Goal: Task Accomplishment & Management: Complete application form

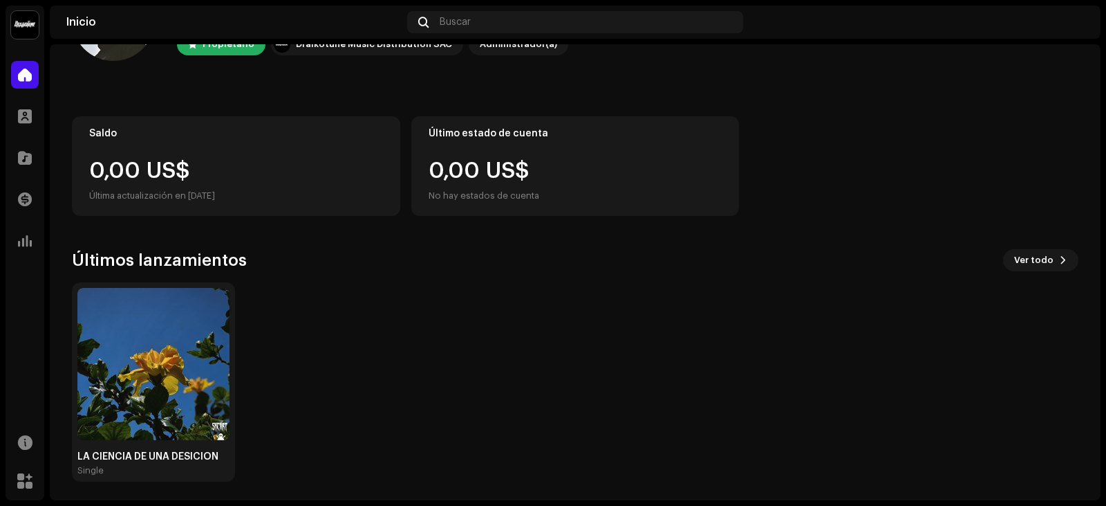
scroll to position [92, 0]
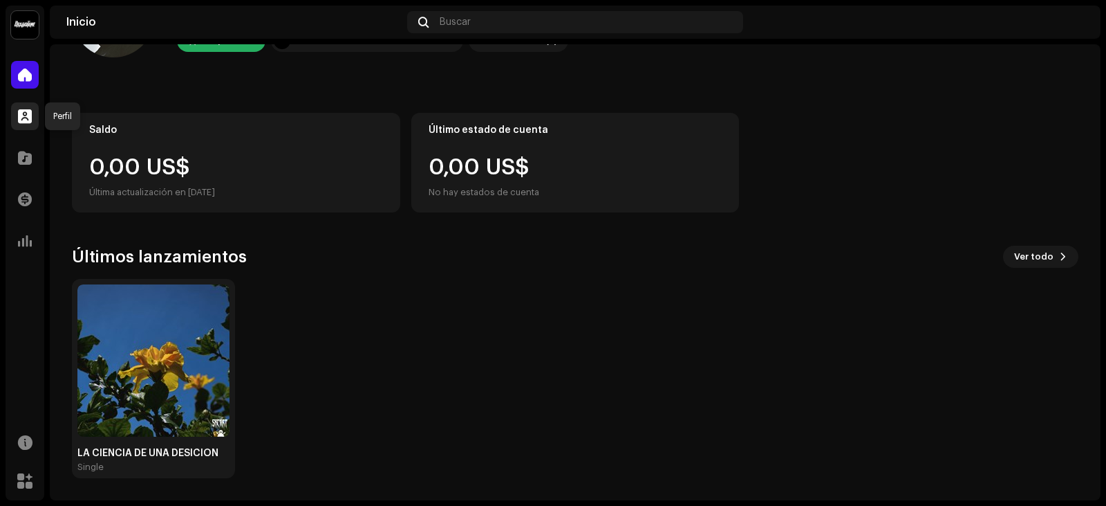
click at [25, 117] on span at bounding box center [25, 116] width 14 height 11
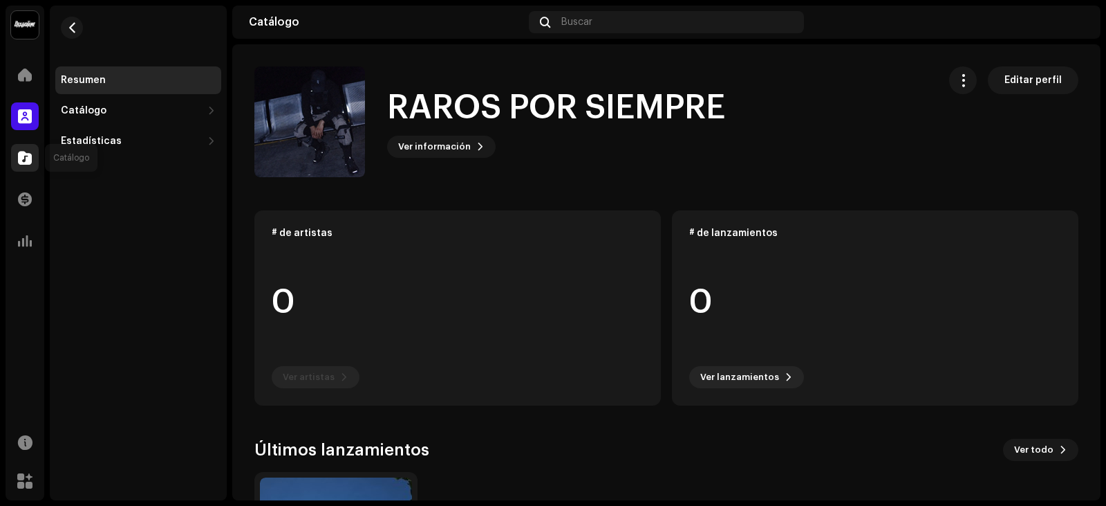
click at [26, 160] on span at bounding box center [25, 157] width 14 height 11
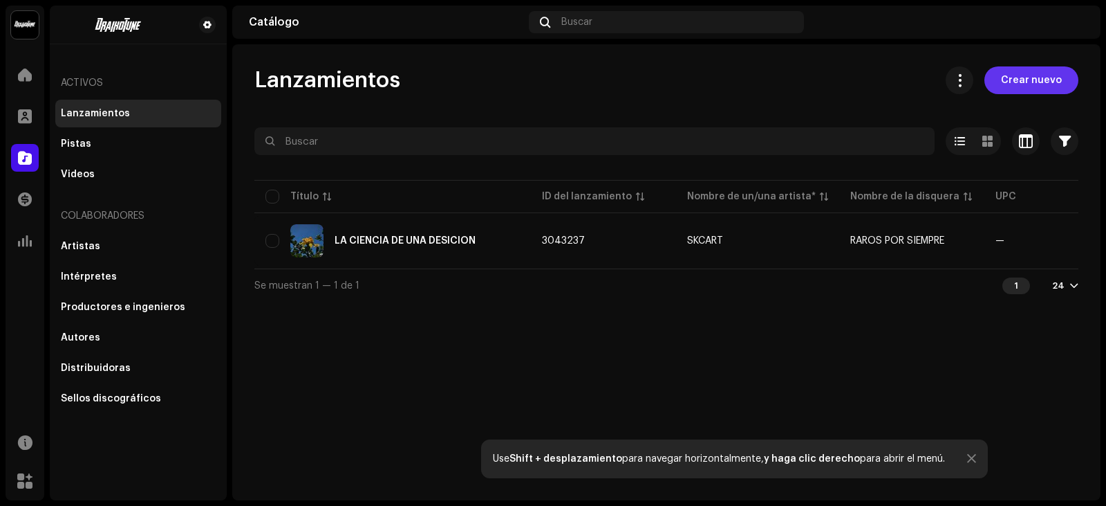
click at [1024, 84] on span "Crear nuevo" at bounding box center [1031, 80] width 61 height 28
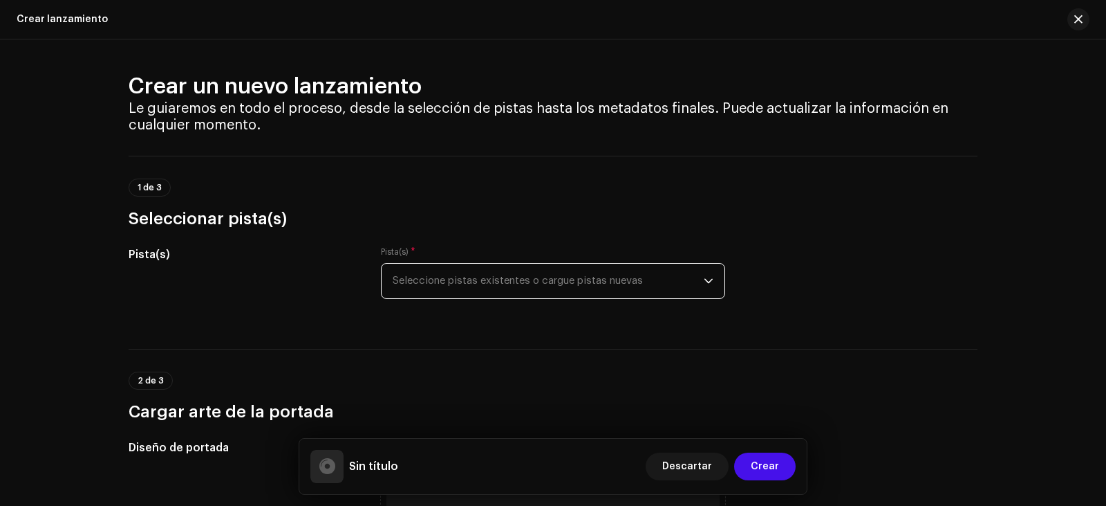
click at [612, 283] on span "Seleccione pistas existentes o cargue pistas nuevas" at bounding box center [548, 280] width 311 height 35
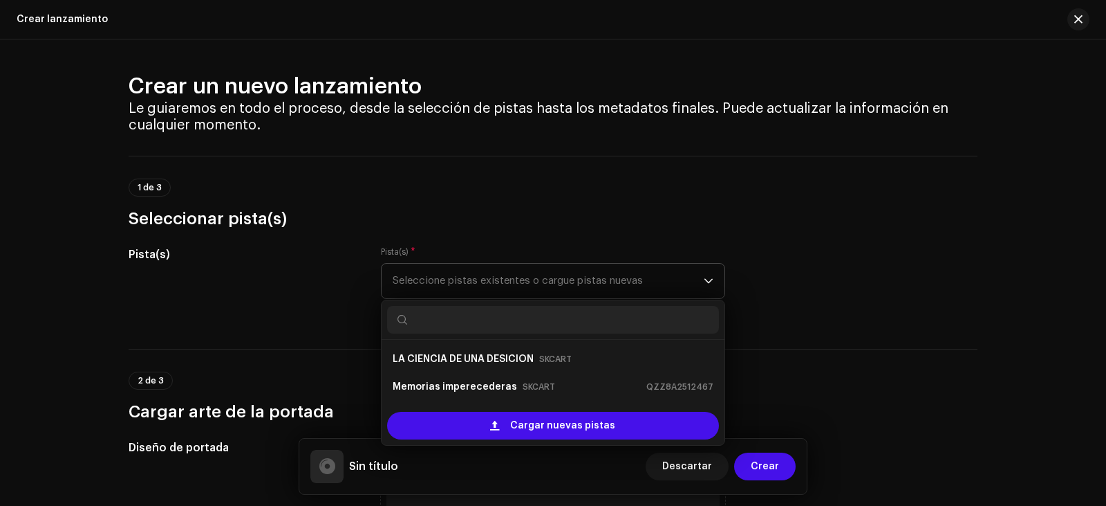
click at [533, 311] on input "text" at bounding box center [553, 320] width 332 height 28
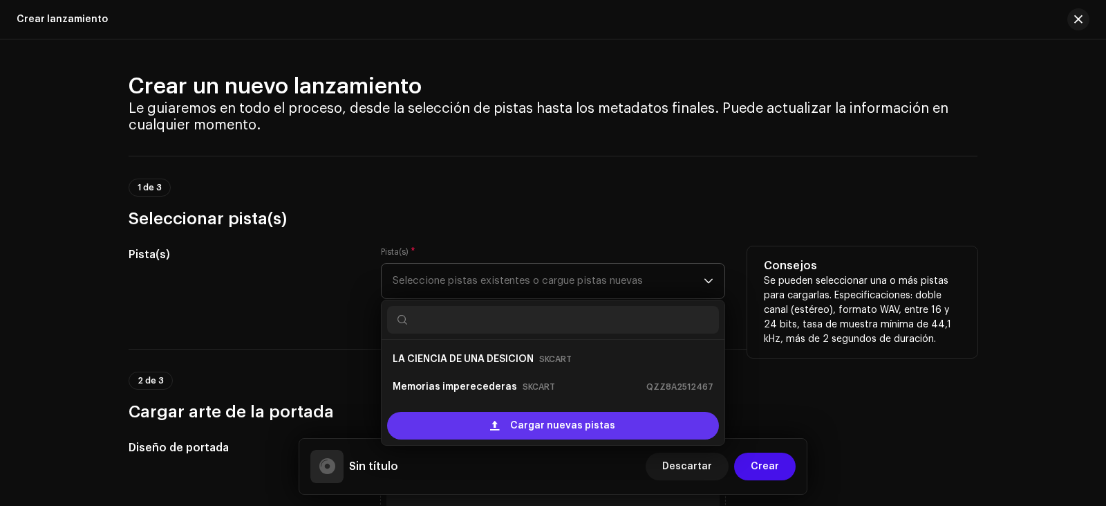
click at [555, 431] on span "Cargar nuevas pistas" at bounding box center [562, 425] width 105 height 28
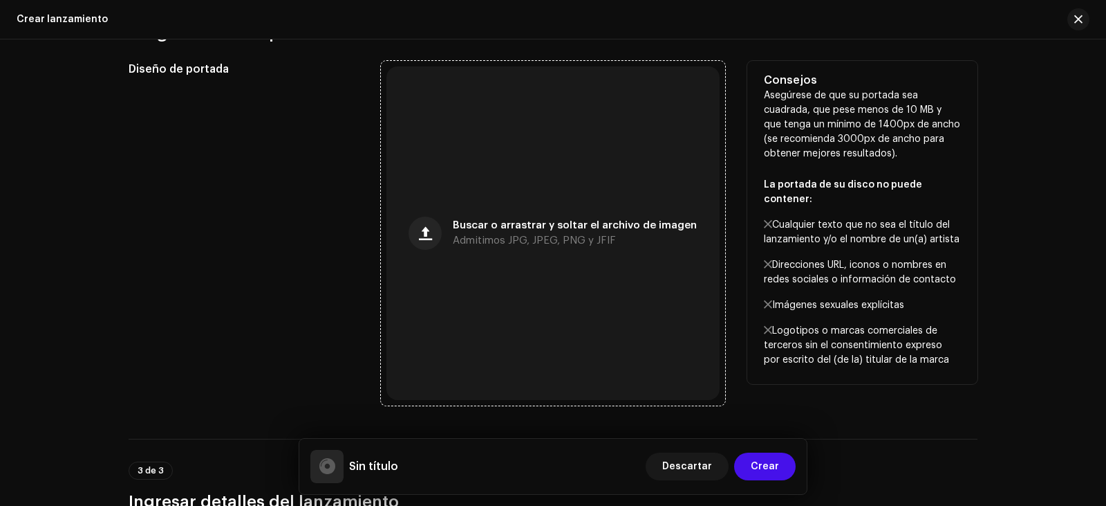
scroll to position [484, 0]
click at [446, 229] on div "Buscar o arrastrar y soltar el archivo de imagen Admitimos JPG, JPEG, PNG y JFIF" at bounding box center [553, 232] width 333 height 333
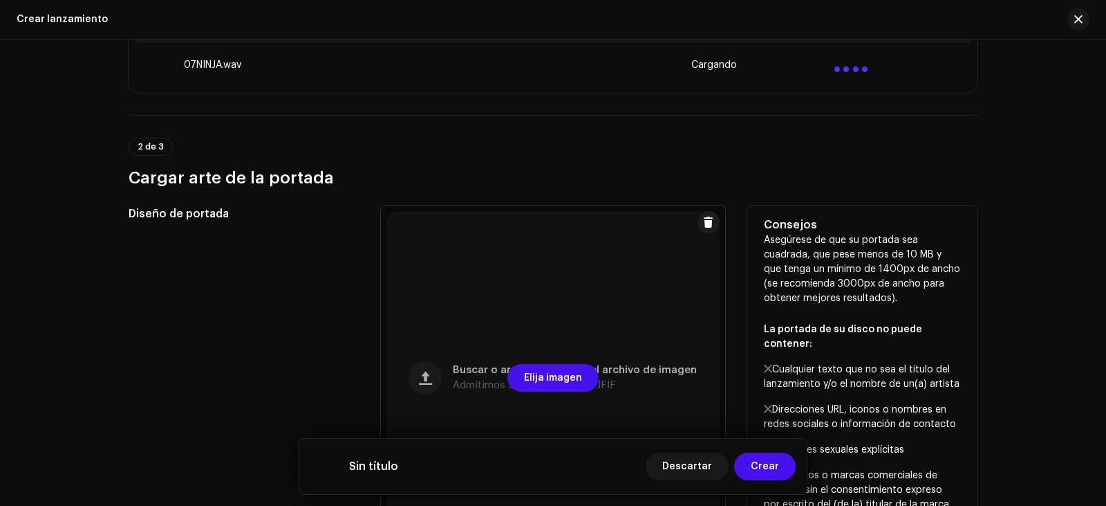
scroll to position [0, 0]
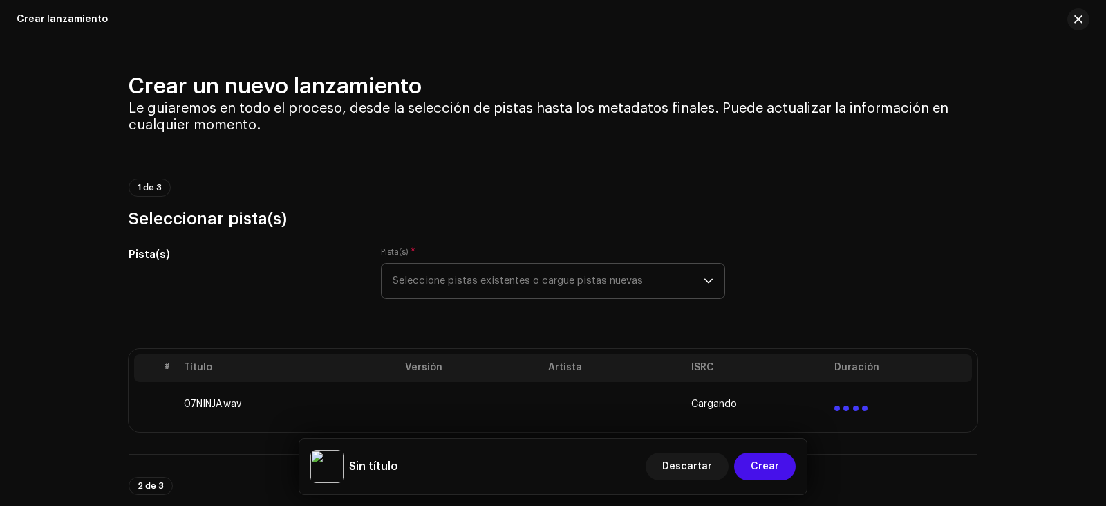
click at [525, 283] on span "Seleccione pistas existentes o cargue pistas nuevas" at bounding box center [548, 280] width 311 height 35
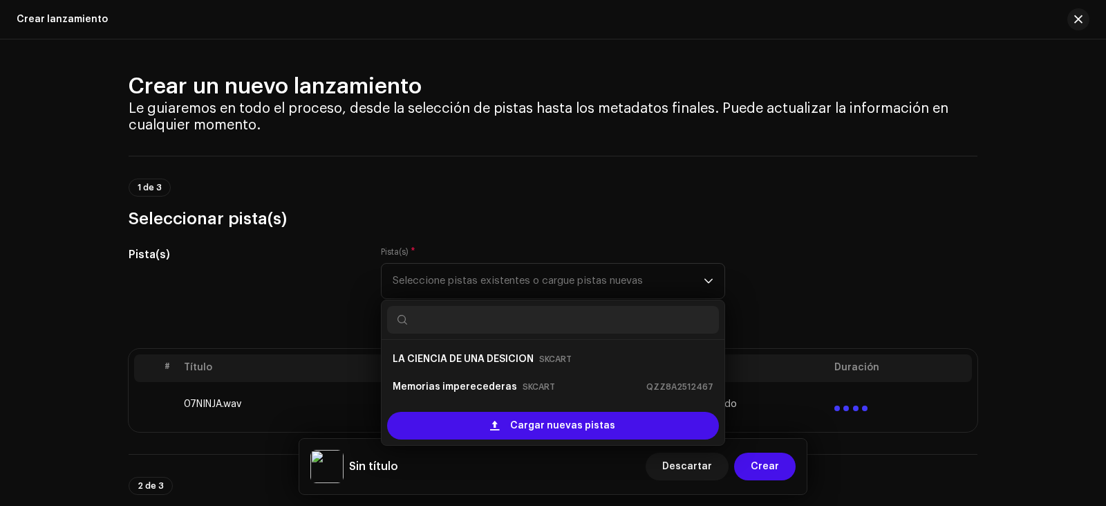
click at [823, 260] on div "Pista(s) Pista(s) * Seleccione pistas existentes o cargue pistas nuevas LA CIEN…" at bounding box center [553, 280] width 849 height 69
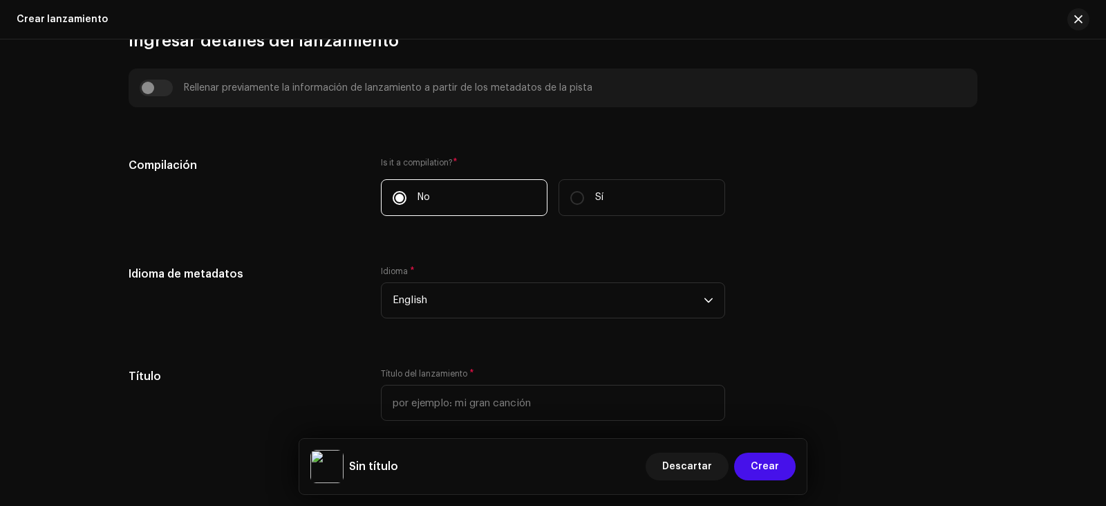
scroll to position [968, 0]
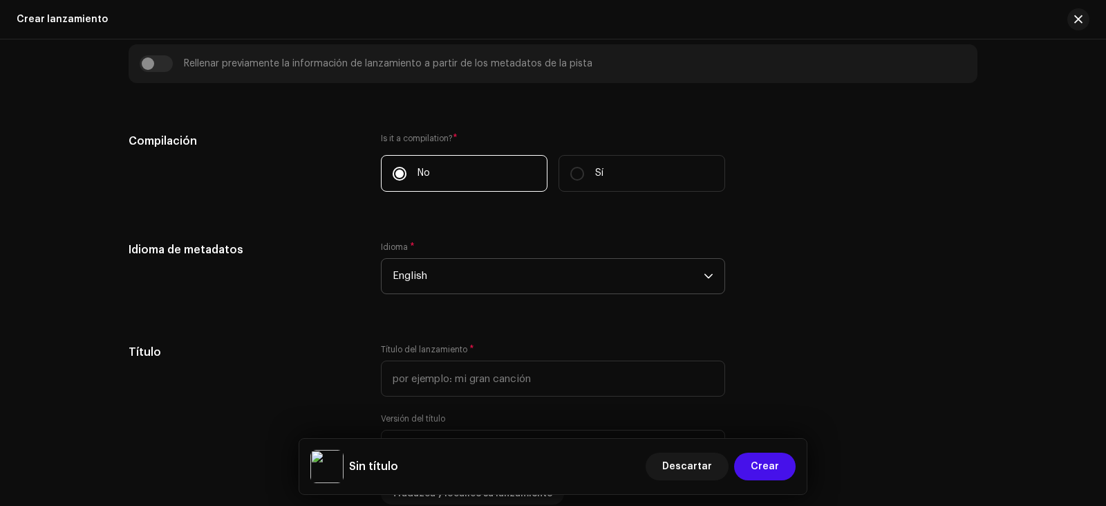
click at [484, 283] on span "English" at bounding box center [548, 276] width 311 height 35
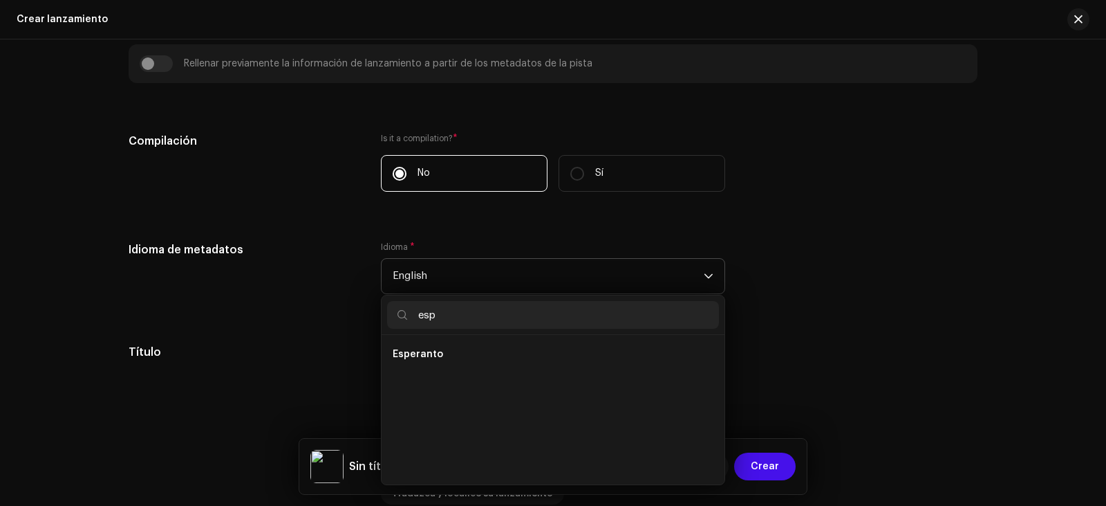
scroll to position [0, 0]
type input "e"
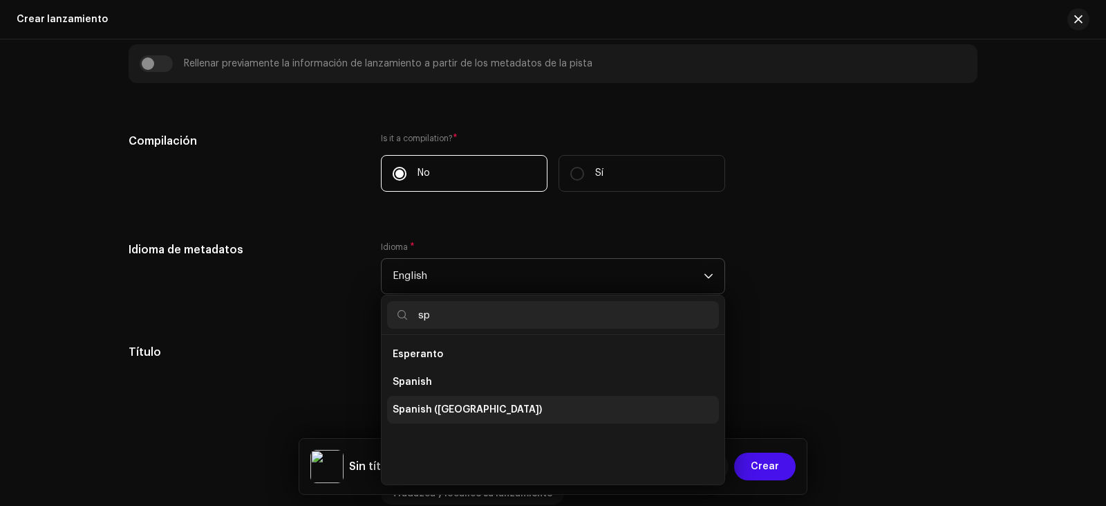
type input "sp"
click at [440, 402] on li "Spanish ([GEOGRAPHIC_DATA])" at bounding box center [553, 410] width 332 height 28
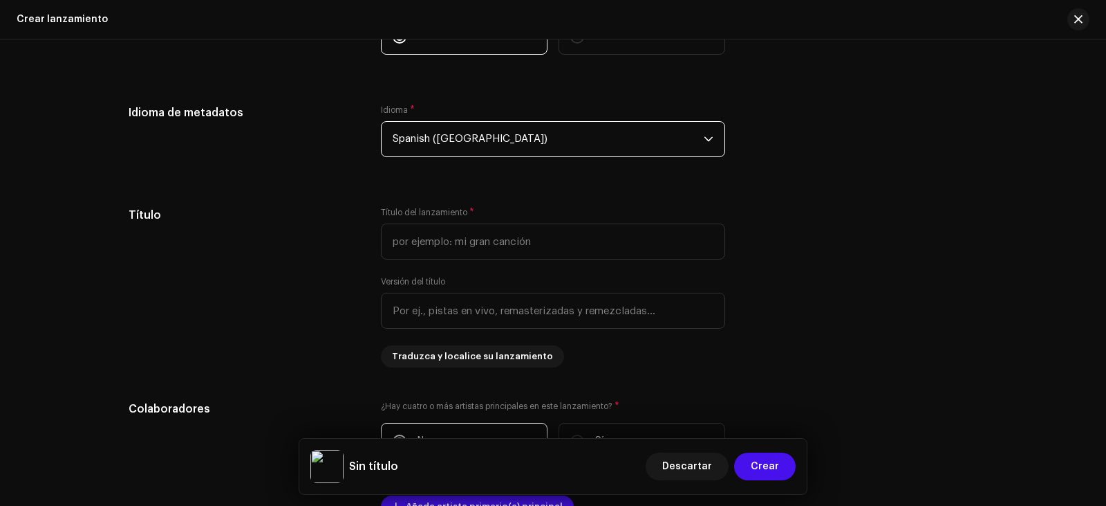
scroll to position [1106, 0]
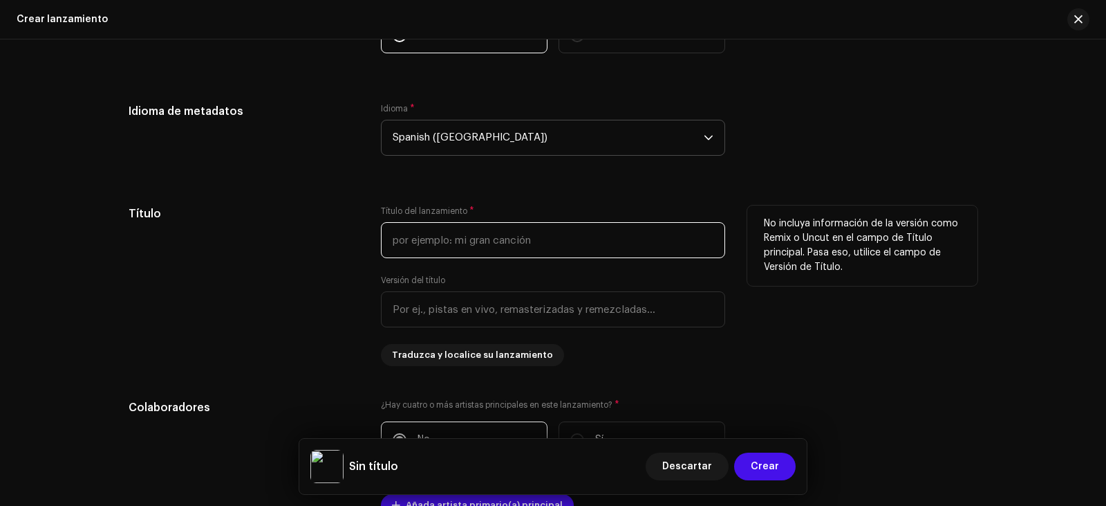
click at [460, 240] on input "text" at bounding box center [553, 240] width 344 height 36
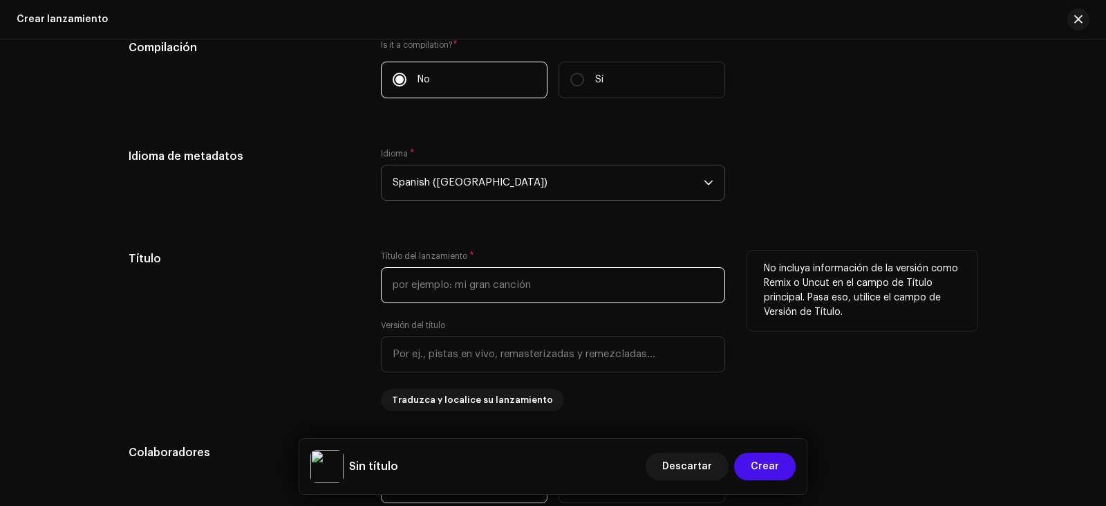
scroll to position [1232, 0]
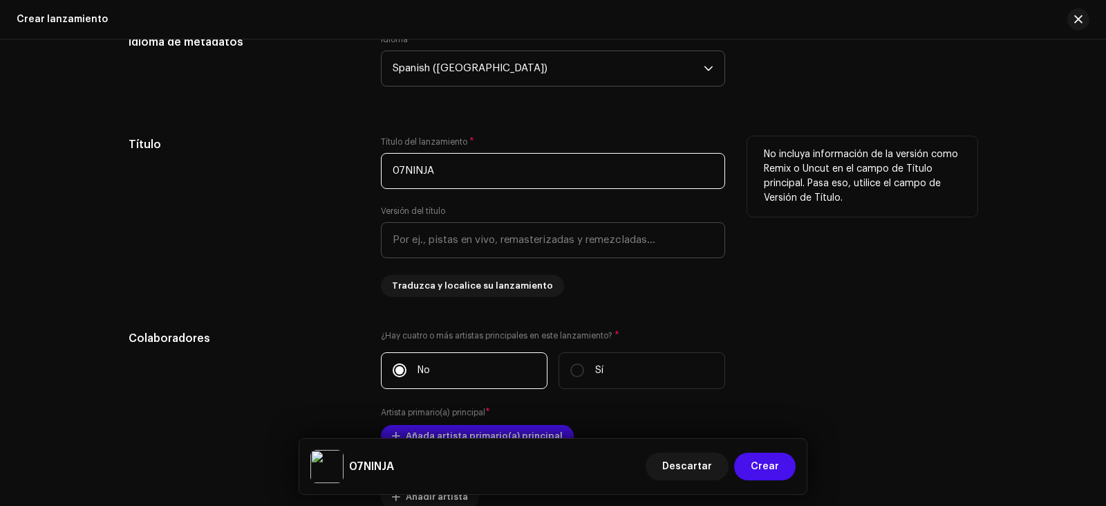
type input "07NINJA"
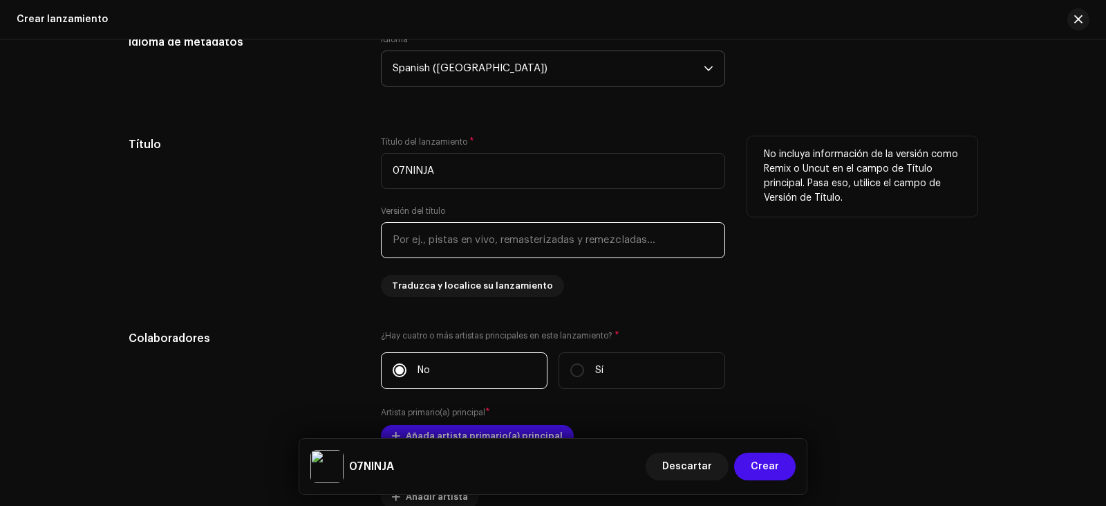
click at [470, 241] on input "text" at bounding box center [553, 240] width 344 height 36
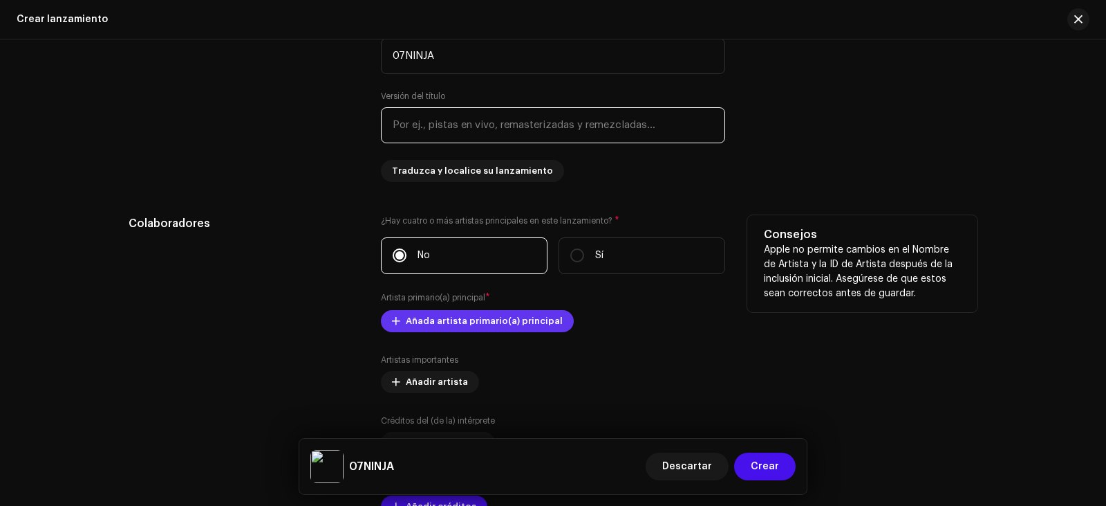
scroll to position [1370, 0]
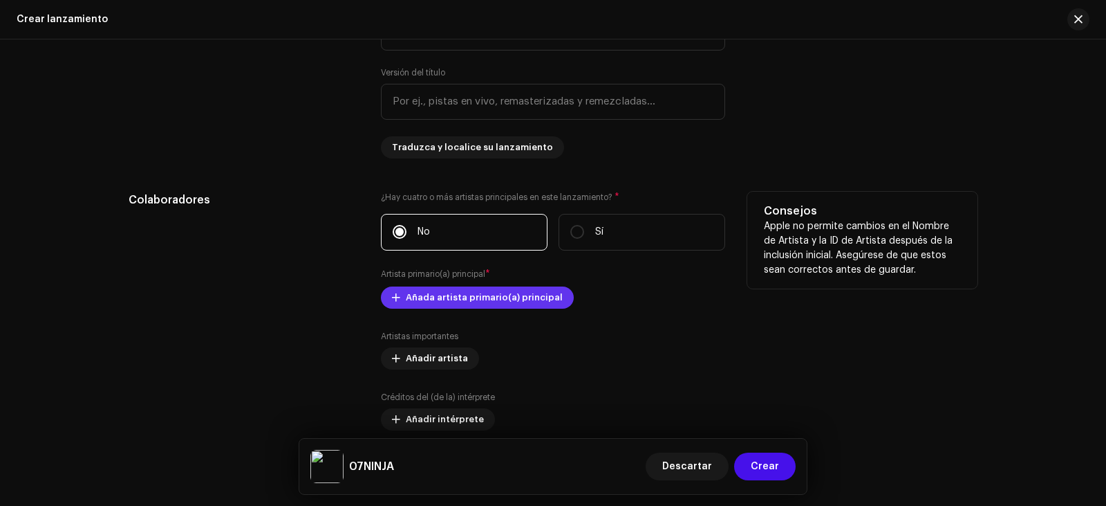
click at [519, 296] on span "Añada artista primario(a) principal" at bounding box center [484, 298] width 157 height 28
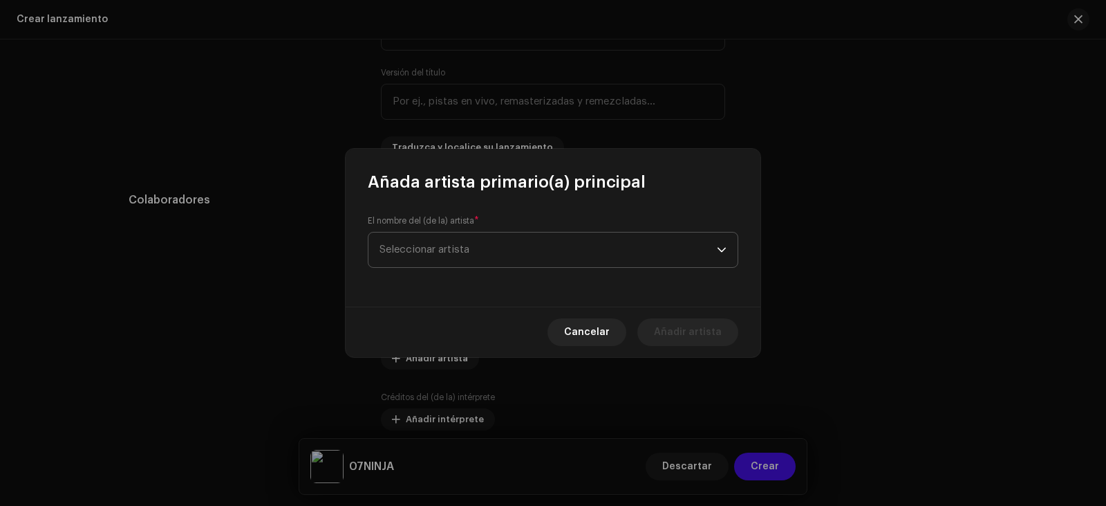
click at [509, 243] on span "Seleccionar artista" at bounding box center [548, 249] width 337 height 35
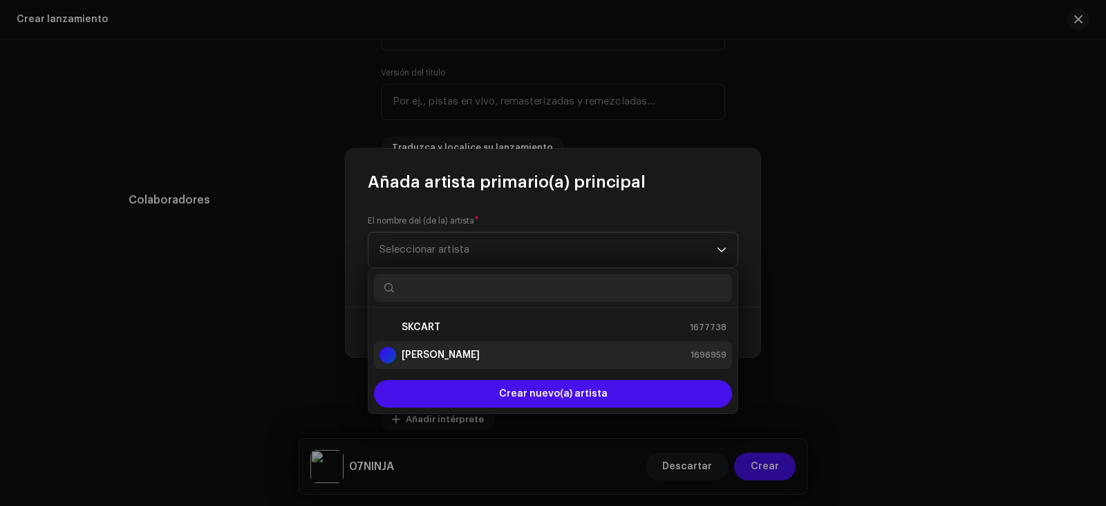
click at [466, 359] on strong "[PERSON_NAME]" at bounding box center [441, 355] width 78 height 14
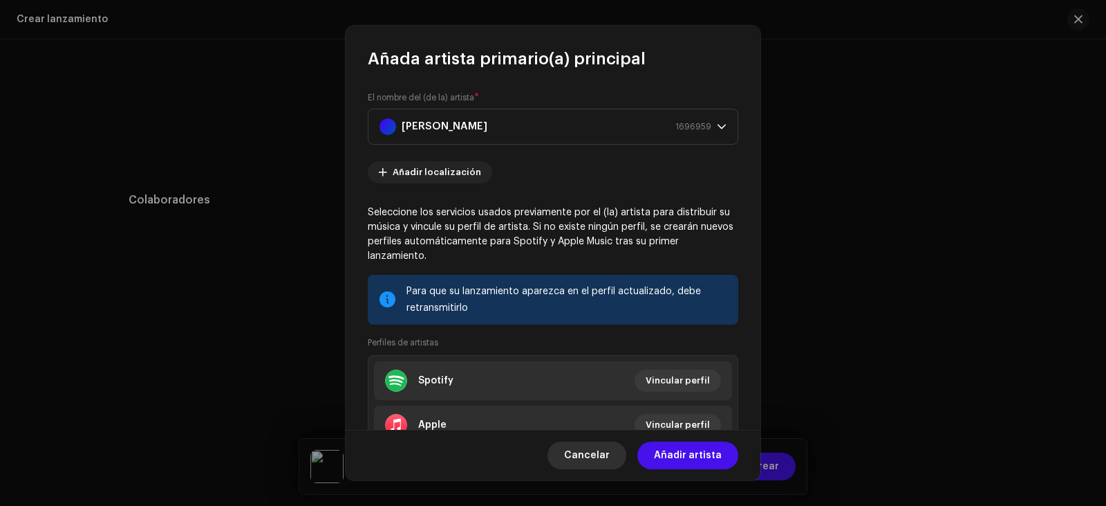
click at [601, 456] on span "Cancelar" at bounding box center [587, 455] width 46 height 28
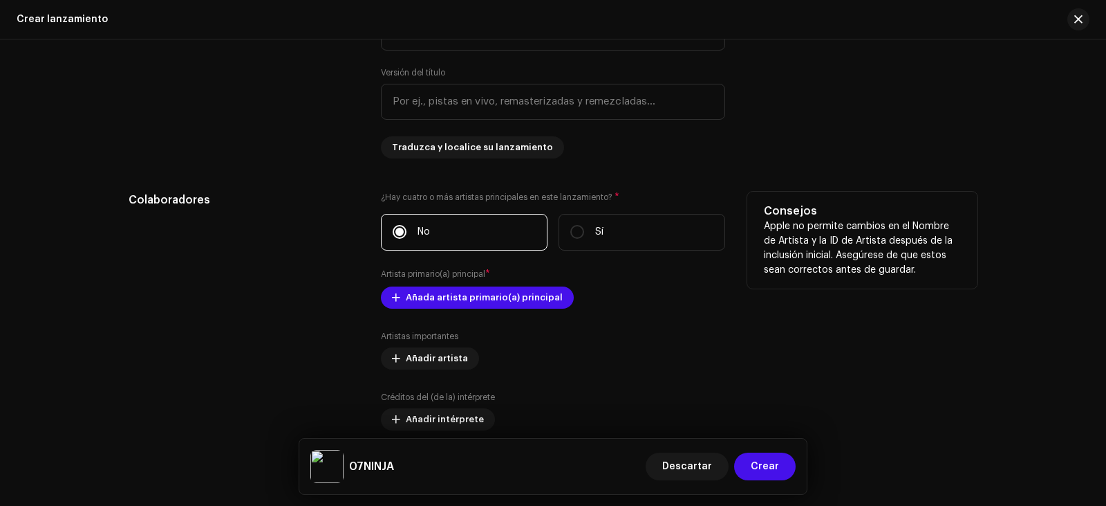
click at [476, 317] on div "¿Hay cuatro o más artistas principales en este lanzamiento? * No Sí Artista pri…" at bounding box center [553, 343] width 344 height 302
click at [476, 311] on div "¿Hay cuatro o más artistas principales en este lanzamiento? * No Sí Artista pri…" at bounding box center [553, 343] width 344 height 302
click at [479, 300] on span "Añada artista primario(a) principal" at bounding box center [484, 298] width 157 height 28
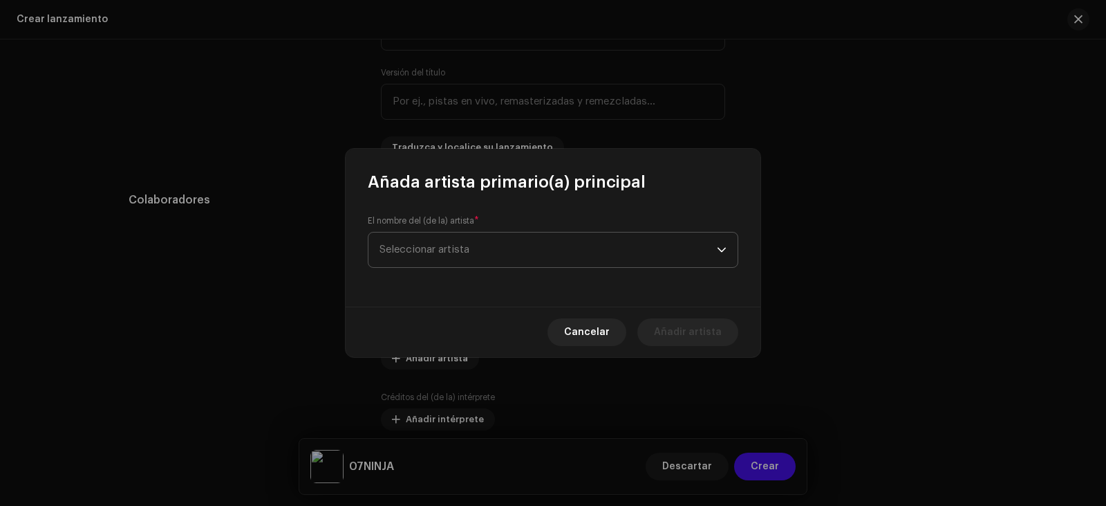
click at [455, 253] on span "Seleccionar artista" at bounding box center [425, 249] width 90 height 10
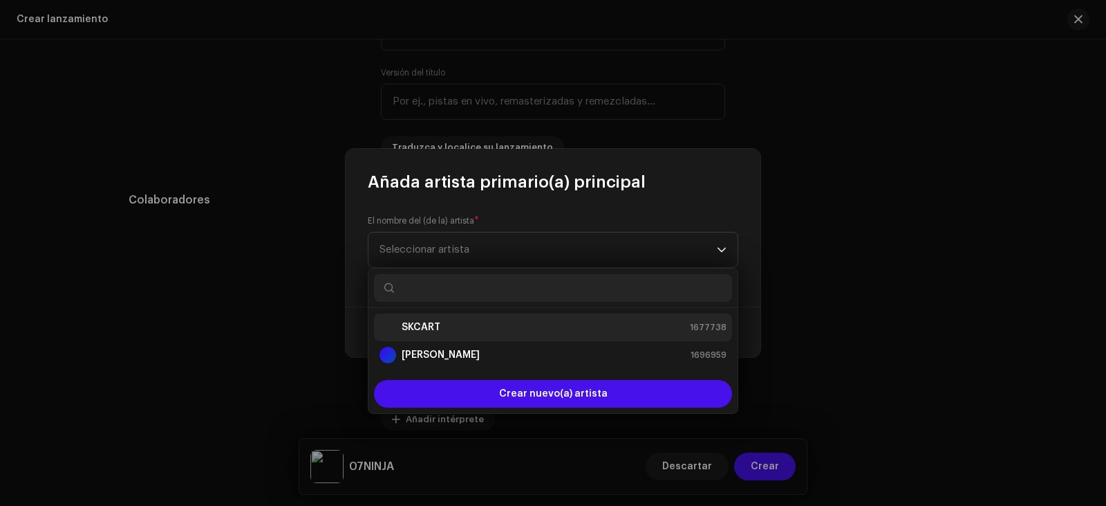
click at [436, 330] on strong "SKCART" at bounding box center [421, 327] width 39 height 14
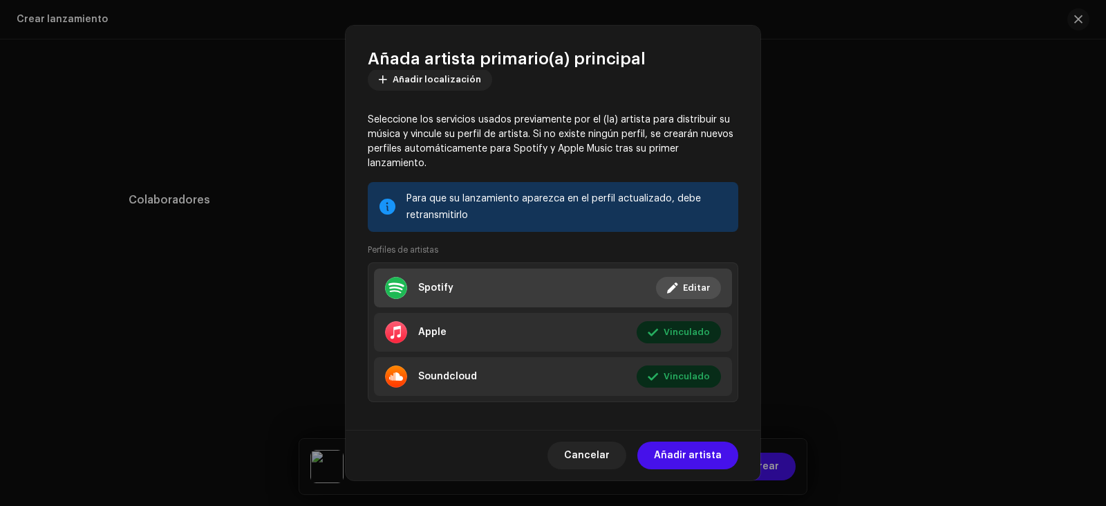
scroll to position [103, 0]
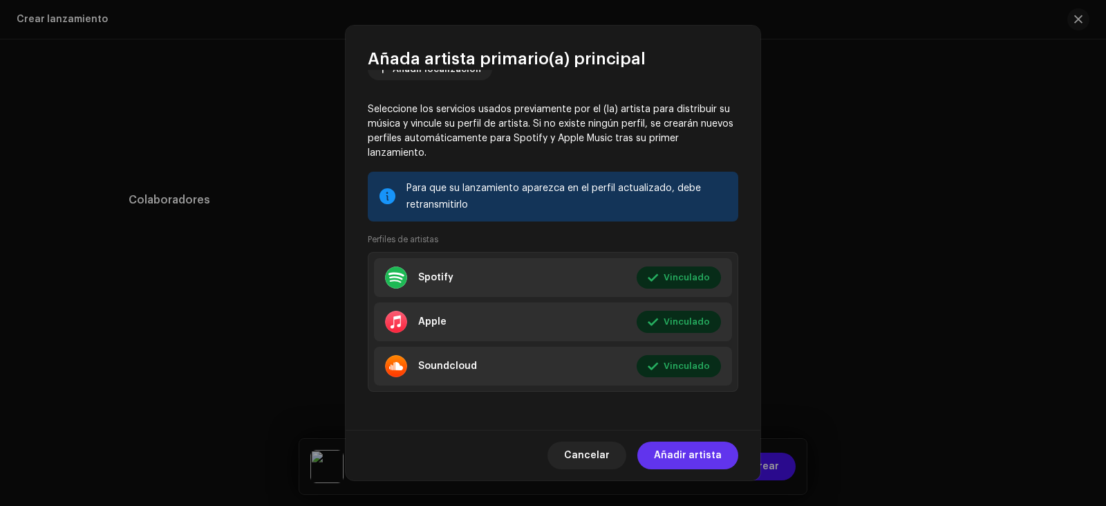
click at [695, 454] on span "Añadir artista" at bounding box center [688, 455] width 68 height 28
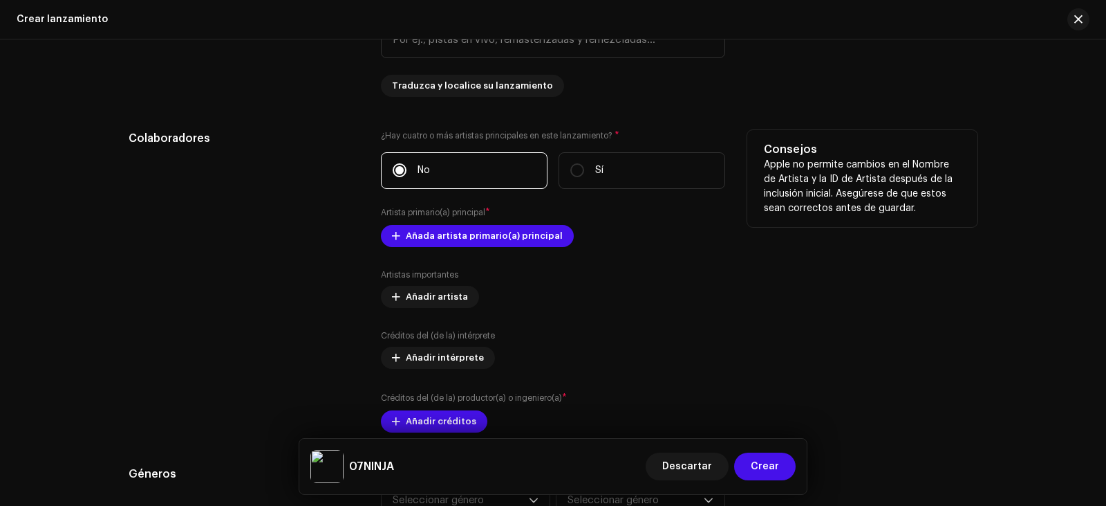
scroll to position [1508, 0]
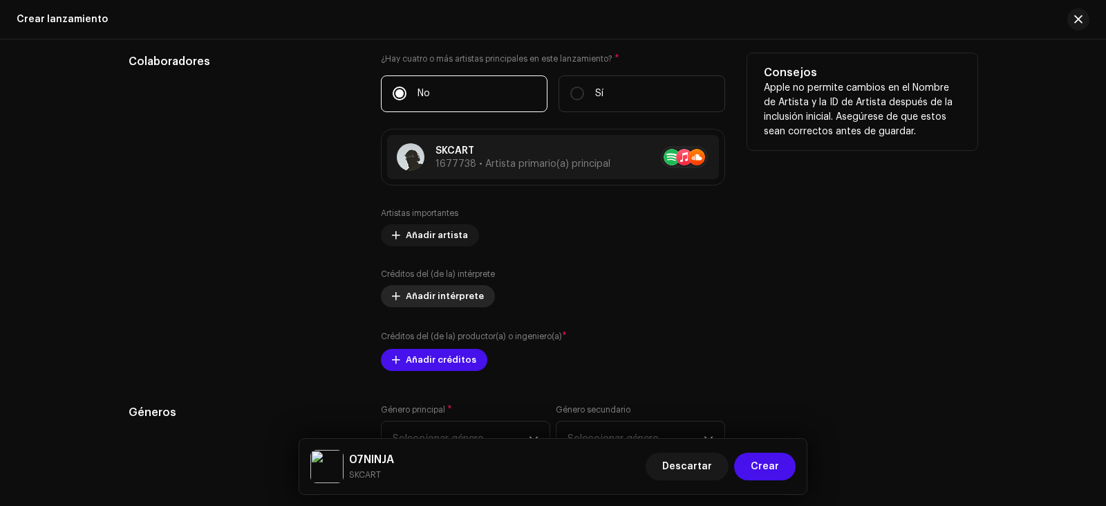
click at [468, 302] on span "Añadir intérprete" at bounding box center [445, 296] width 78 height 28
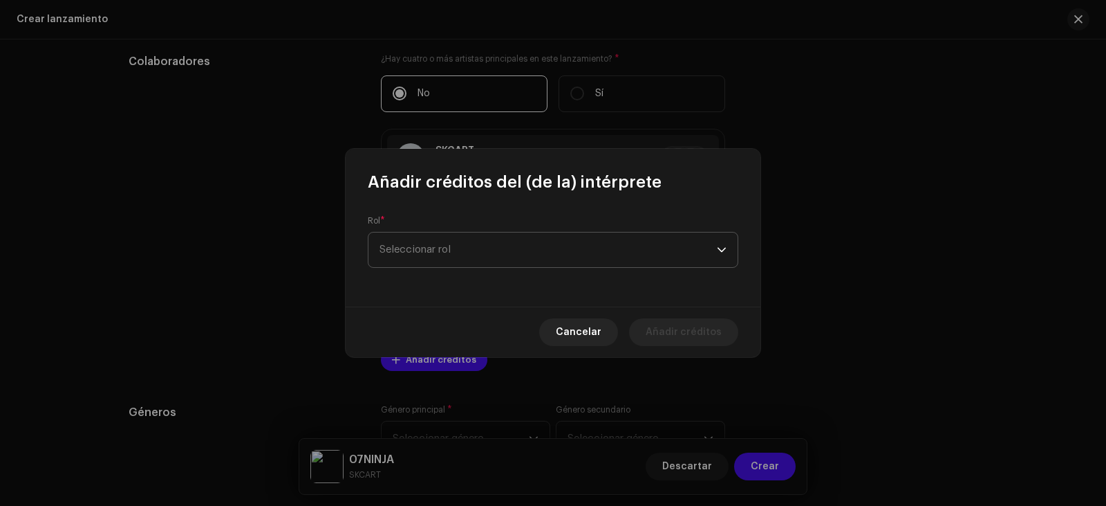
click at [490, 260] on span "Seleccionar rol" at bounding box center [548, 249] width 337 height 35
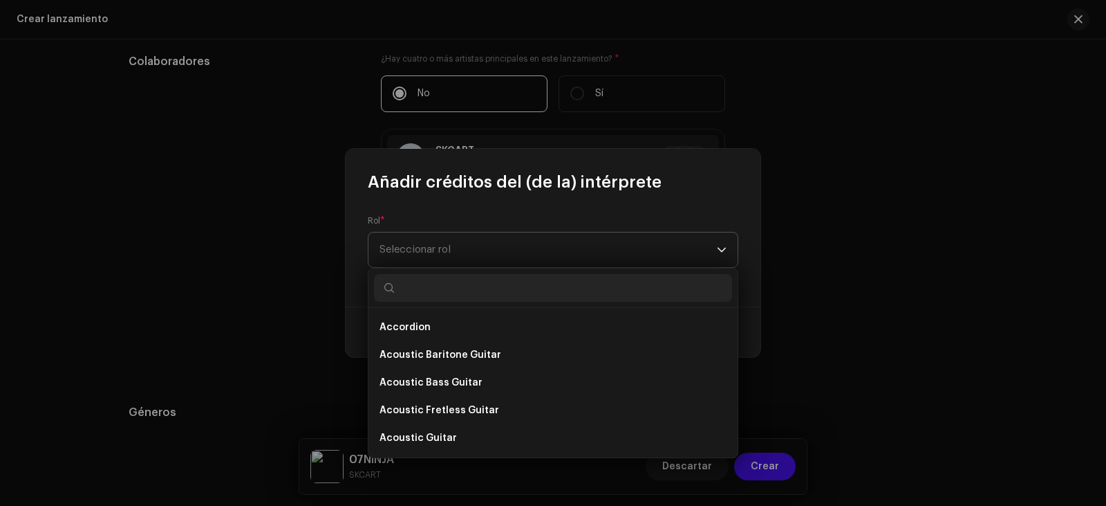
type input "g"
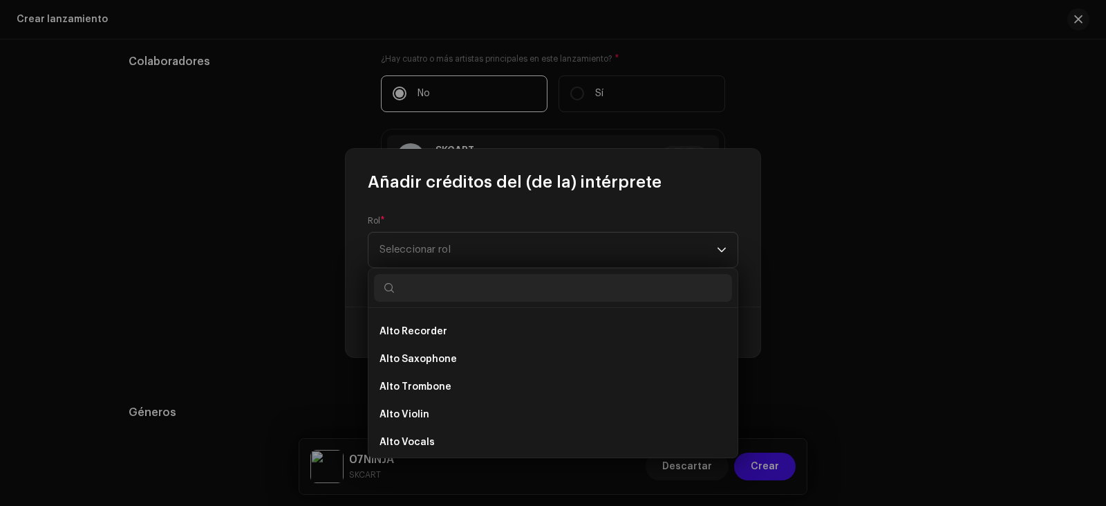
scroll to position [415, 0]
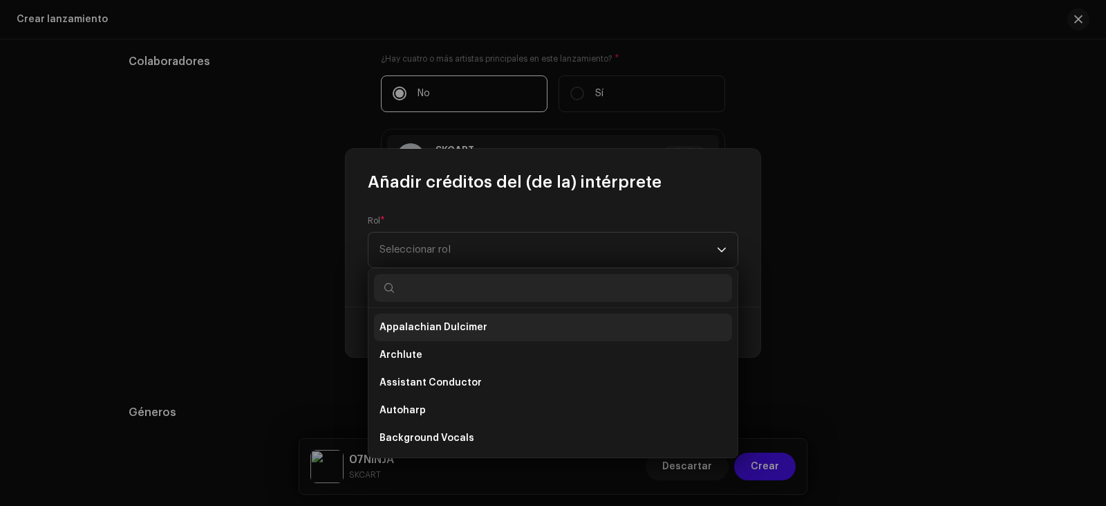
type input "b"
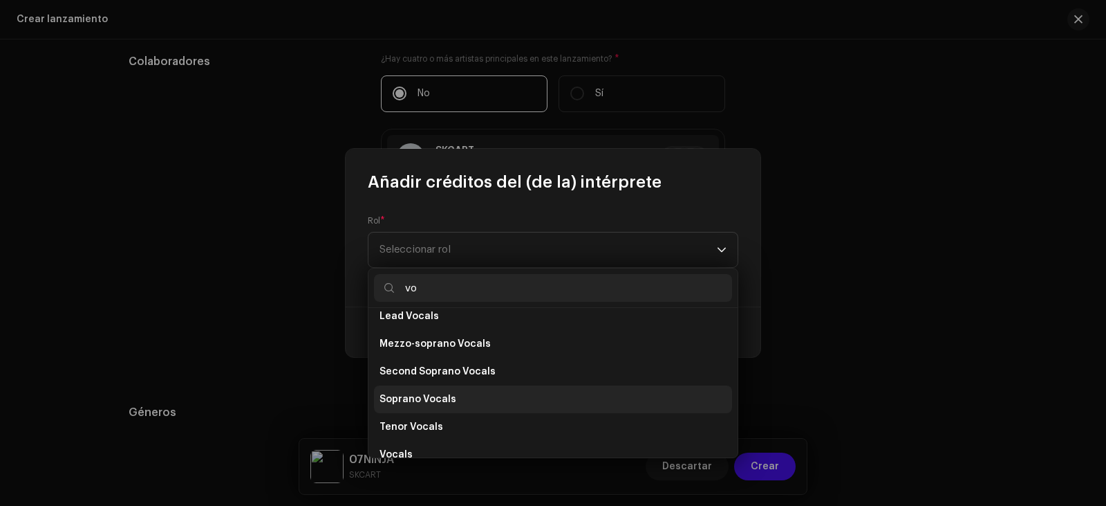
scroll to position [277, 0]
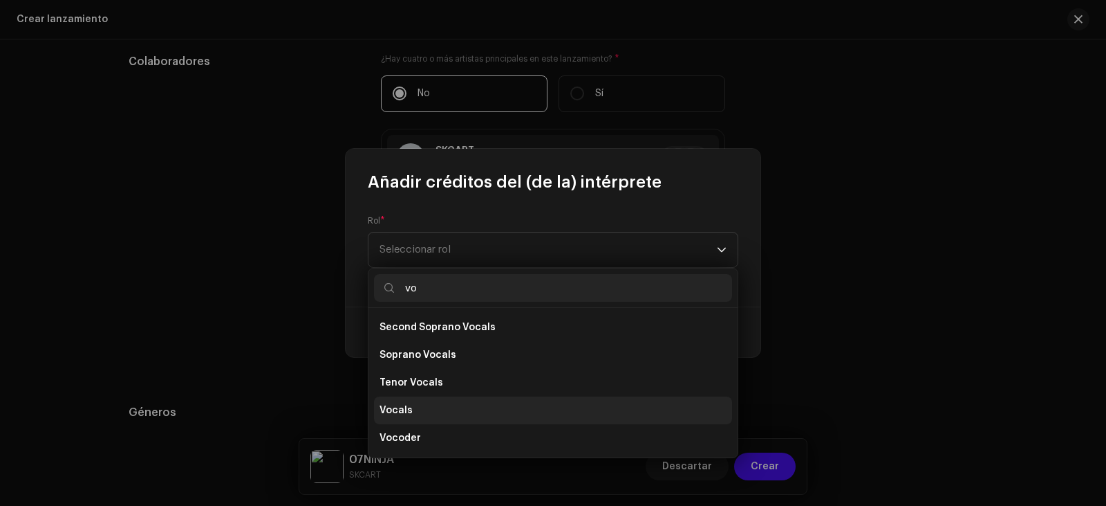
type input "vo"
click at [465, 409] on li "Vocals" at bounding box center [553, 410] width 358 height 28
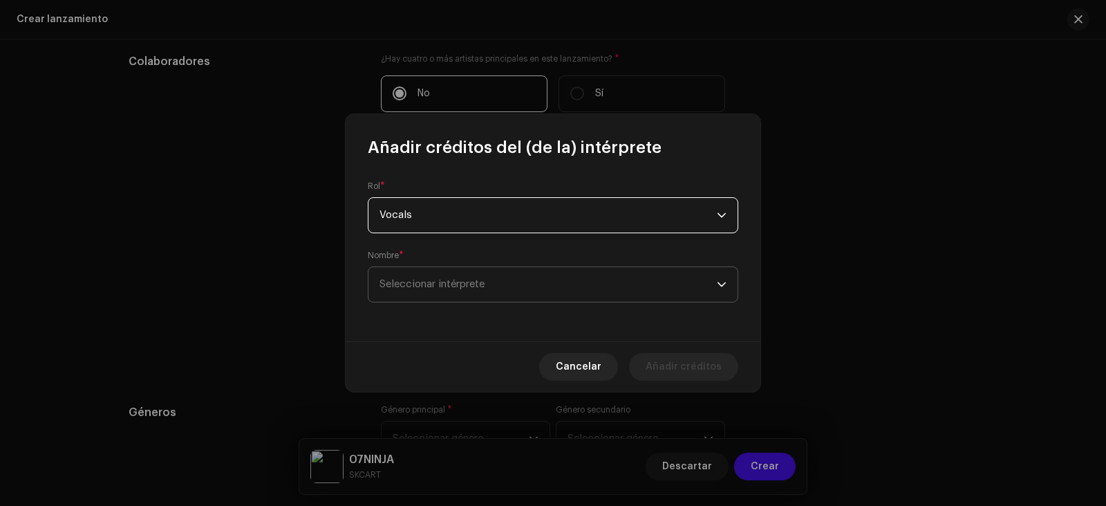
click at [584, 280] on span "Seleccionar intérprete" at bounding box center [548, 284] width 337 height 35
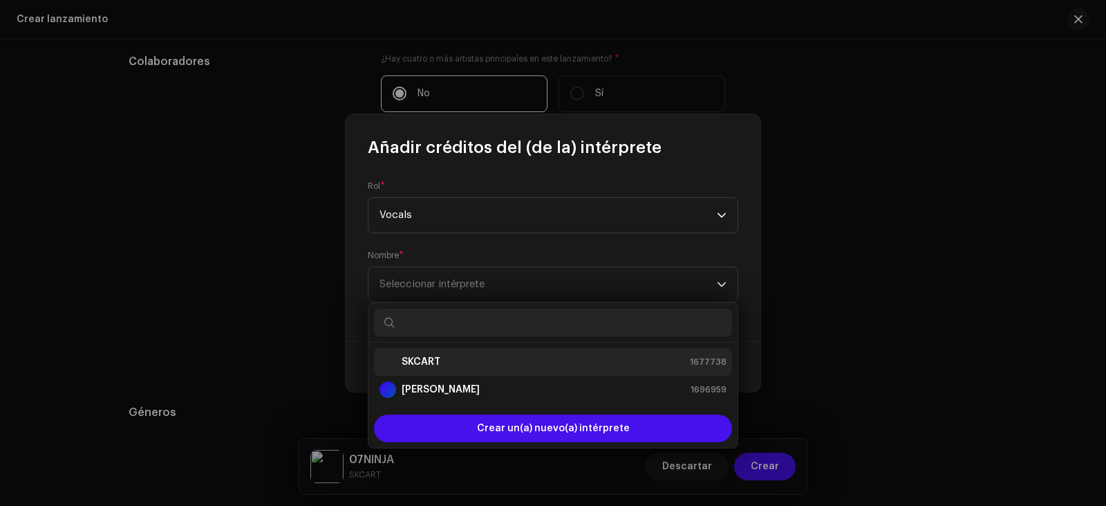
click at [513, 360] on div "SKCART 1677738" at bounding box center [553, 361] width 347 height 17
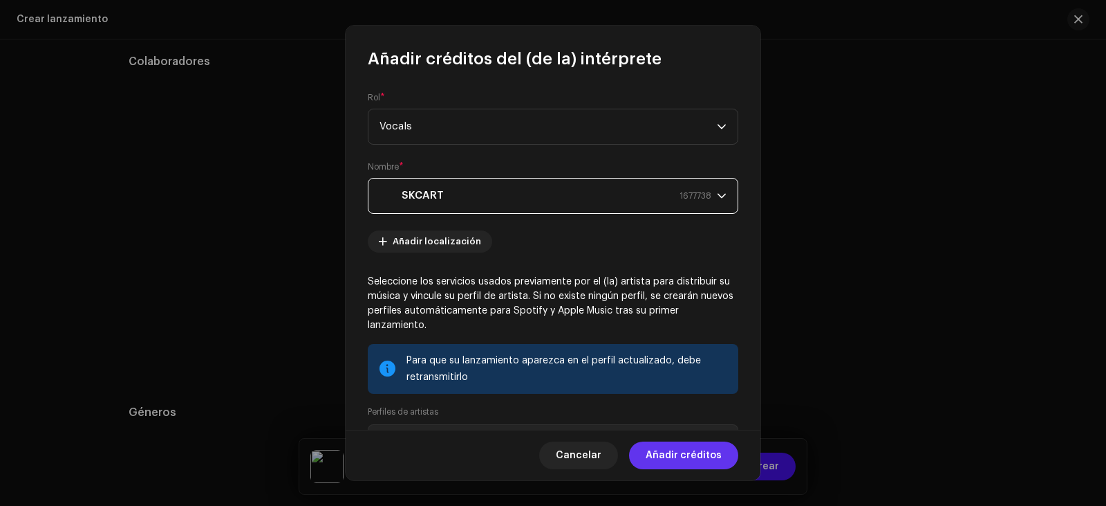
click at [687, 448] on span "Añadir créditos" at bounding box center [684, 455] width 76 height 28
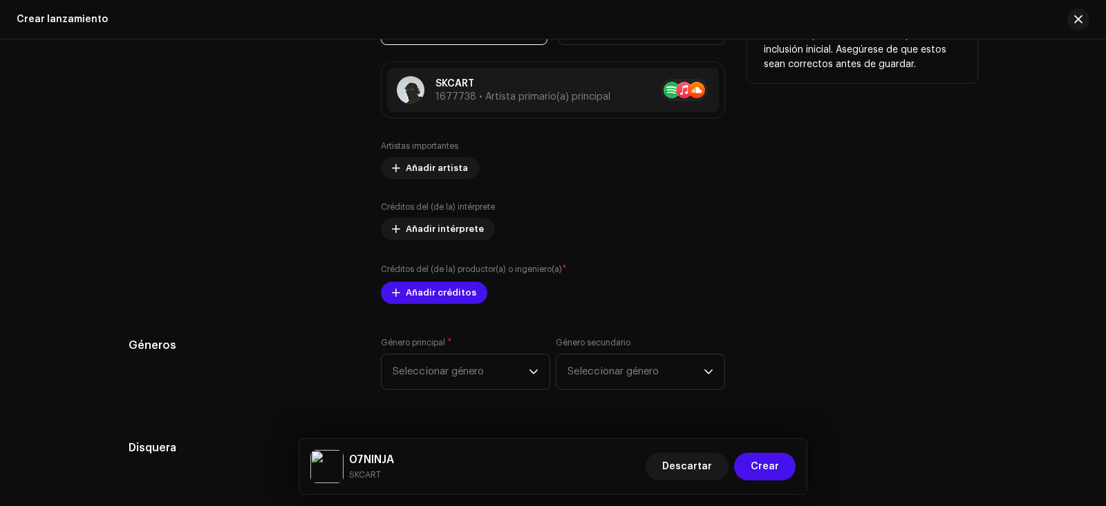
scroll to position [1577, 0]
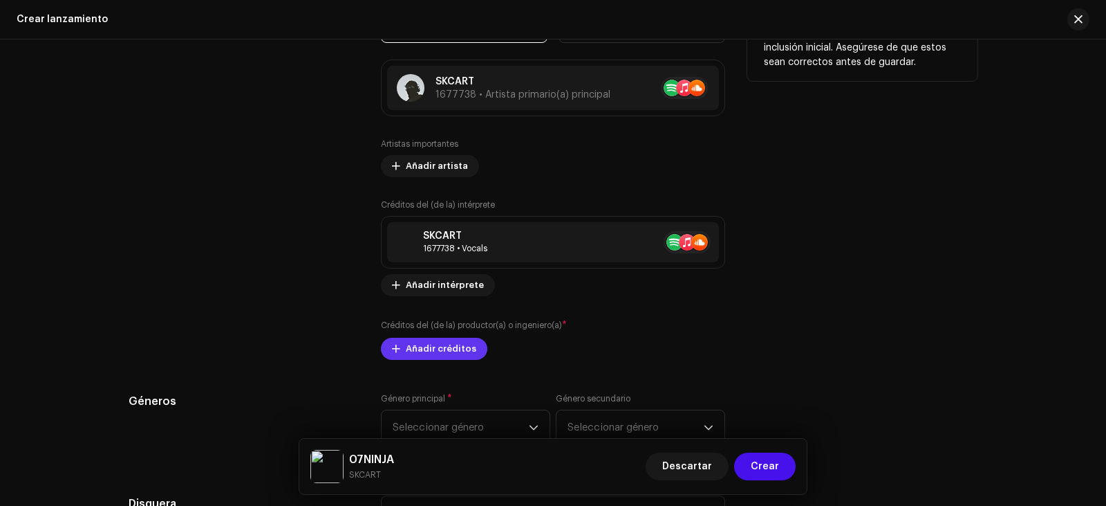
click at [456, 349] on span "Añadir créditos" at bounding box center [441, 349] width 71 height 28
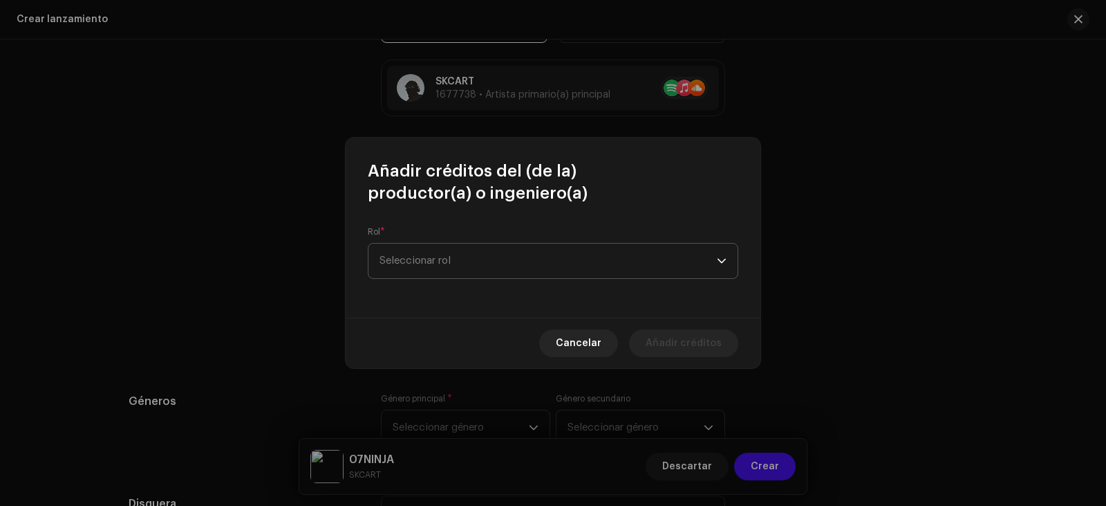
click at [472, 275] on span "Seleccionar rol" at bounding box center [548, 260] width 337 height 35
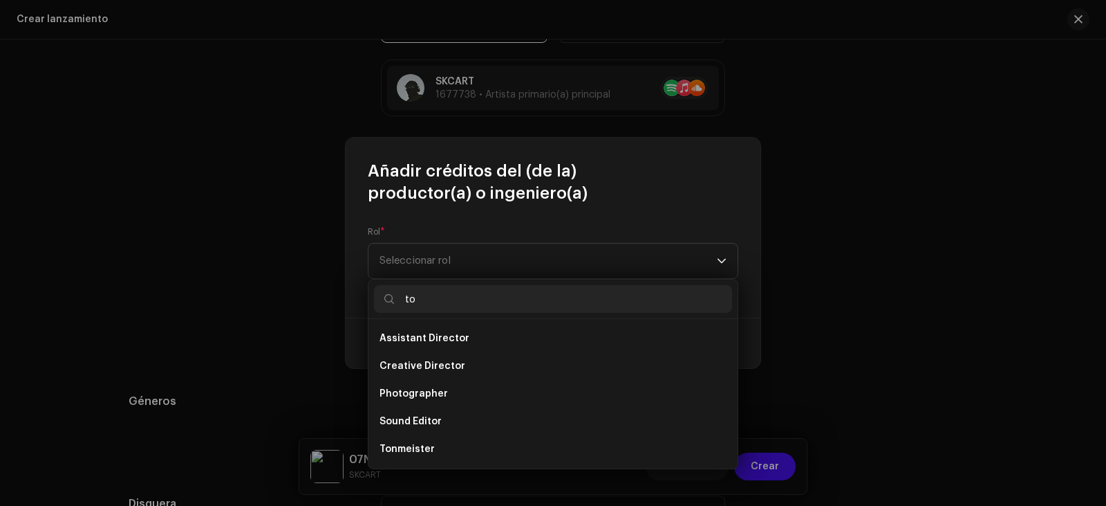
type input "t"
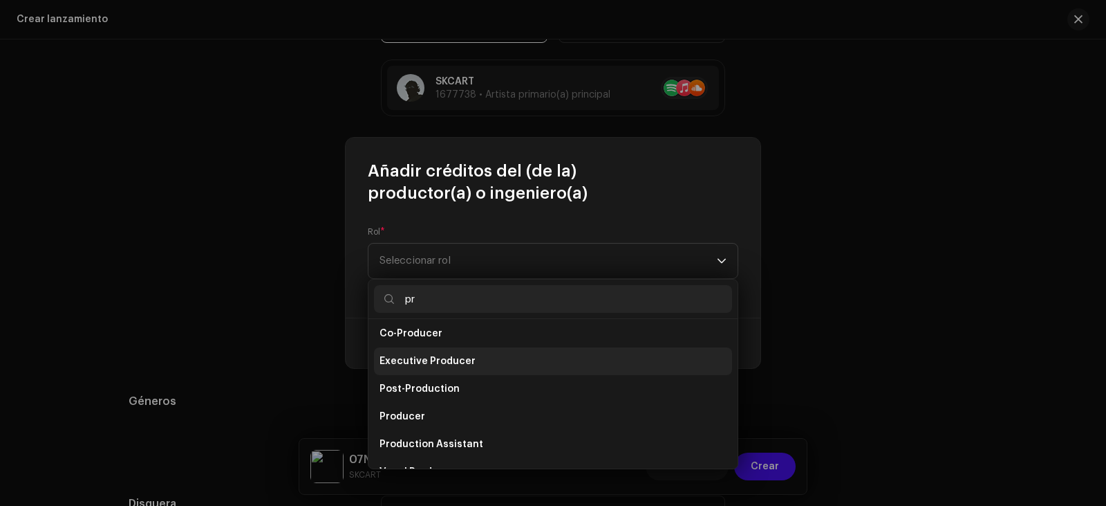
scroll to position [55, 0]
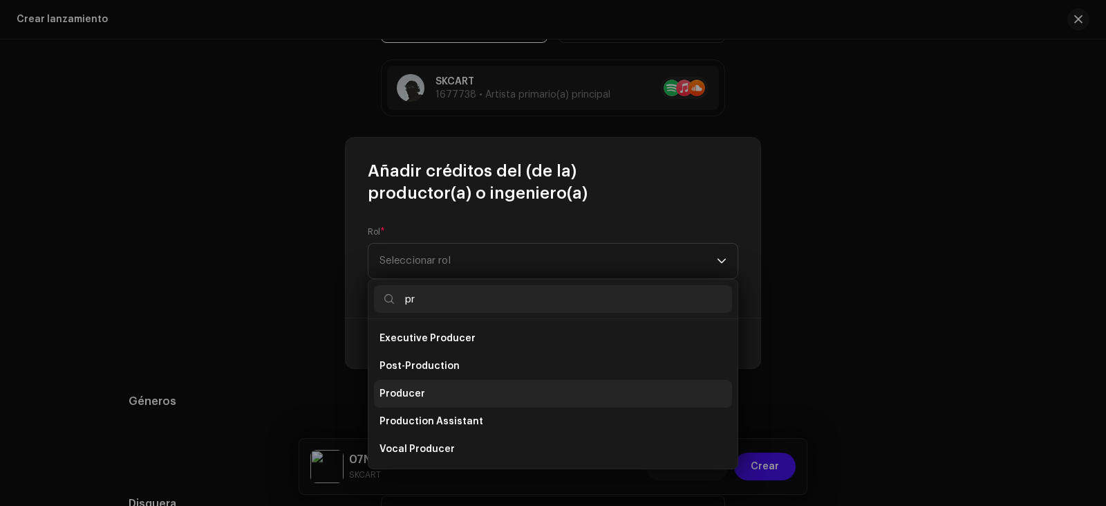
type input "pr"
click at [432, 402] on li "Producer" at bounding box center [553, 394] width 358 height 28
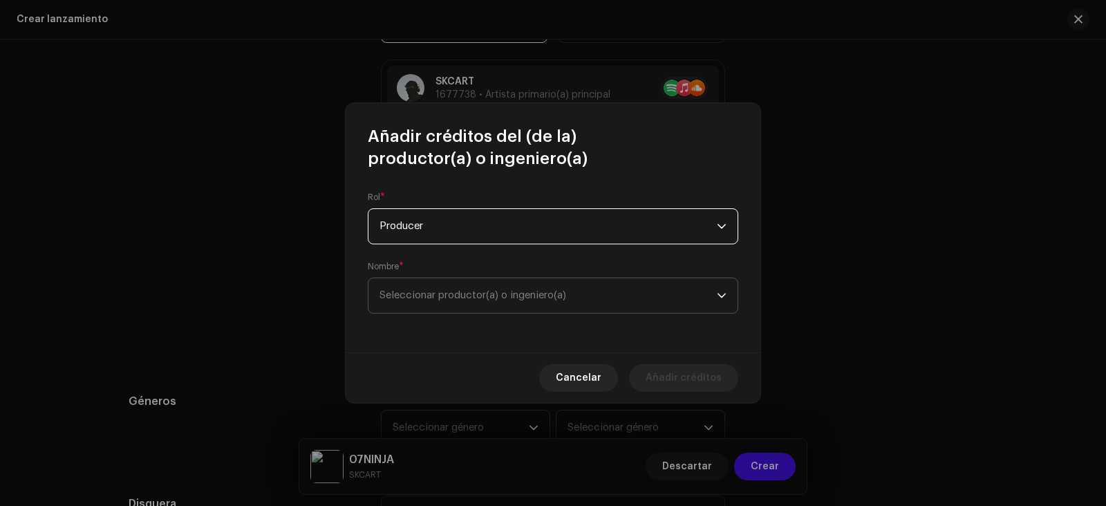
click at [605, 306] on span "Seleccionar productor(a) o ingeniero(a)" at bounding box center [548, 295] width 337 height 35
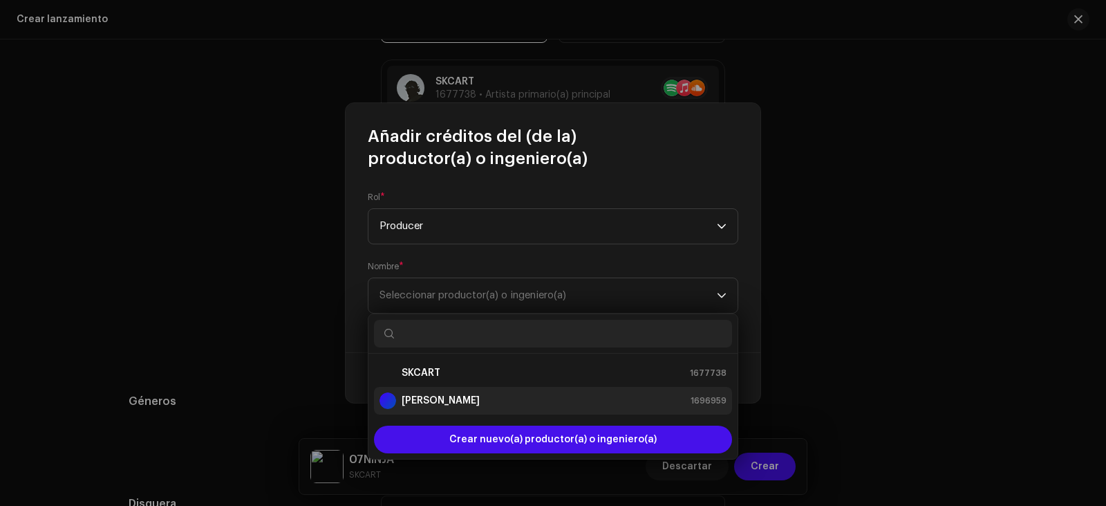
click at [512, 401] on div "[PERSON_NAME] 1696959" at bounding box center [553, 400] width 347 height 17
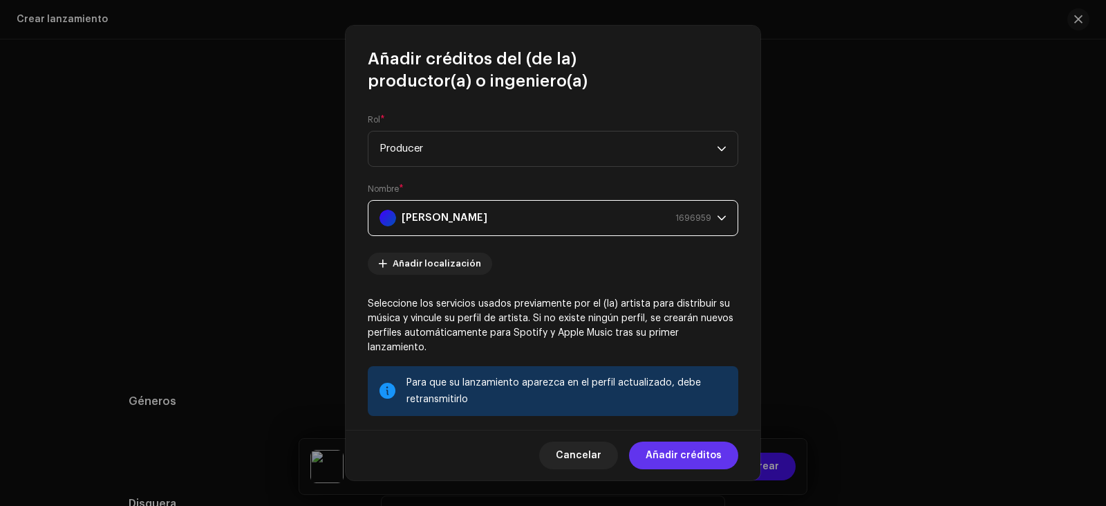
click at [699, 459] on span "Añadir créditos" at bounding box center [684, 455] width 76 height 28
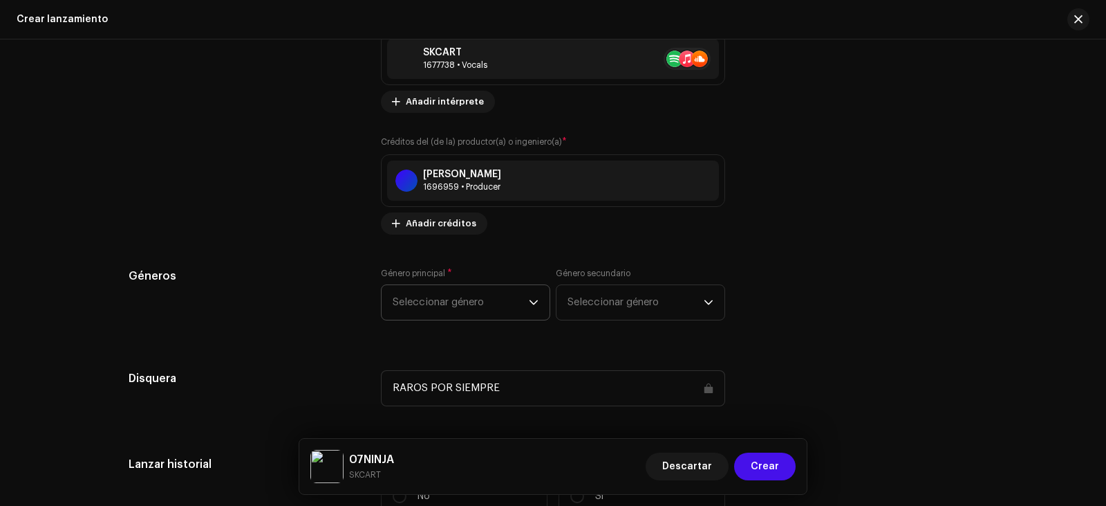
scroll to position [1785, 0]
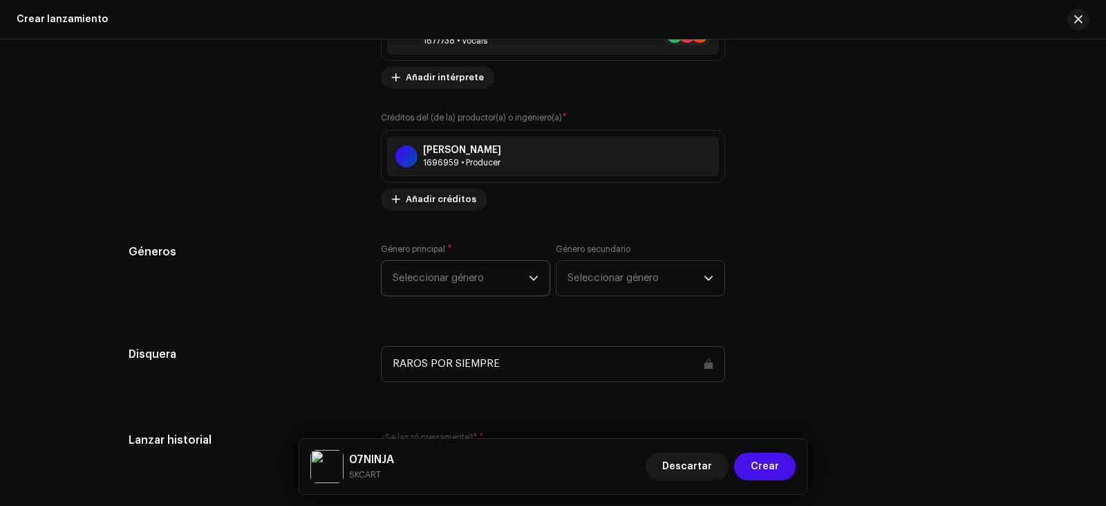
click at [450, 277] on span "Seleccionar género" at bounding box center [461, 278] width 136 height 35
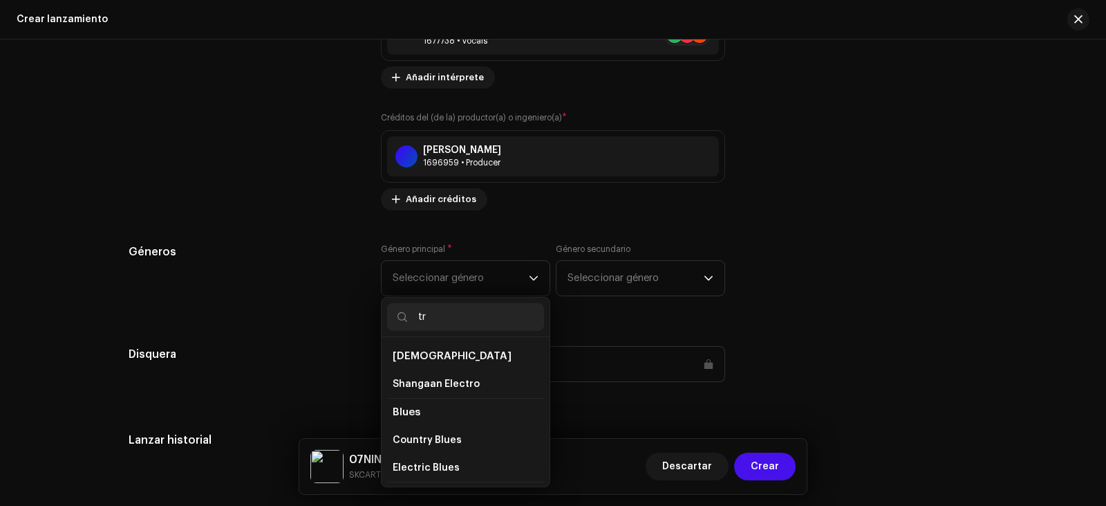
type input "t"
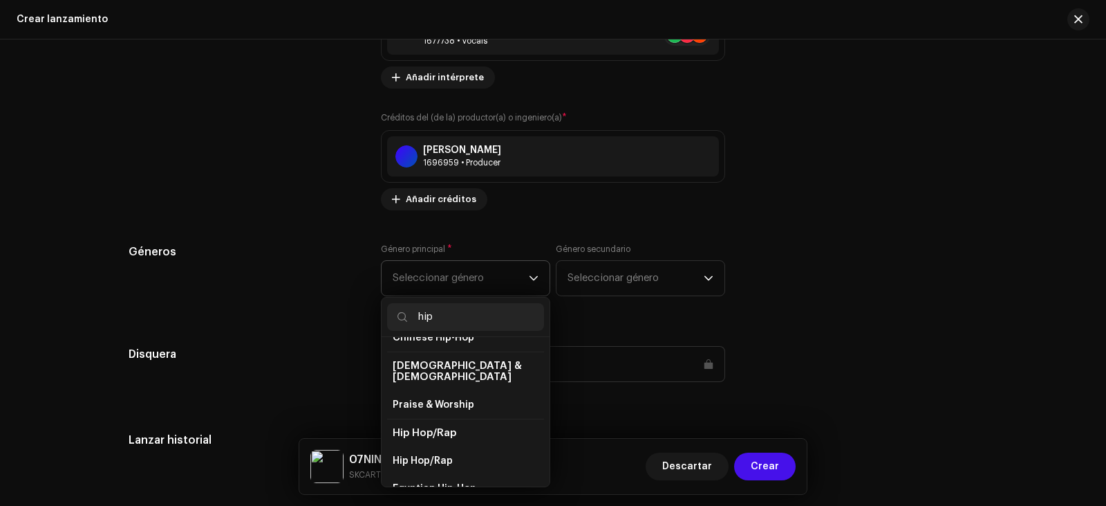
scroll to position [69, 0]
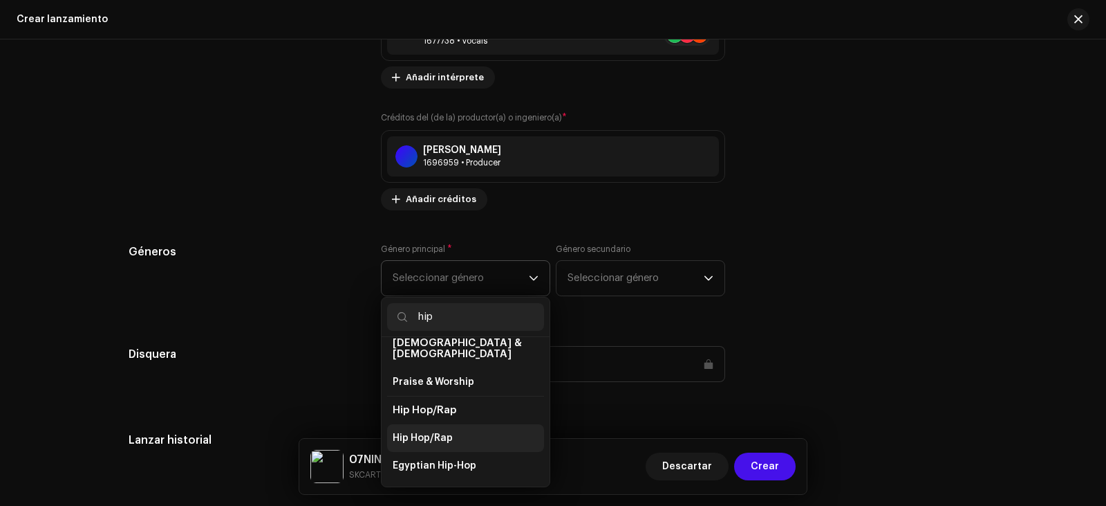
type input "hip"
click at [439, 431] on span "Hip Hop/Rap" at bounding box center [423, 438] width 60 height 14
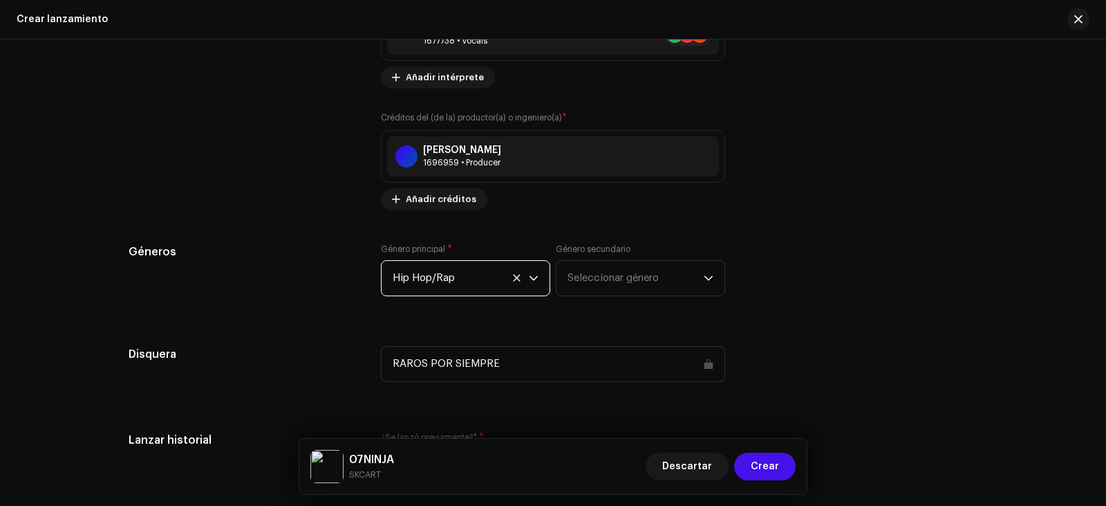
click at [628, 253] on div "Género secundario Seleccionar género" at bounding box center [640, 269] width 169 height 53
click at [620, 264] on span "Seleccionar género" at bounding box center [636, 278] width 136 height 35
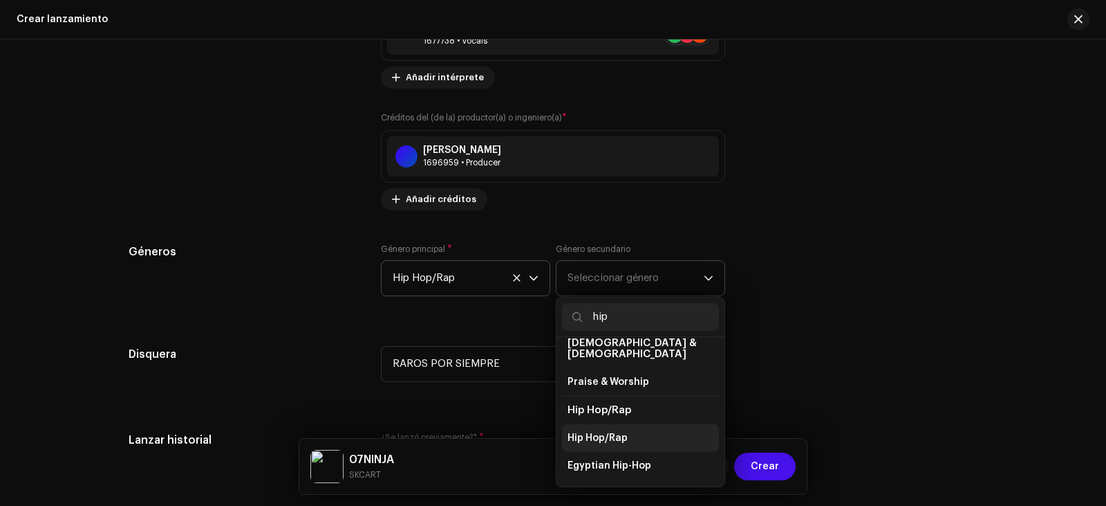
type input "hip"
click at [622, 431] on span "Hip Hop/Rap" at bounding box center [598, 438] width 60 height 14
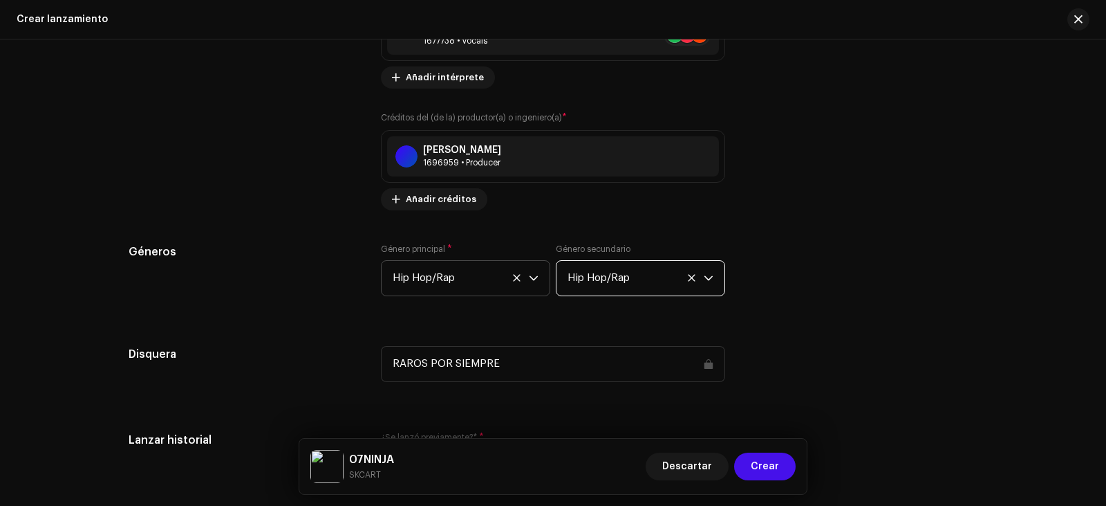
scroll to position [1923, 0]
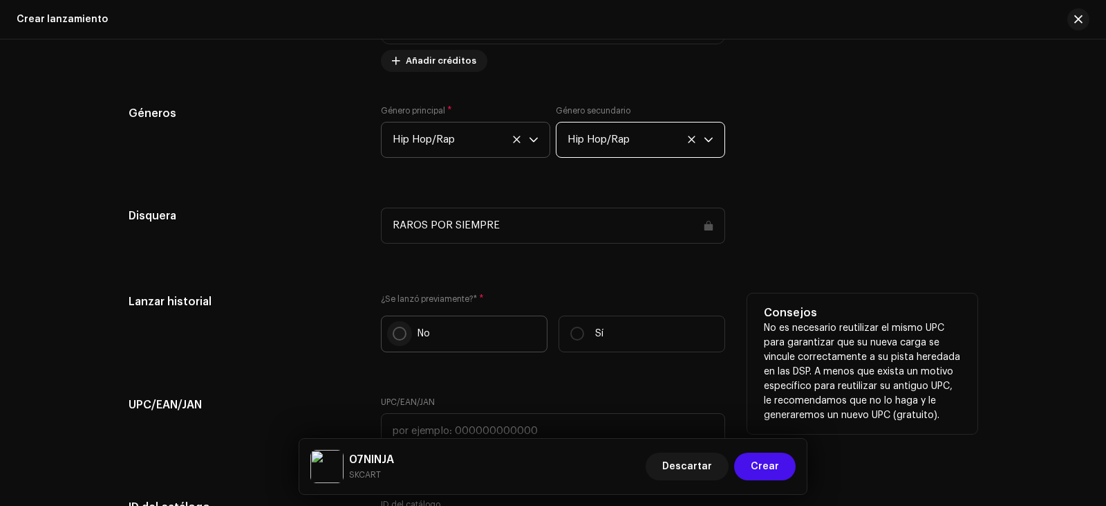
click at [398, 330] on input "No" at bounding box center [400, 333] width 14 height 14
radio input "true"
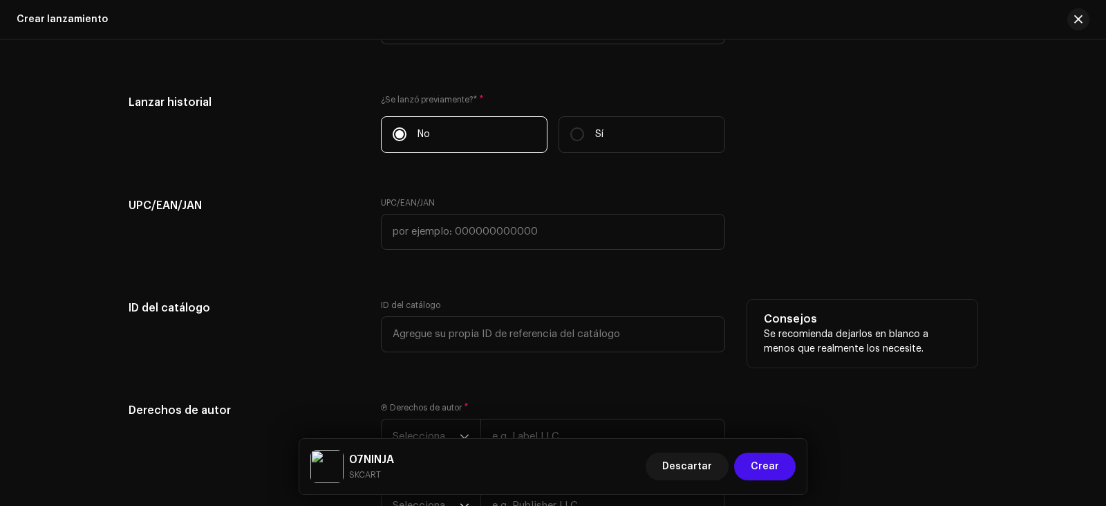
scroll to position [2131, 0]
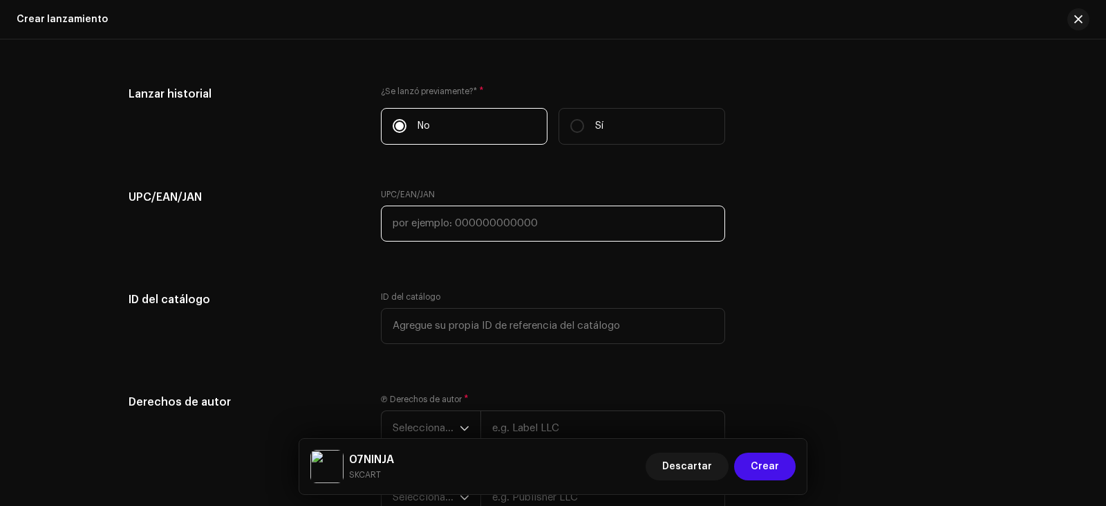
click at [479, 216] on input "text" at bounding box center [553, 223] width 344 height 36
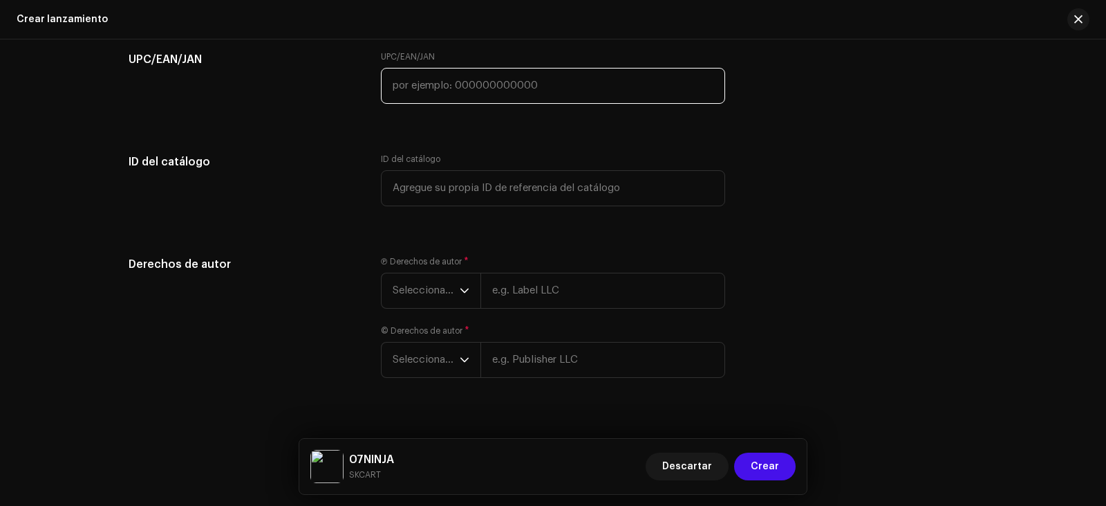
scroll to position [2269, 0]
click at [427, 290] on span "Seleccionar año" at bounding box center [426, 289] width 67 height 35
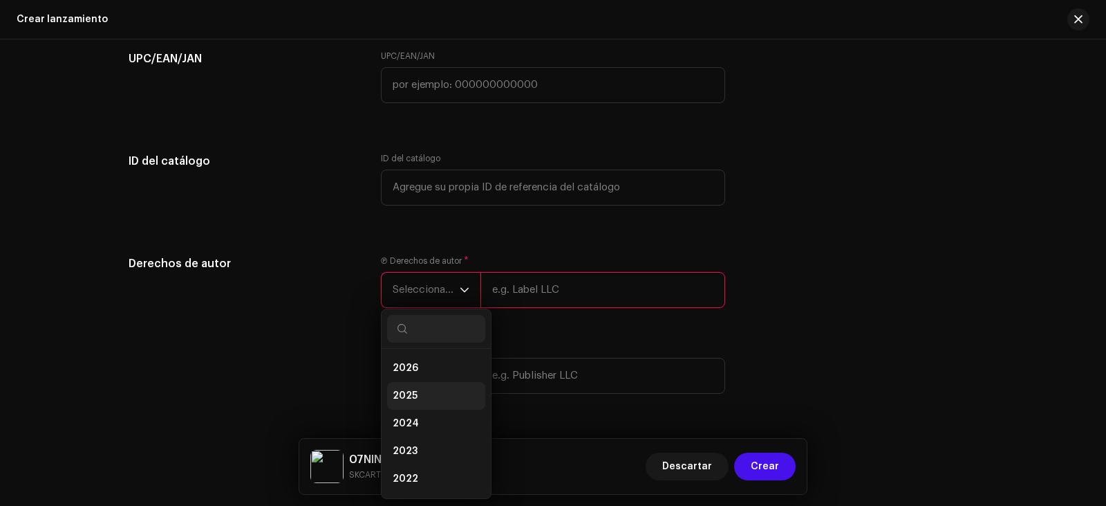
click at [436, 396] on li "2025" at bounding box center [436, 396] width 98 height 28
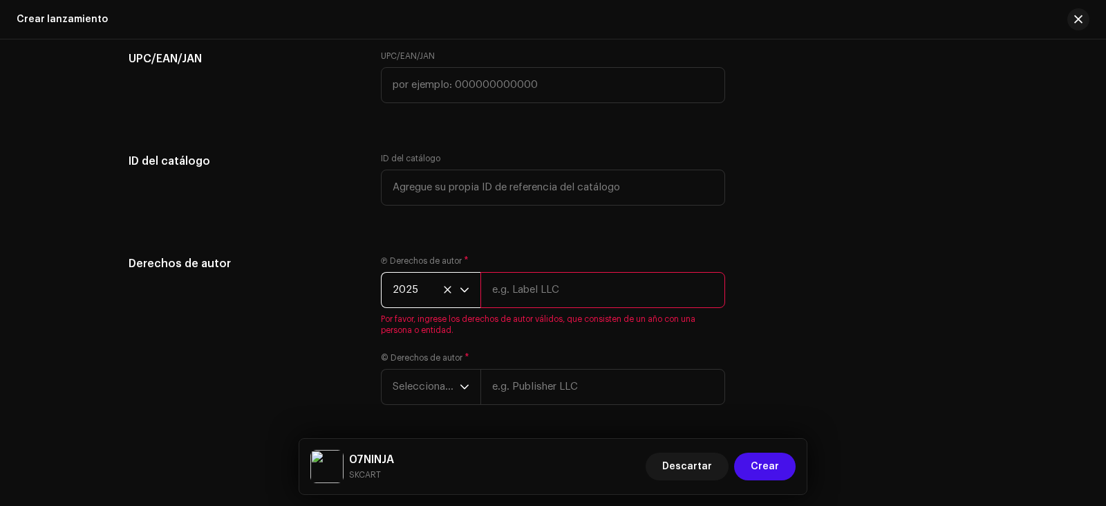
click at [605, 284] on input "text" at bounding box center [603, 290] width 245 height 36
type input "RAROS POR SIEMPRE"
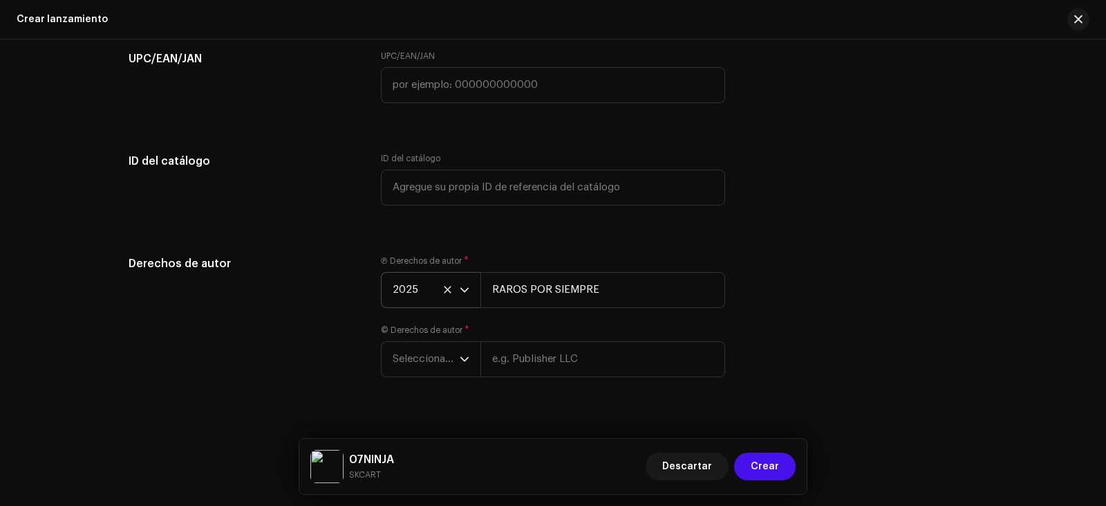
click at [427, 336] on div "© Derechos de autor * Seleccionar año" at bounding box center [553, 350] width 344 height 53
click at [428, 349] on span "Seleccionar año" at bounding box center [426, 359] width 67 height 35
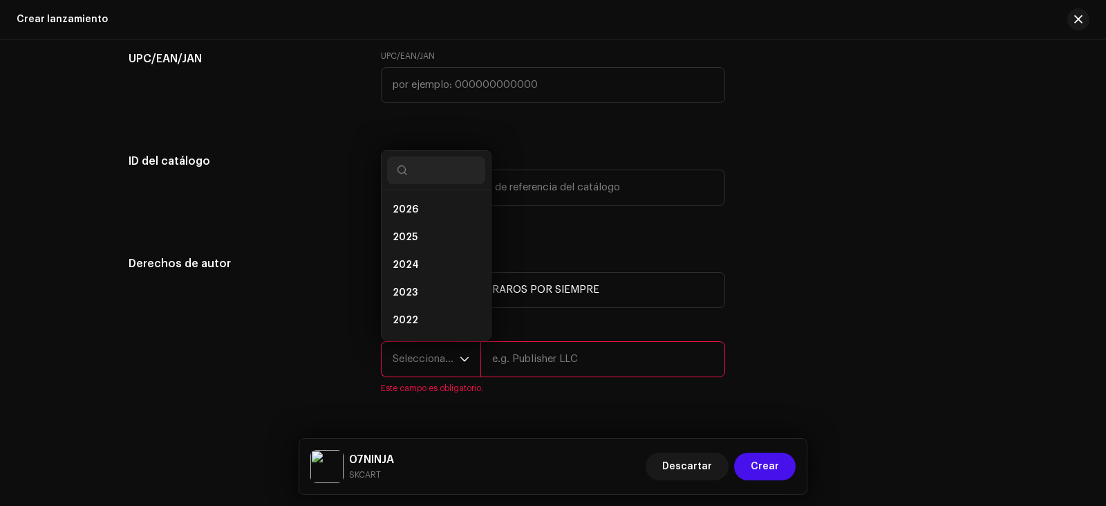
scroll to position [22, 0]
click at [425, 209] on li "2025" at bounding box center [436, 215] width 98 height 28
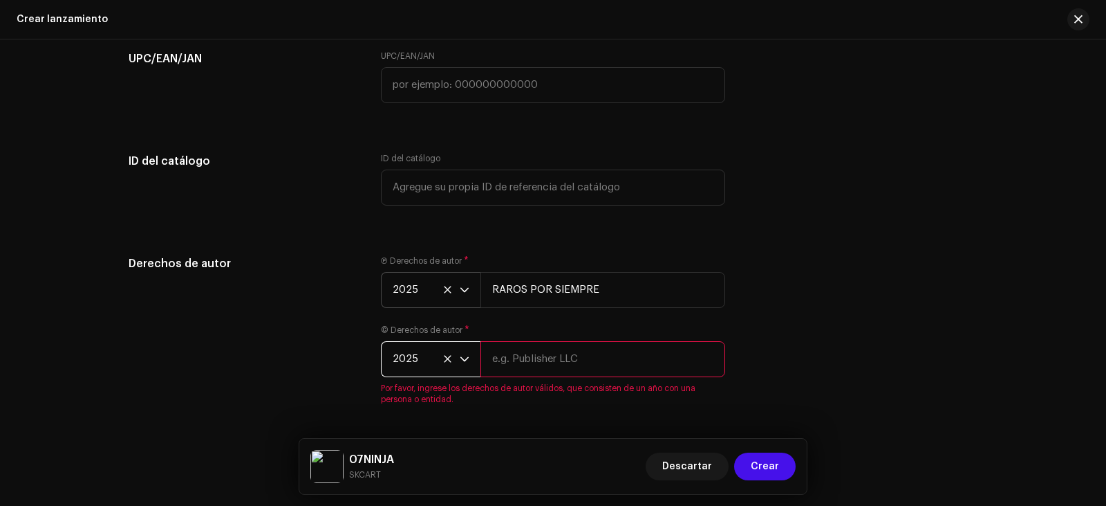
click at [566, 362] on input "text" at bounding box center [603, 359] width 245 height 36
type input "RAROS POR SIEMPRE"
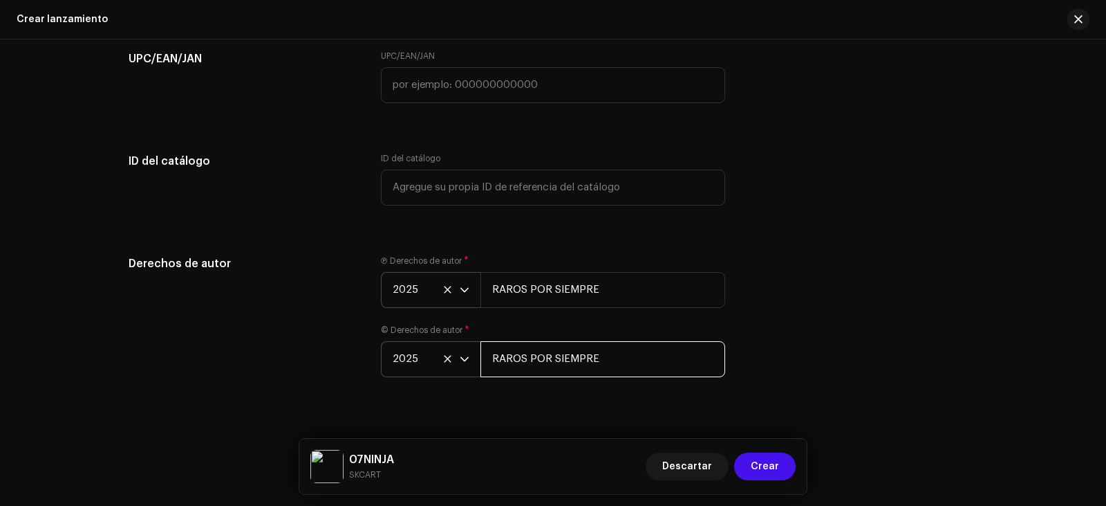
scroll to position [2290, 0]
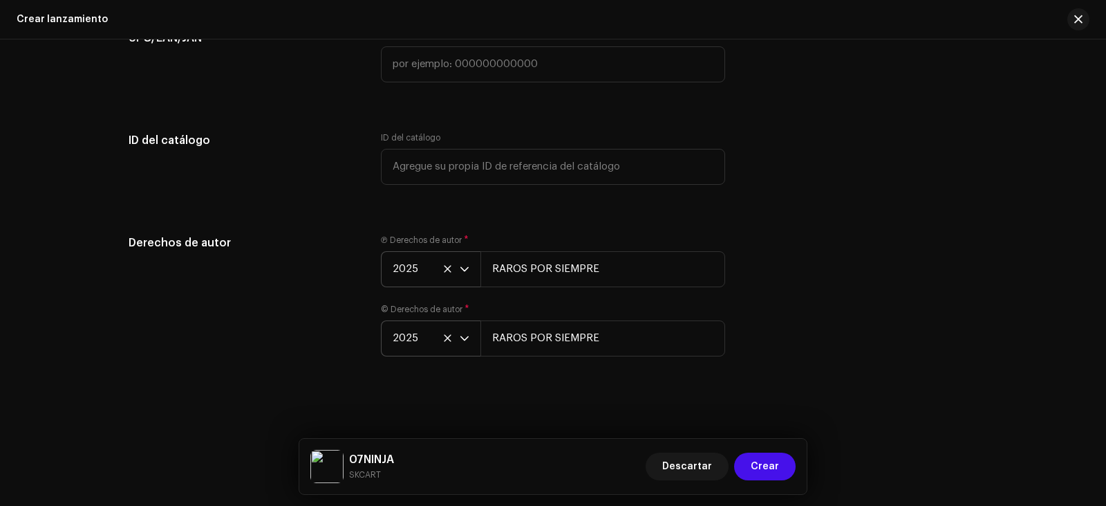
click at [1038, 199] on div "Crear un nuevo lanzamiento Le guiaremos en todo el proceso, desde la selección …" at bounding box center [553, 272] width 1106 height 466
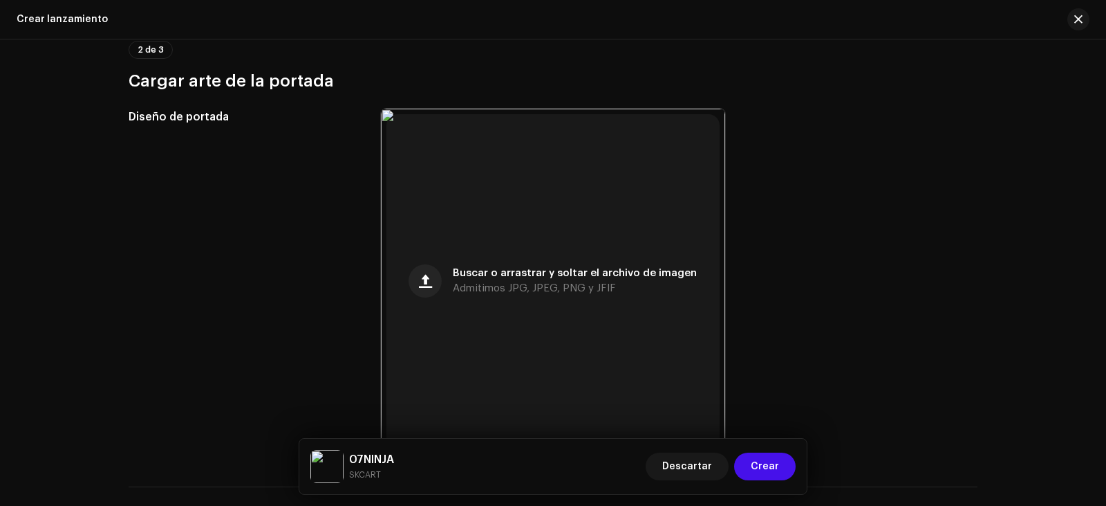
scroll to position [146, 0]
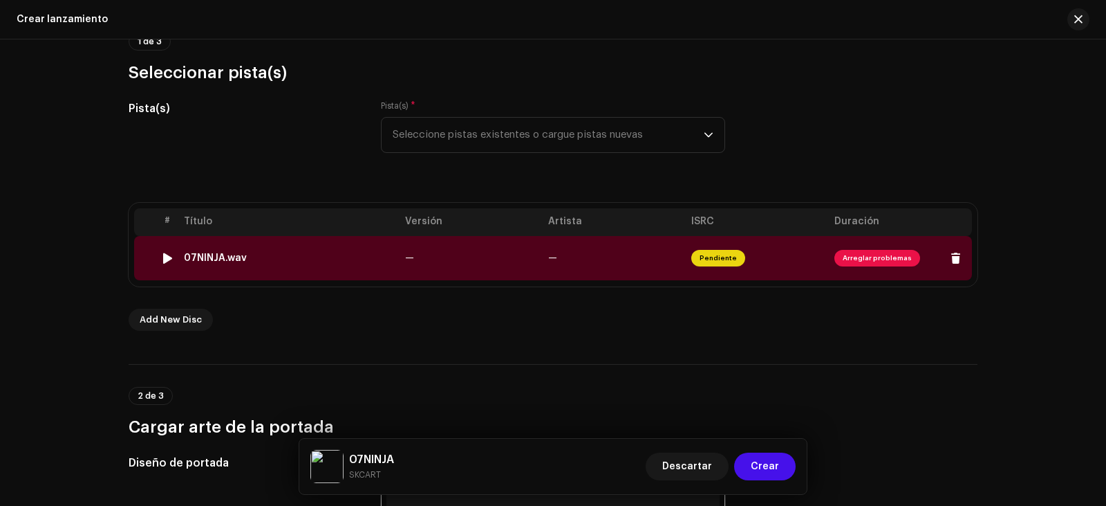
click at [868, 255] on span "Arreglar problemas" at bounding box center [878, 258] width 86 height 17
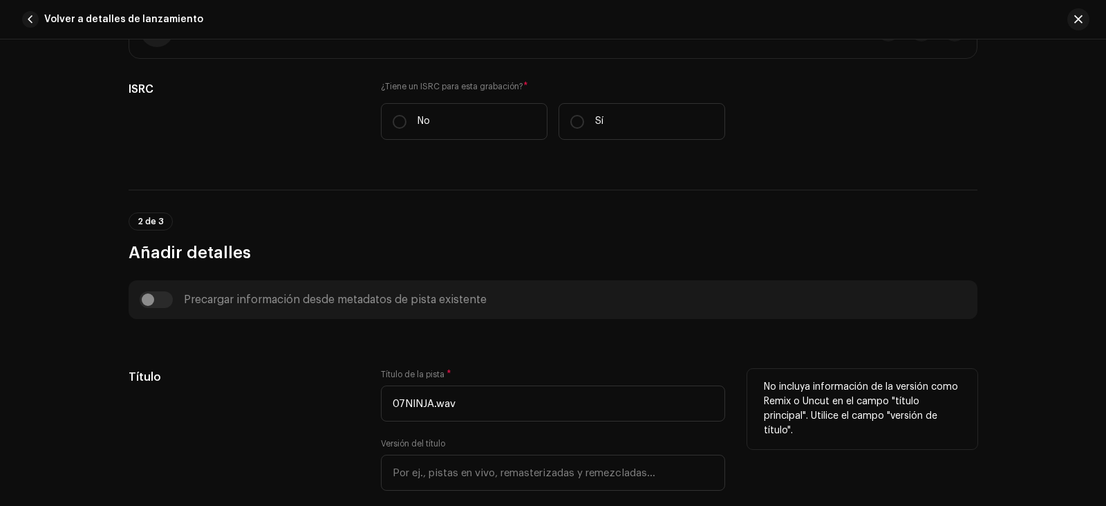
scroll to position [138, 0]
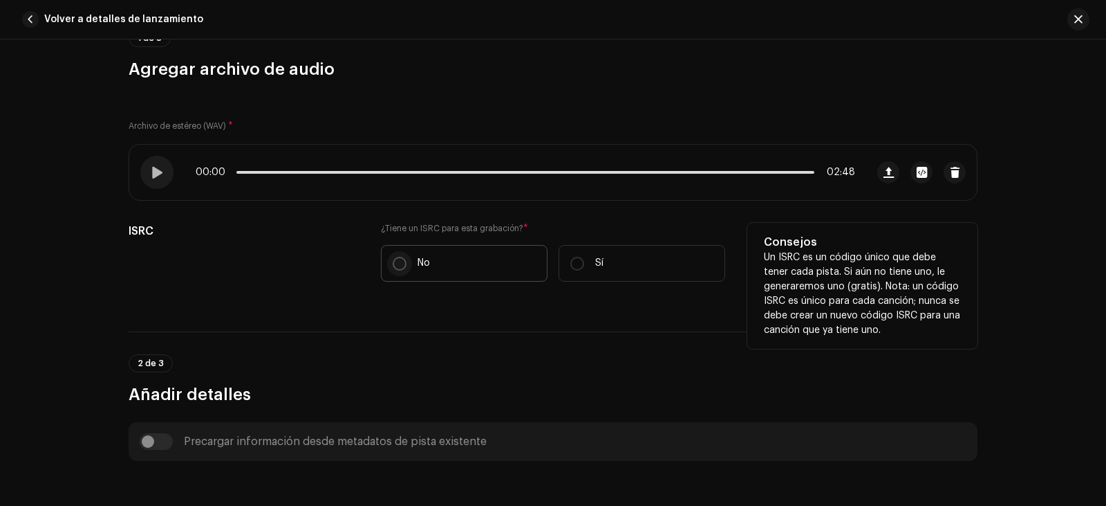
click at [394, 266] on input "No" at bounding box center [400, 264] width 14 height 14
radio input "true"
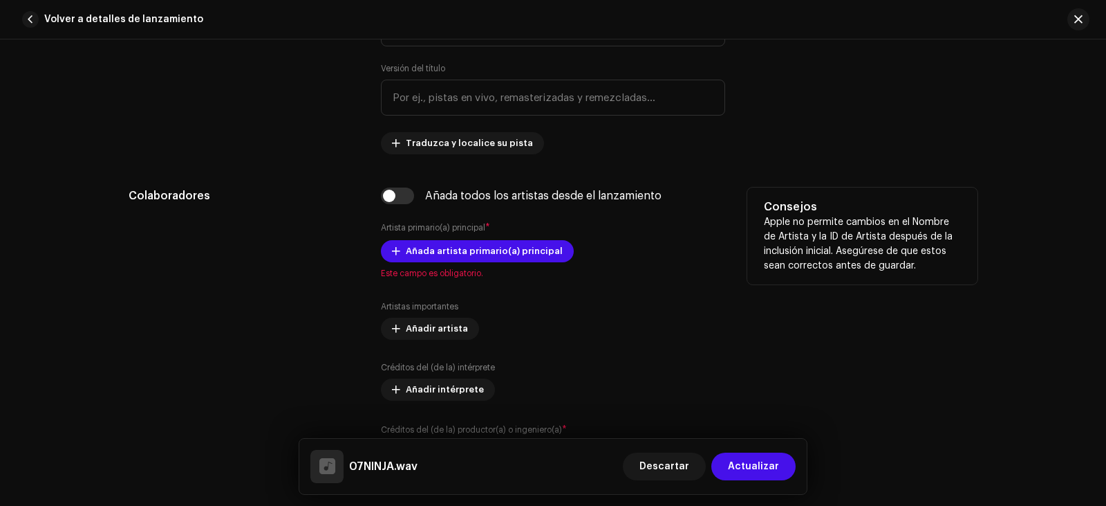
scroll to position [692, 0]
click at [450, 259] on span "Añada artista primario(a) principal" at bounding box center [484, 251] width 157 height 28
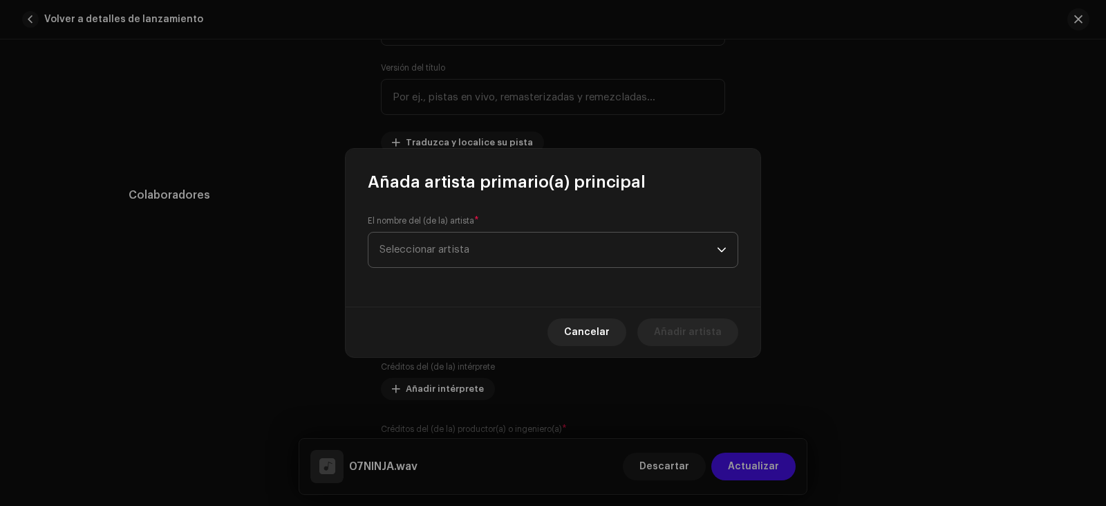
click at [450, 254] on span "Seleccionar artista" at bounding box center [425, 249] width 90 height 10
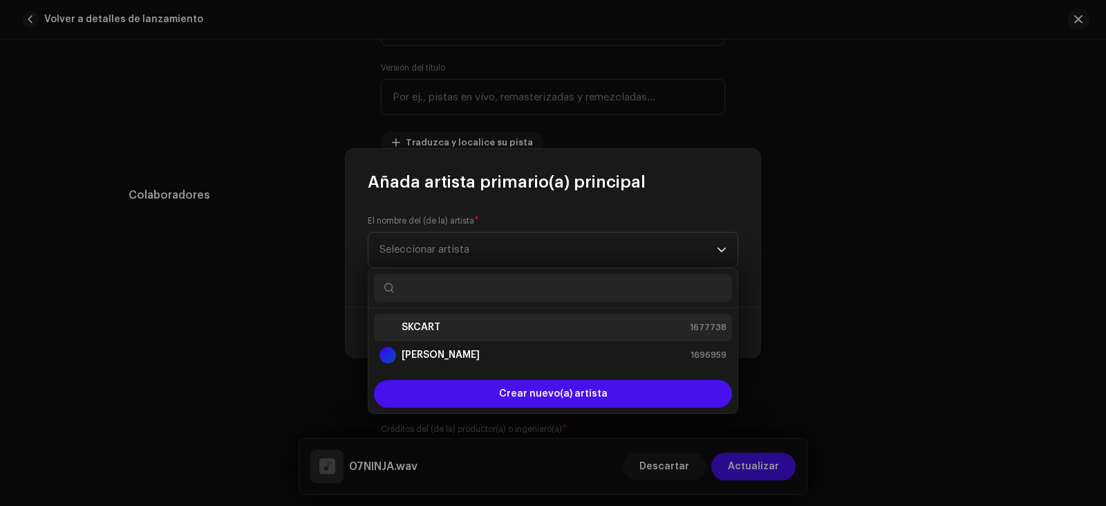
click at [445, 322] on div "SKCART 1677738" at bounding box center [553, 327] width 347 height 17
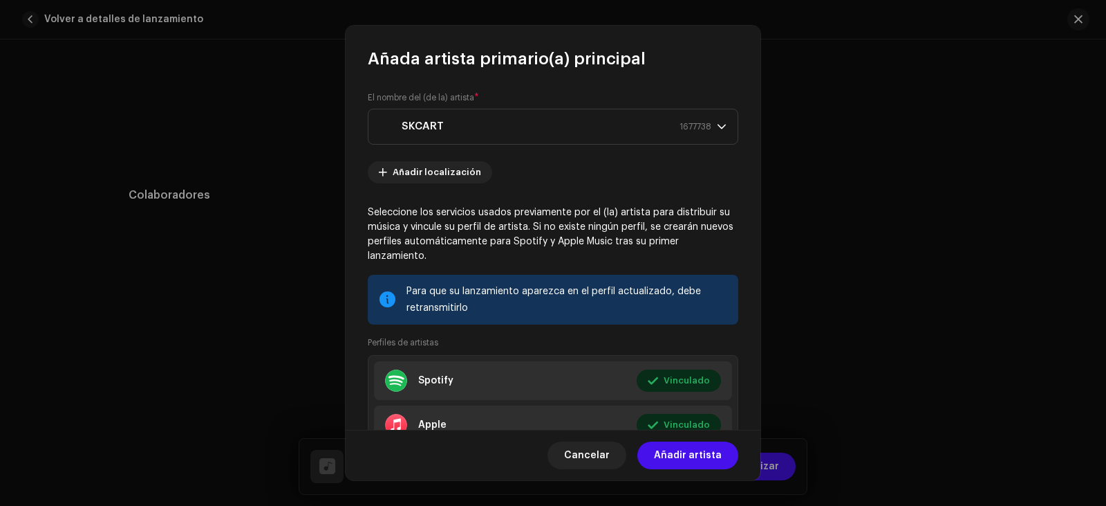
click at [682, 459] on span "Añadir artista" at bounding box center [688, 455] width 68 height 28
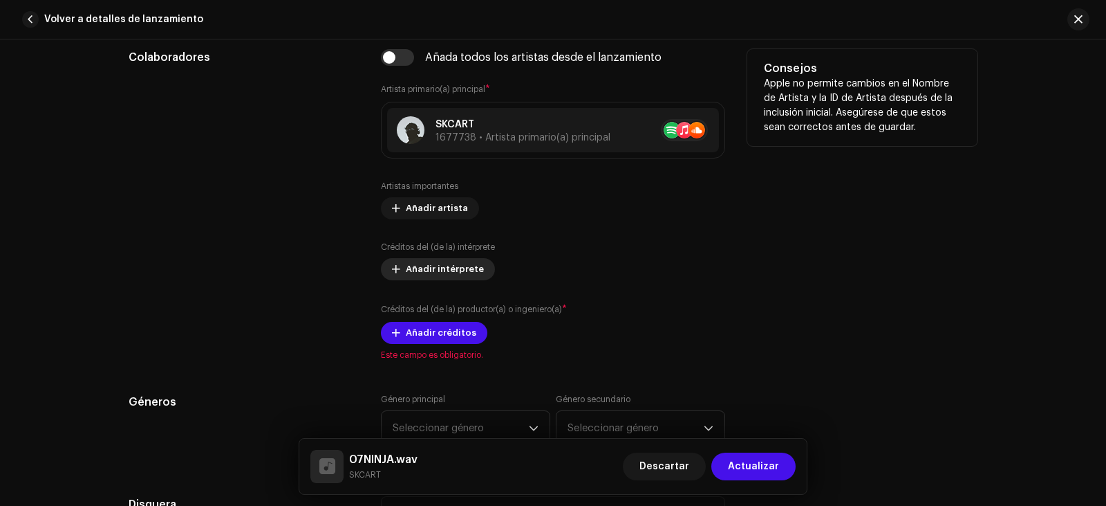
scroll to position [830, 0]
click at [461, 335] on span "Añadir créditos" at bounding box center [441, 332] width 71 height 28
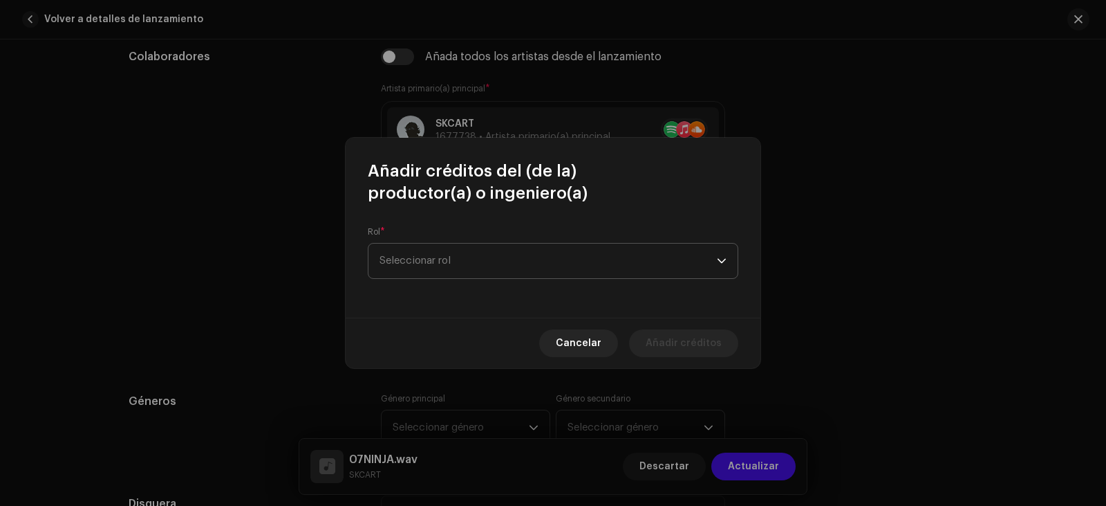
click at [481, 253] on span "Seleccionar rol" at bounding box center [548, 260] width 337 height 35
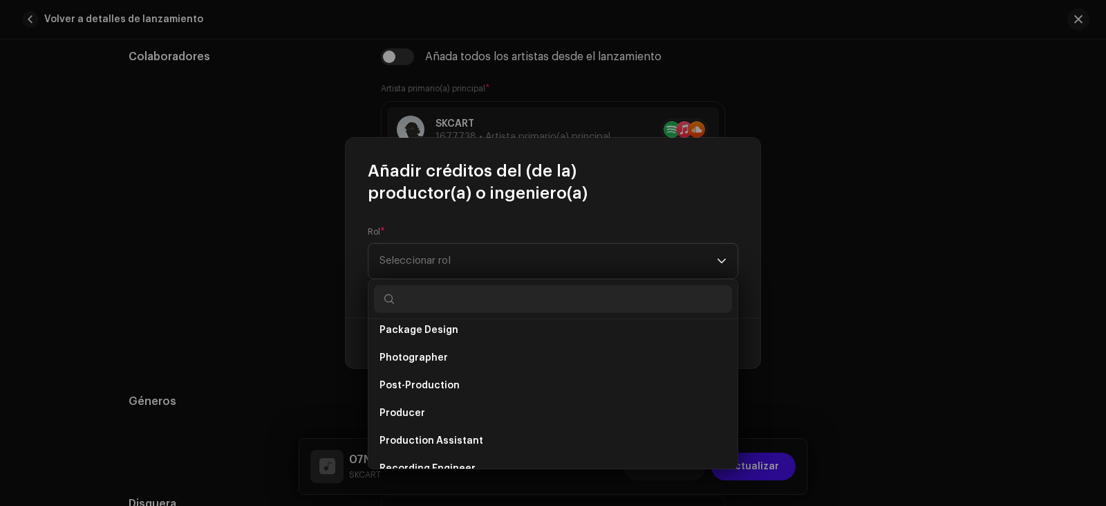
scroll to position [484, 0]
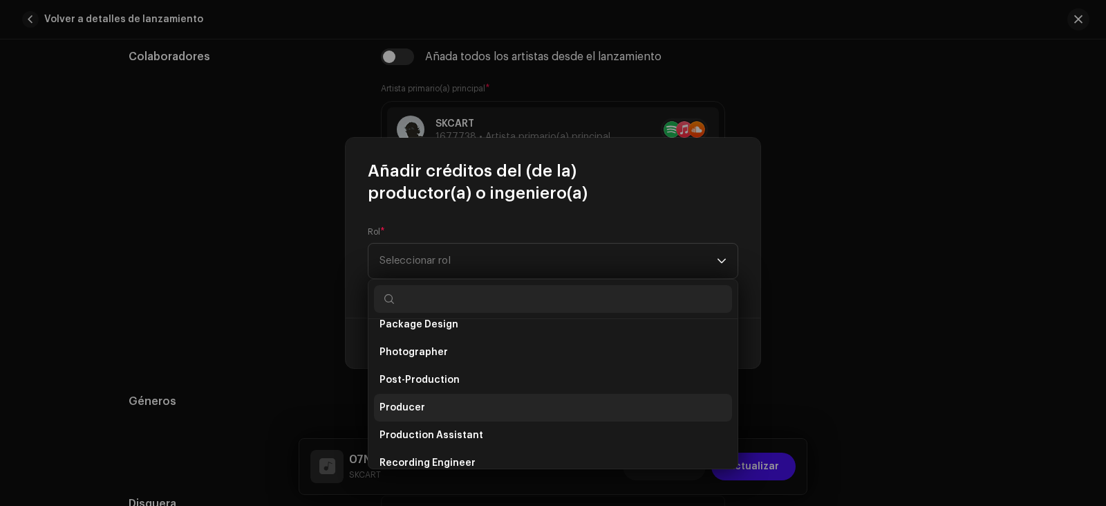
click at [424, 403] on li "Producer" at bounding box center [553, 407] width 358 height 28
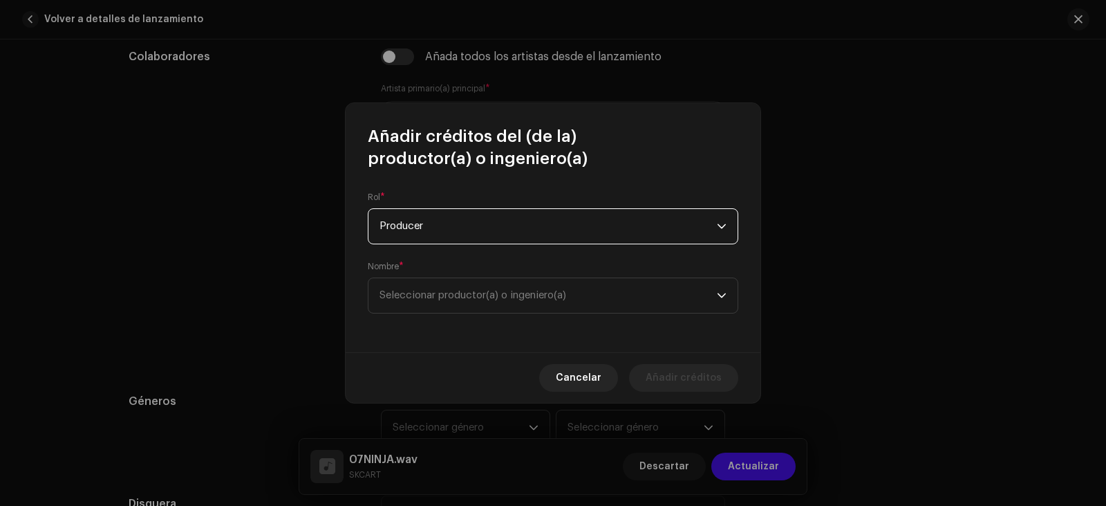
click at [477, 271] on div "Nombre * Seleccionar productor(a) o ingeniero(a)" at bounding box center [553, 287] width 371 height 53
click at [490, 288] on span "Seleccionar productor(a) o ingeniero(a)" at bounding box center [548, 295] width 337 height 35
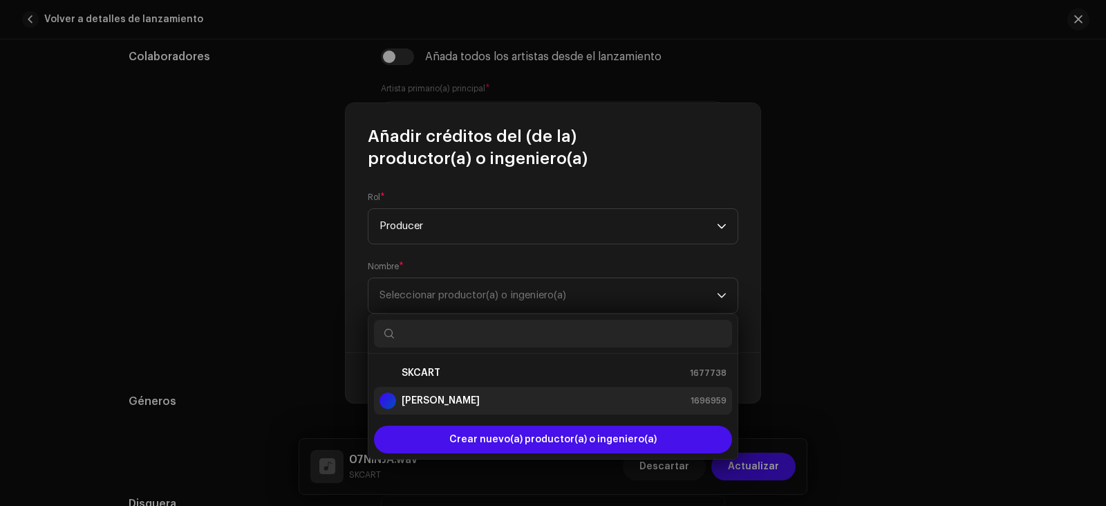
click at [480, 398] on strong "[PERSON_NAME]" at bounding box center [441, 400] width 78 height 14
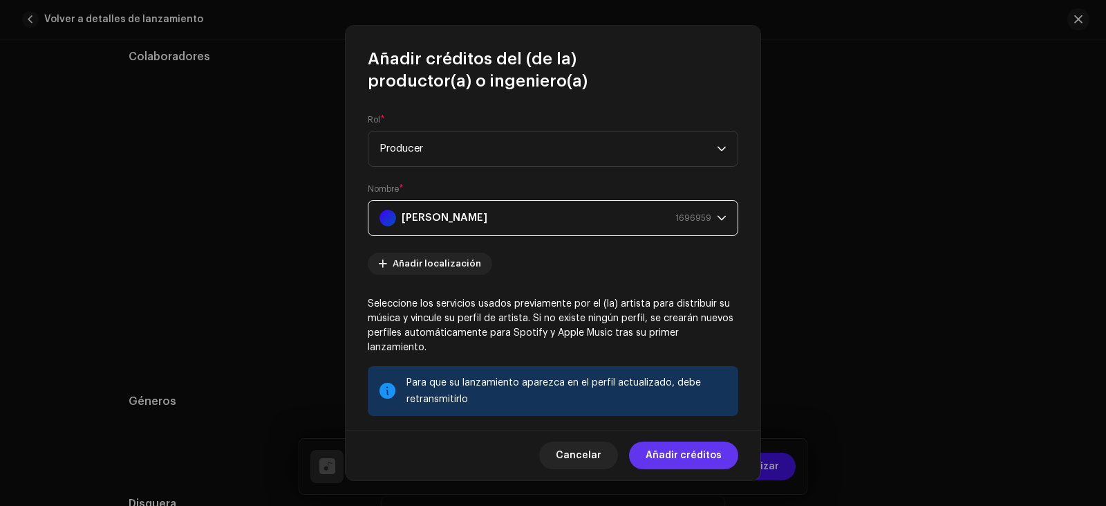
click at [687, 454] on span "Añadir créditos" at bounding box center [684, 455] width 76 height 28
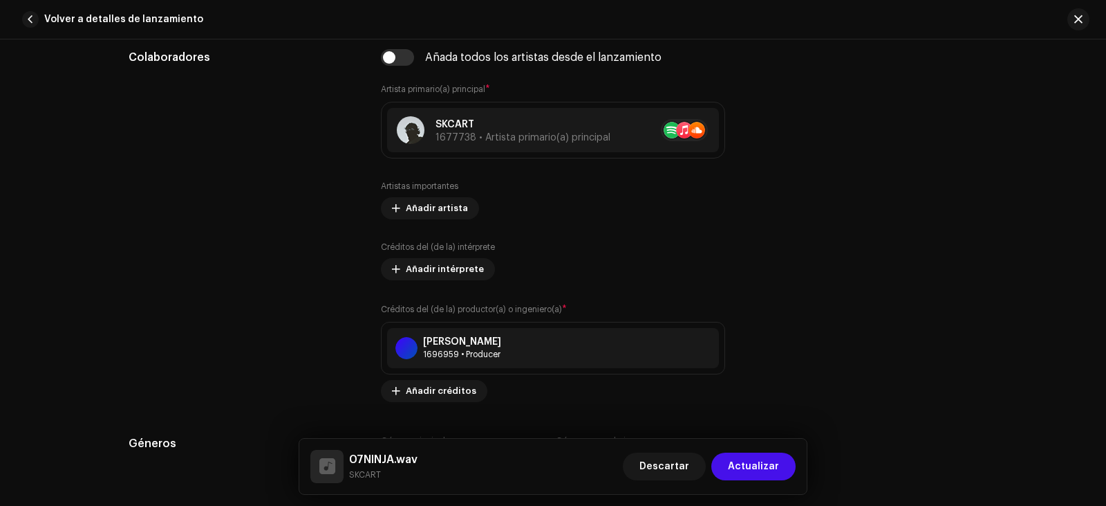
scroll to position [830, 0]
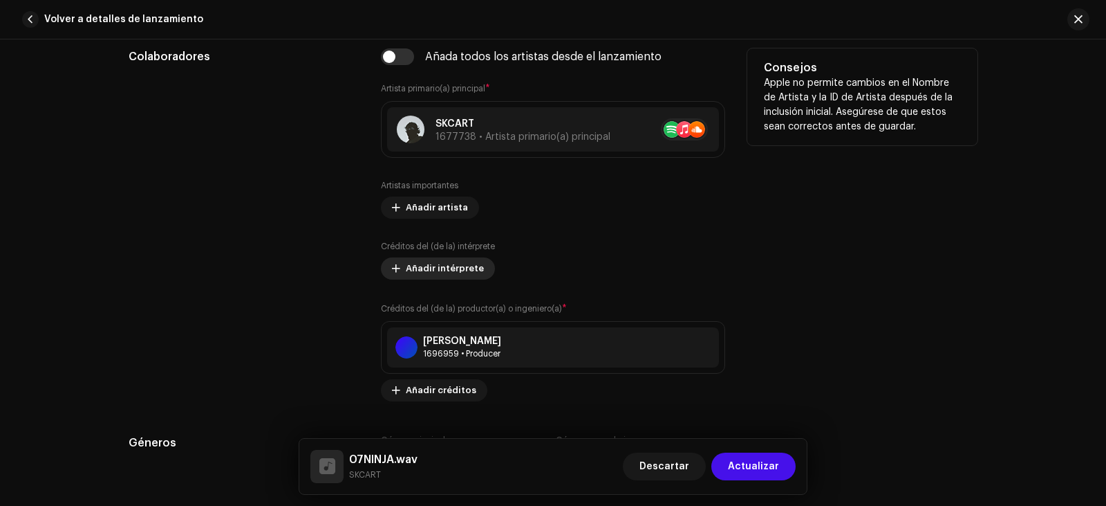
click at [463, 274] on span "Añadir intérprete" at bounding box center [445, 268] width 78 height 28
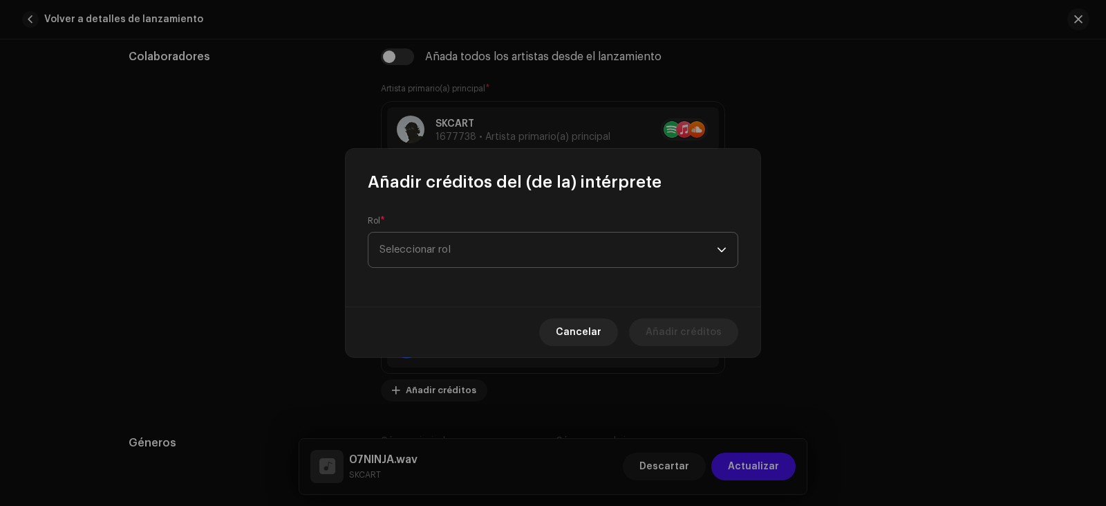
click at [474, 253] on span "Seleccionar rol" at bounding box center [548, 249] width 337 height 35
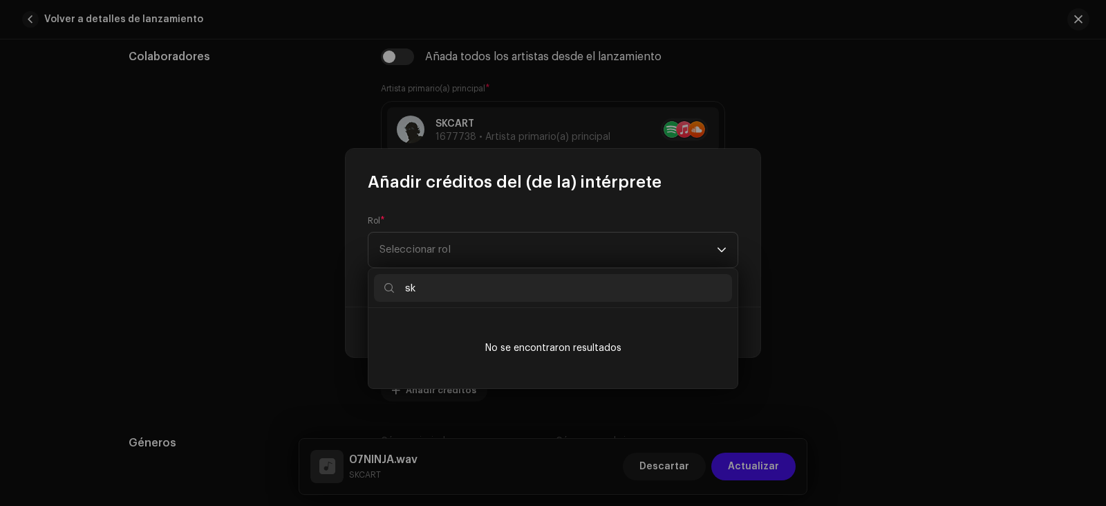
type input "s"
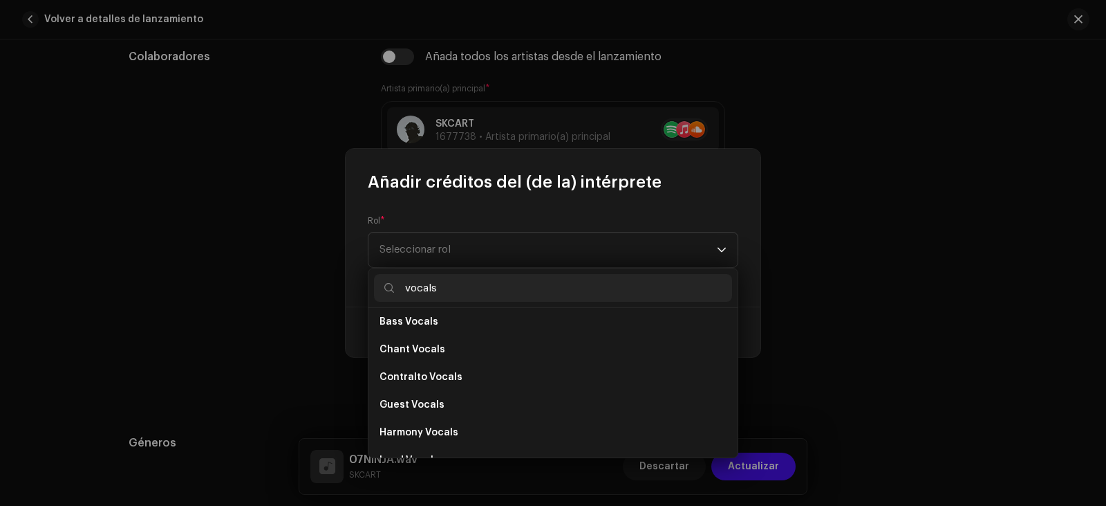
scroll to position [249, 0]
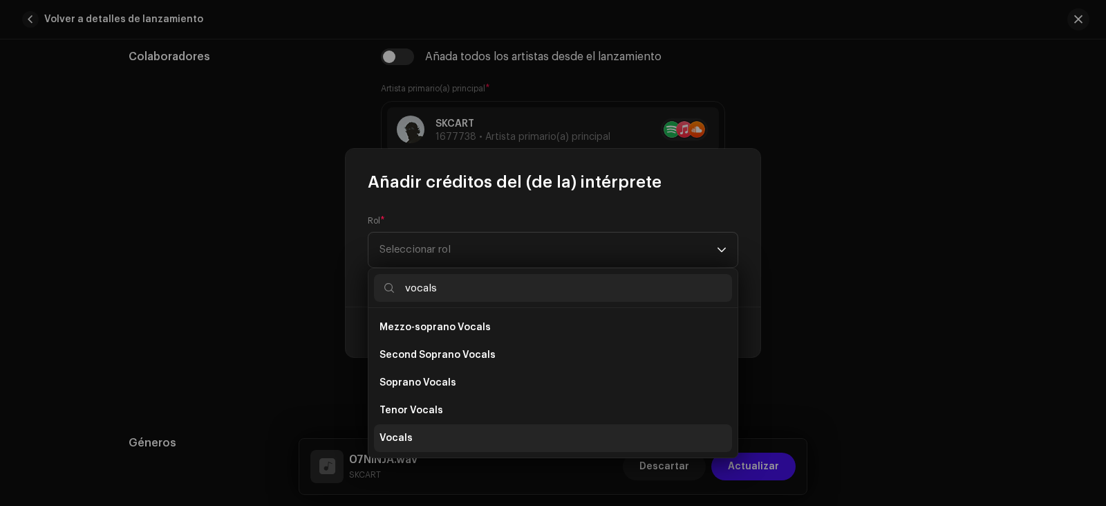
type input "vocals"
click at [393, 440] on span "Vocals" at bounding box center [396, 438] width 33 height 14
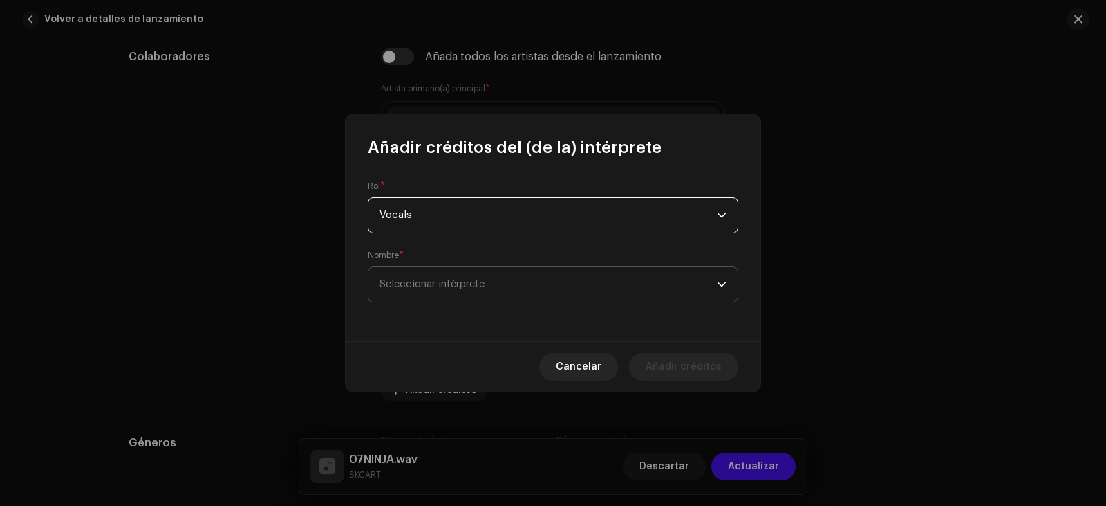
click at [465, 284] on span "Seleccionar intérprete" at bounding box center [432, 284] width 105 height 10
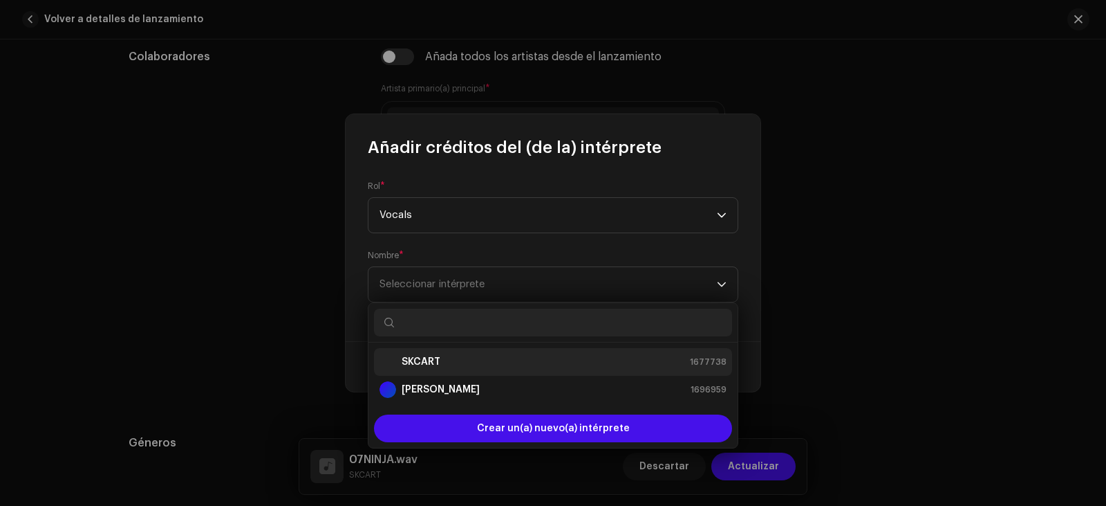
click at [451, 353] on div "SKCART 1677738" at bounding box center [553, 361] width 347 height 17
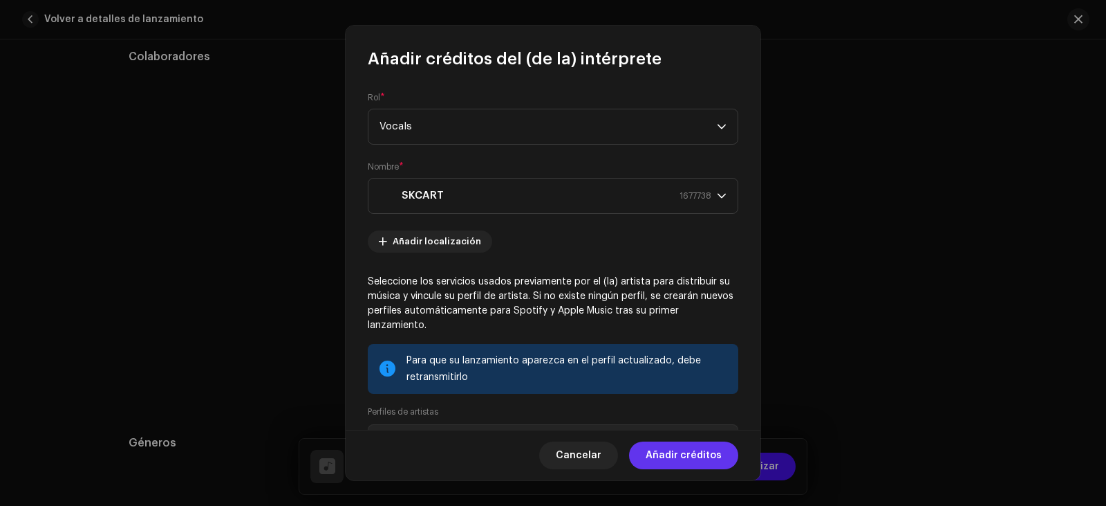
click at [699, 454] on span "Añadir créditos" at bounding box center [684, 455] width 76 height 28
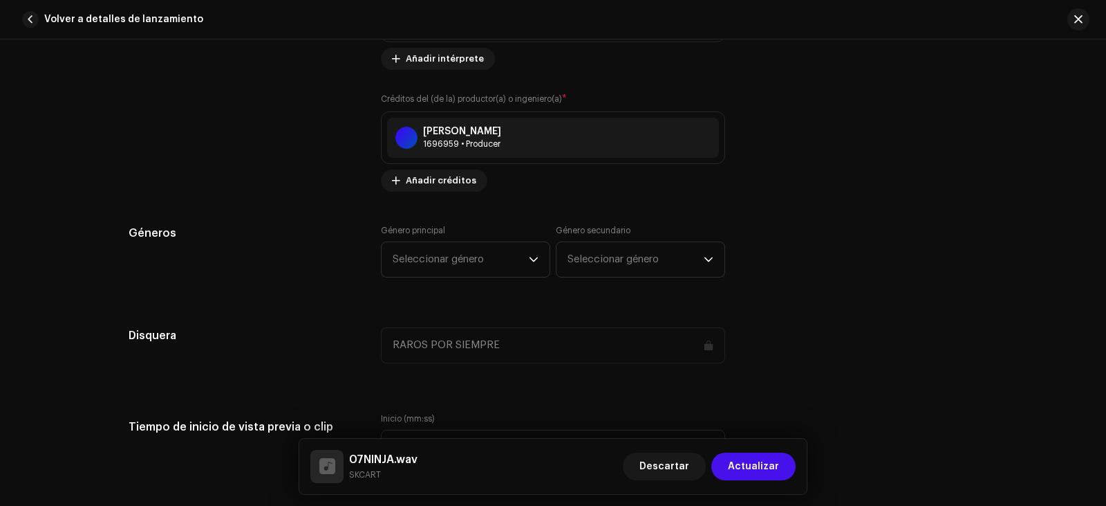
scroll to position [1106, 0]
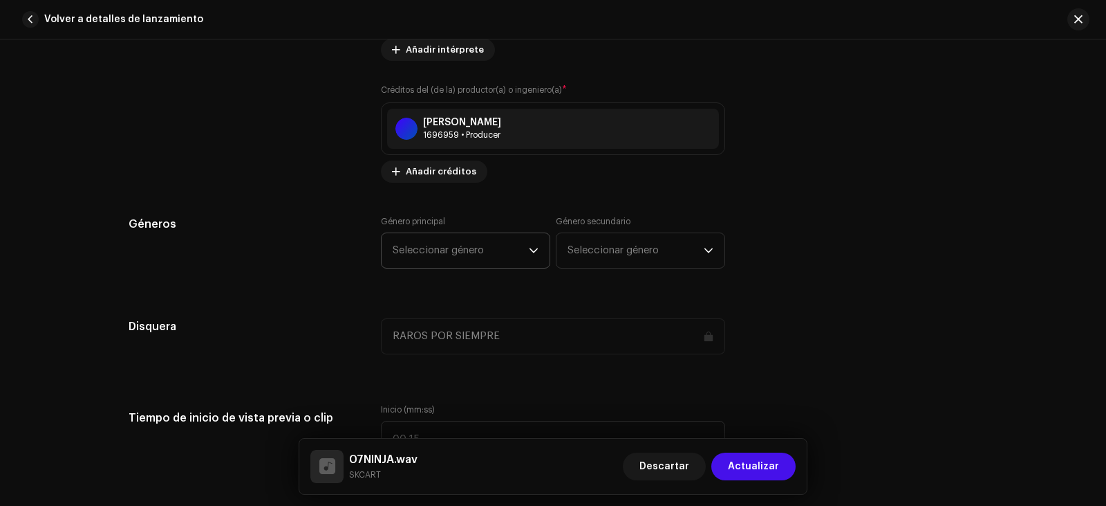
click at [492, 241] on span "Seleccionar género" at bounding box center [461, 250] width 136 height 35
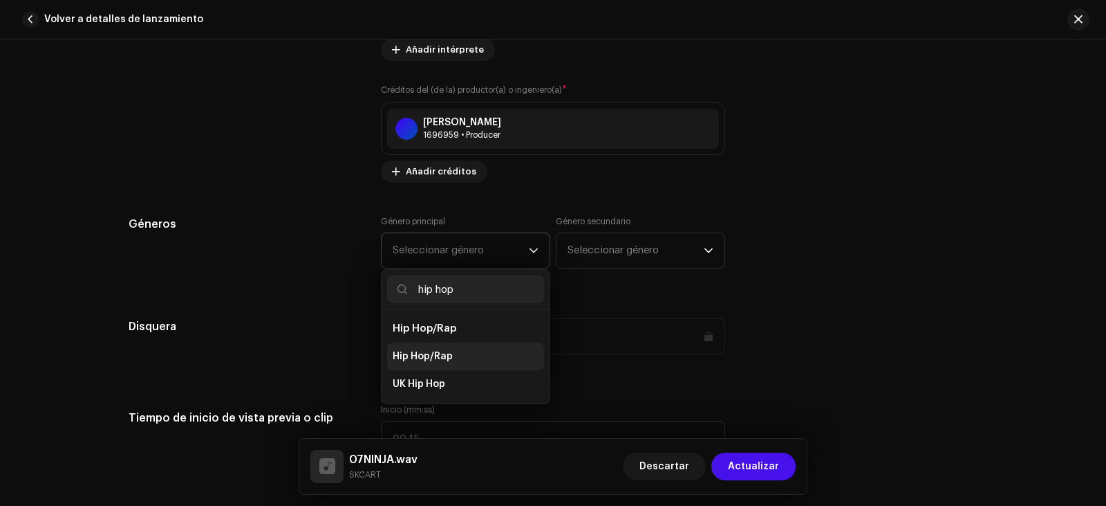
type input "hip hop"
click at [436, 356] on span "Hip Hop/Rap" at bounding box center [423, 356] width 60 height 14
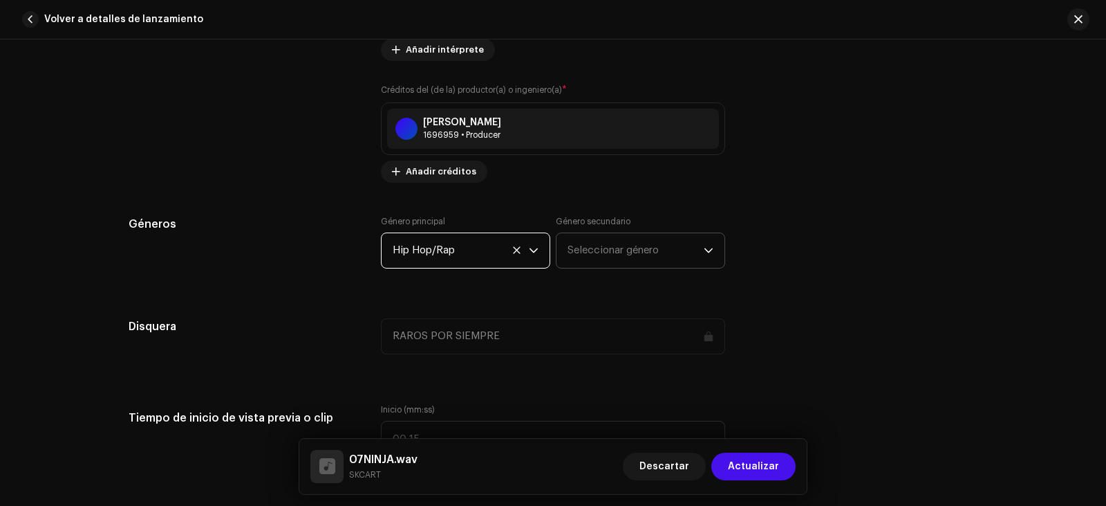
click at [625, 239] on span "Seleccionar género" at bounding box center [636, 250] width 136 height 35
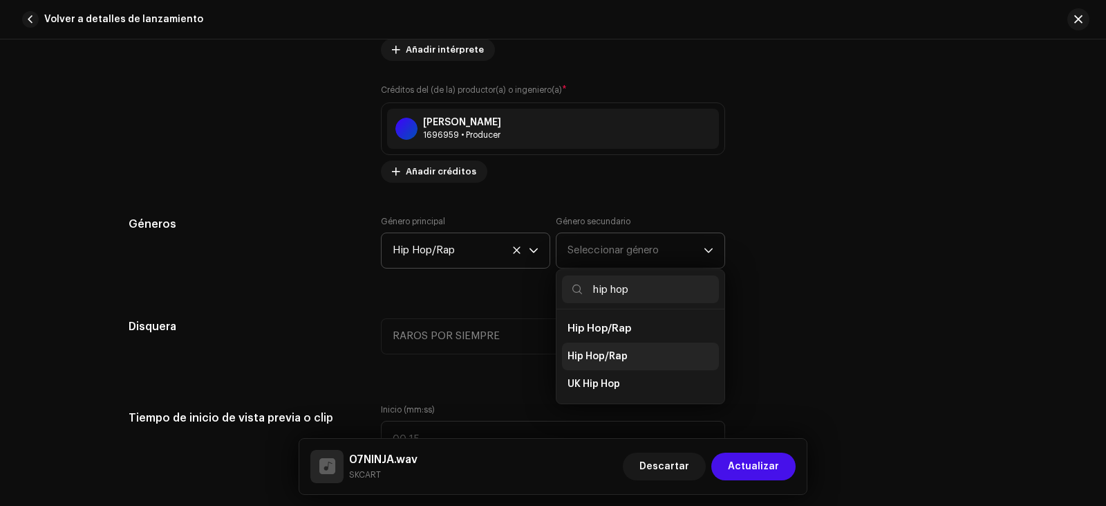
type input "hip hop"
click at [627, 353] on li "Hip Hop/Rap" at bounding box center [640, 356] width 157 height 28
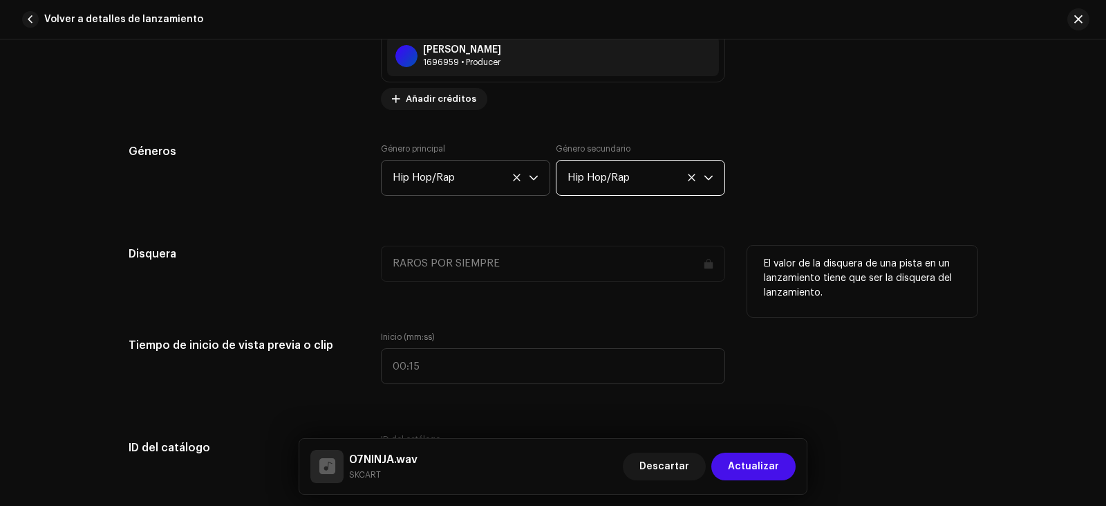
scroll to position [1383, 0]
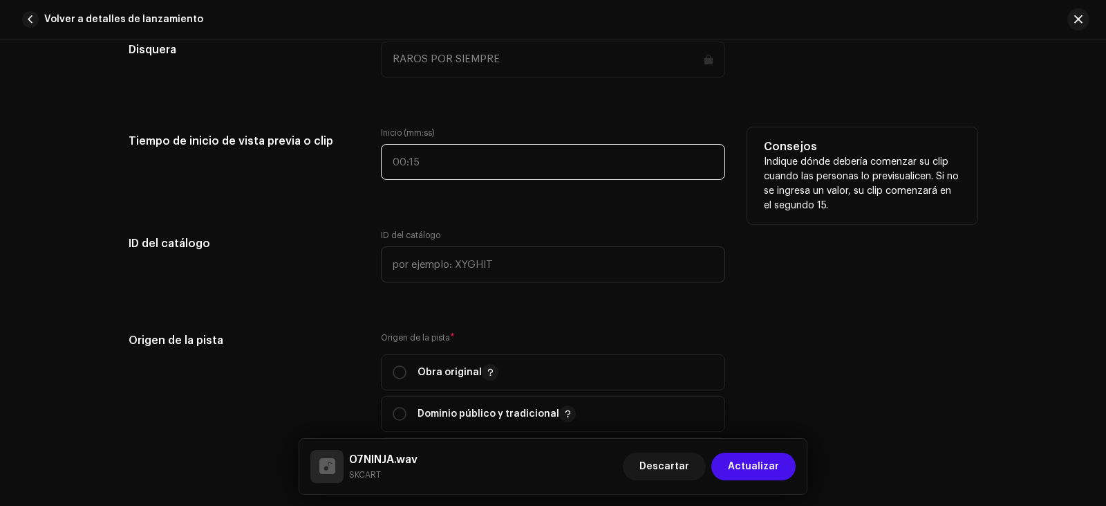
type input ":"
click at [445, 162] on input ":" at bounding box center [553, 162] width 344 height 36
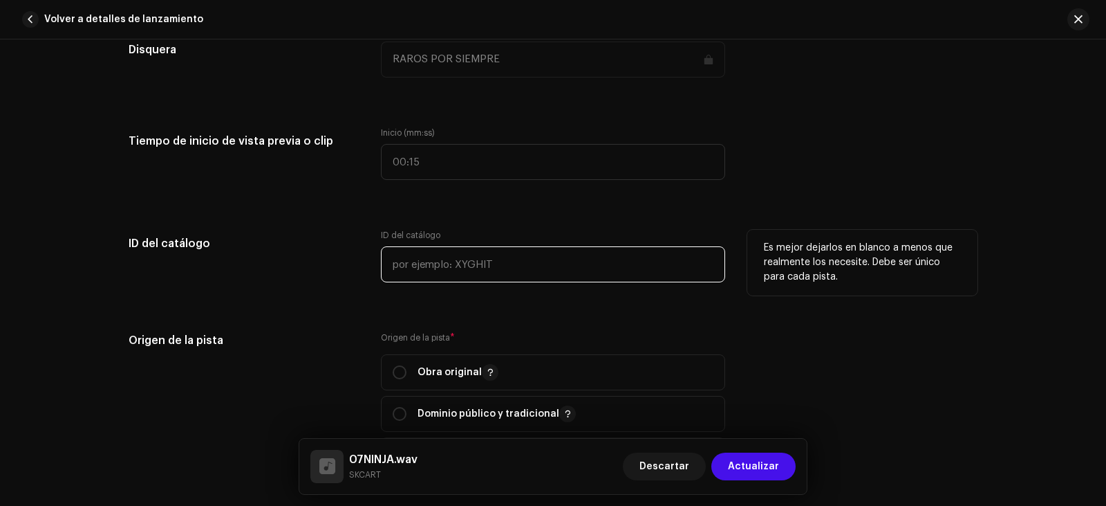
click at [500, 266] on input "text" at bounding box center [553, 264] width 344 height 36
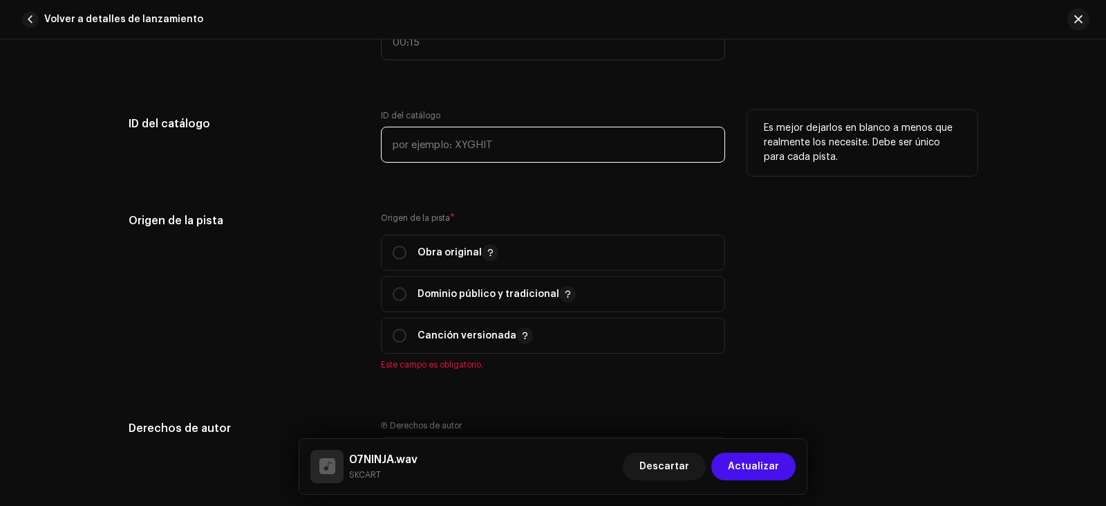
scroll to position [1521, 0]
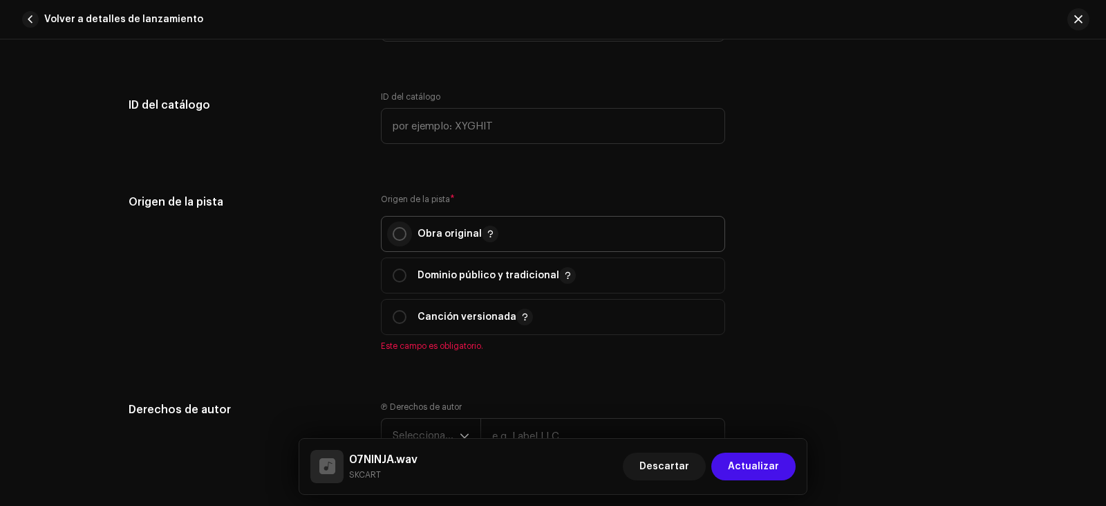
click at [396, 231] on input "radio" at bounding box center [400, 234] width 14 height 14
radio input "true"
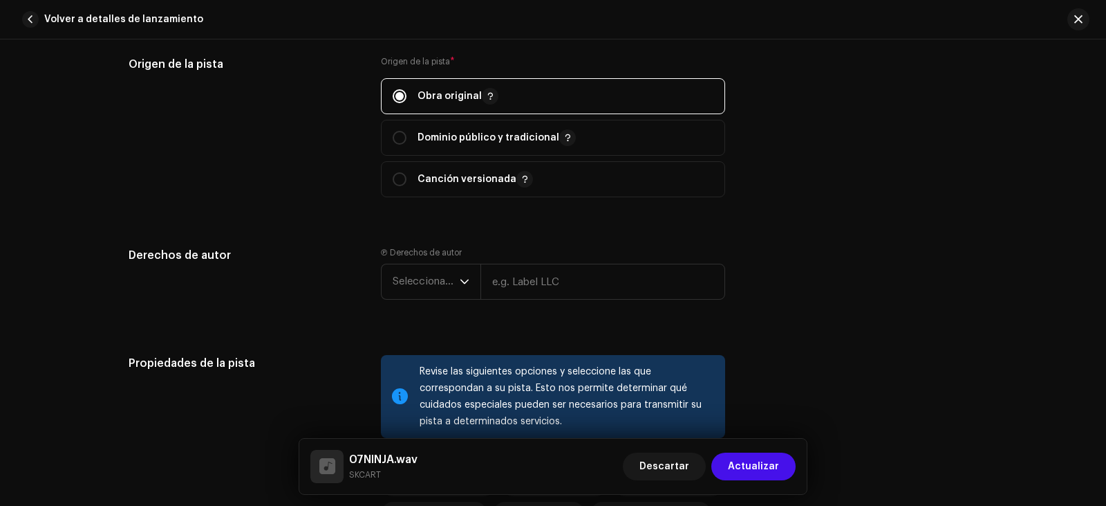
scroll to position [1660, 0]
click at [448, 283] on span "Seleccionar año" at bounding box center [426, 280] width 67 height 35
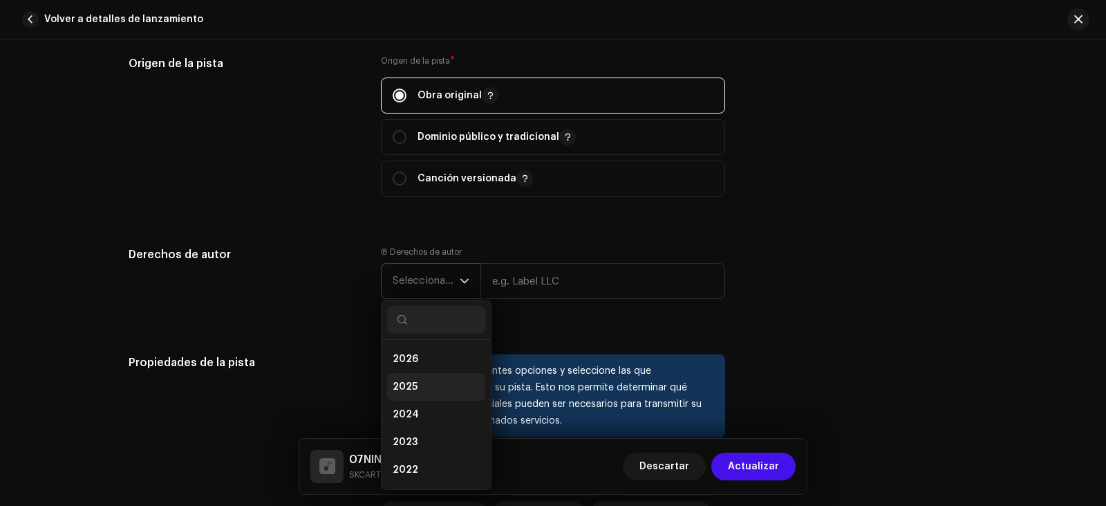
click at [441, 386] on li "2025" at bounding box center [436, 387] width 98 height 28
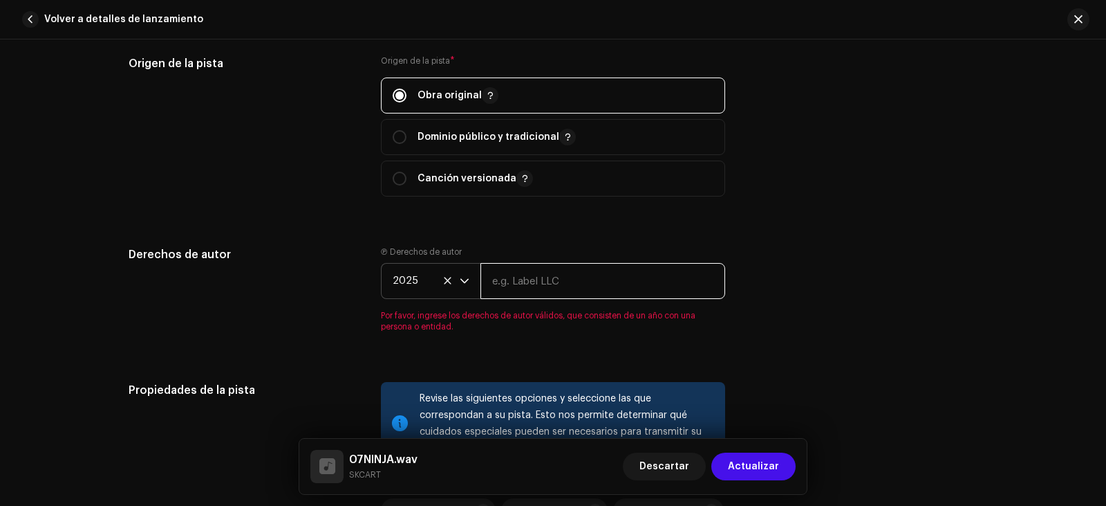
click at [528, 281] on input "text" at bounding box center [603, 281] width 245 height 36
type input "RAROS POR SIEMPRE"
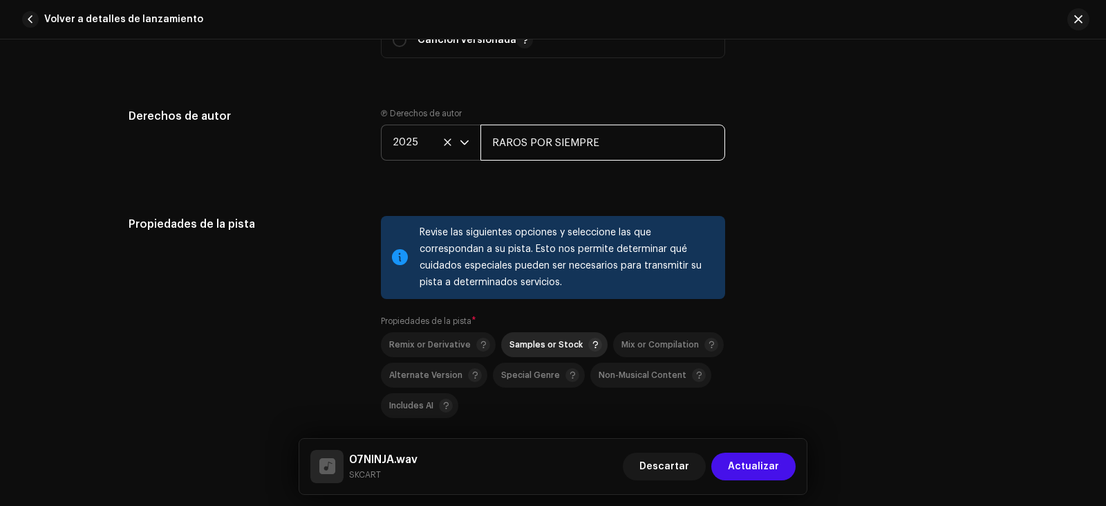
scroll to position [1936, 0]
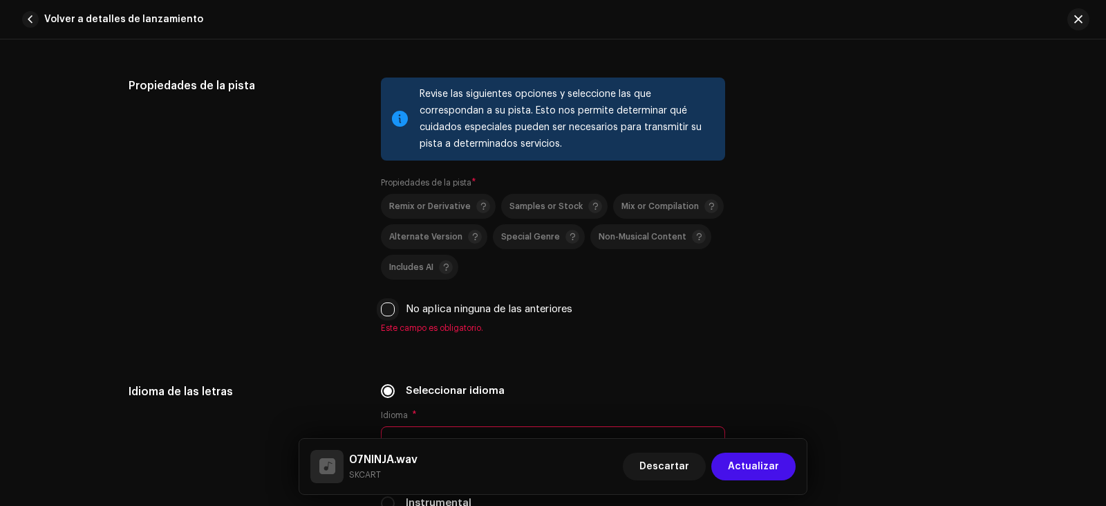
click at [381, 308] on input "No aplica ninguna de las anteriores" at bounding box center [388, 309] width 14 height 14
checkbox input "true"
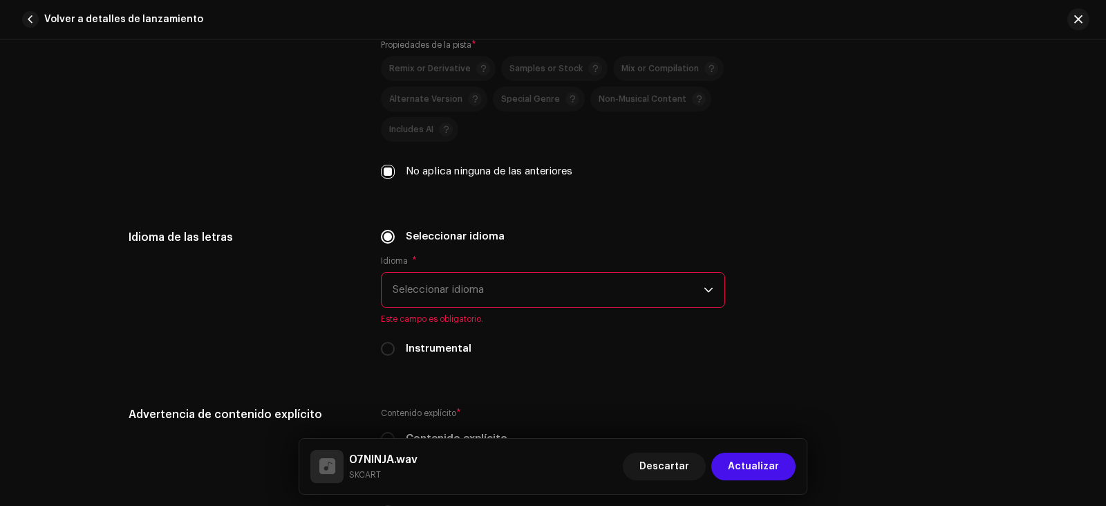
scroll to position [2075, 0]
click at [479, 280] on span "Seleccionar idioma" at bounding box center [548, 289] width 311 height 35
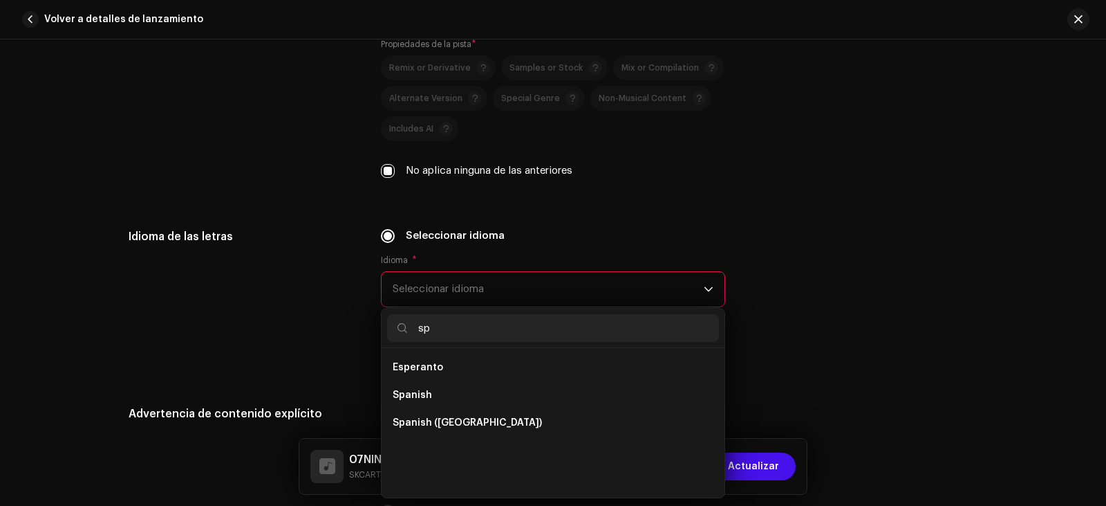
scroll to position [0, 0]
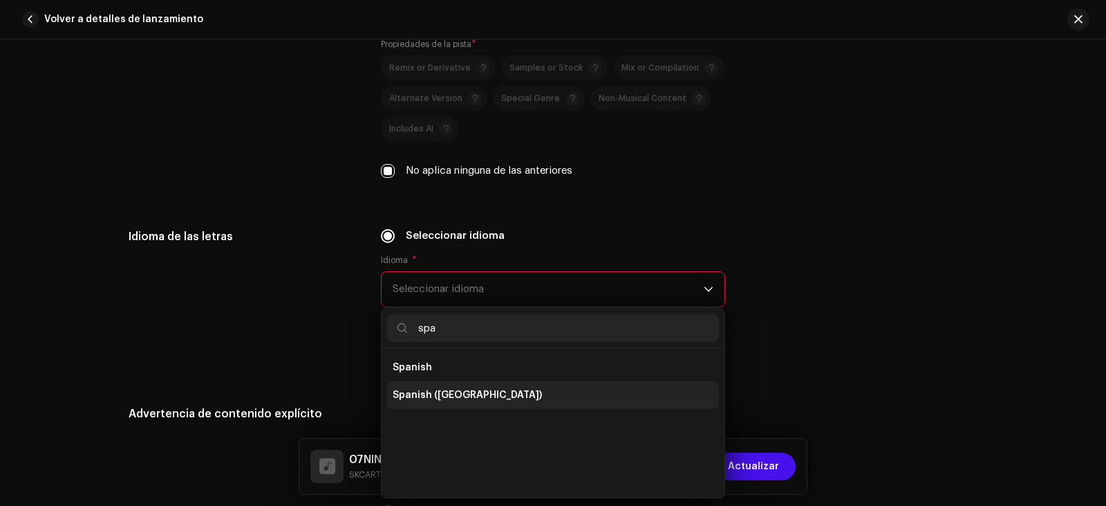
type input "spa"
click at [472, 389] on span "Spanish ([GEOGRAPHIC_DATA])" at bounding box center [467, 395] width 149 height 14
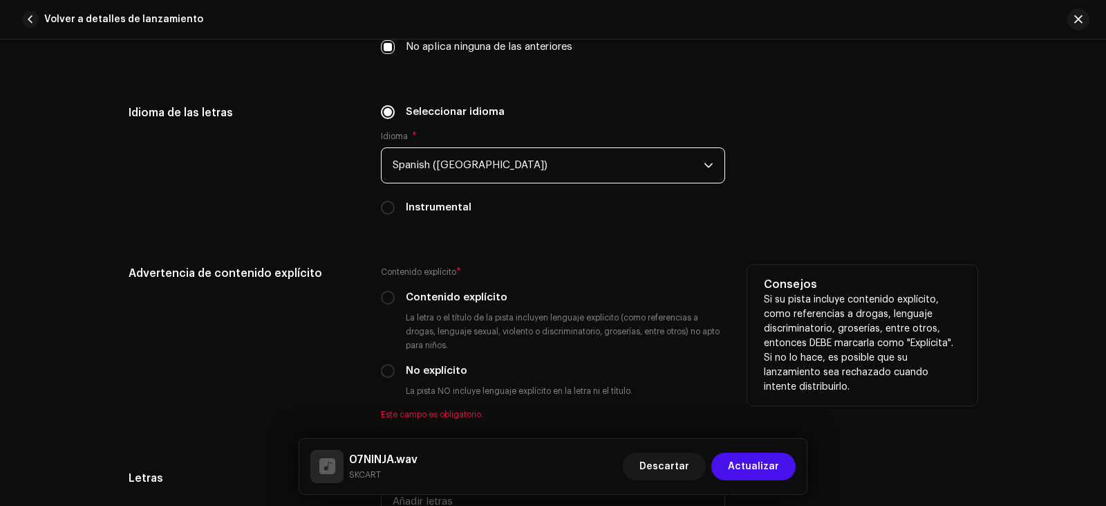
scroll to position [2213, 0]
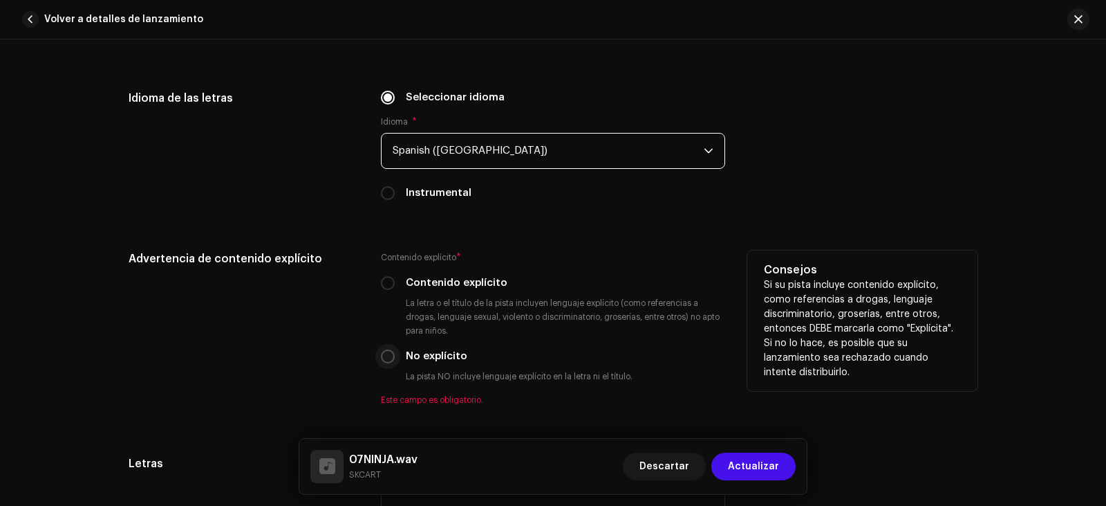
click at [389, 353] on input "No explícito" at bounding box center [388, 356] width 14 height 14
radio input "true"
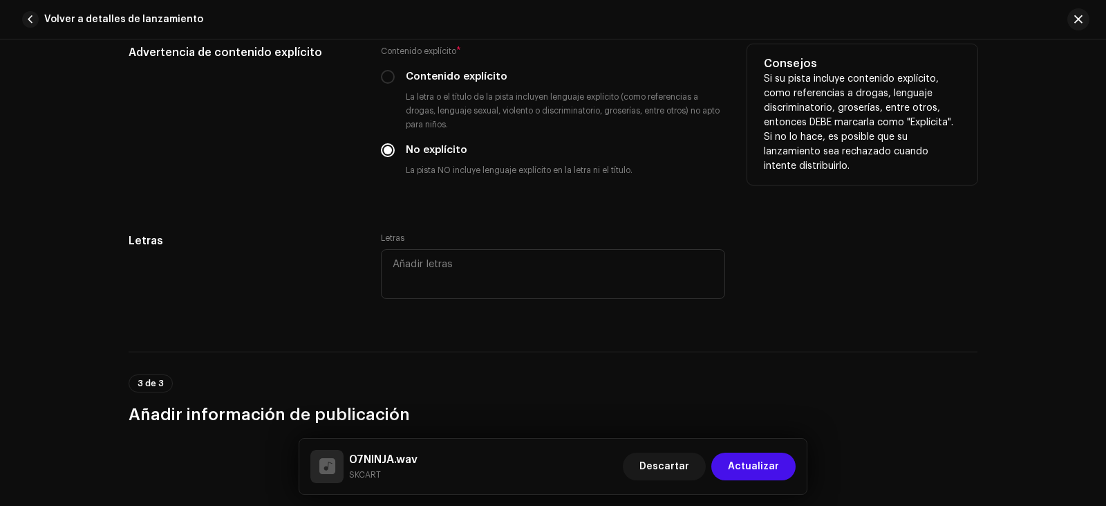
scroll to position [2420, 0]
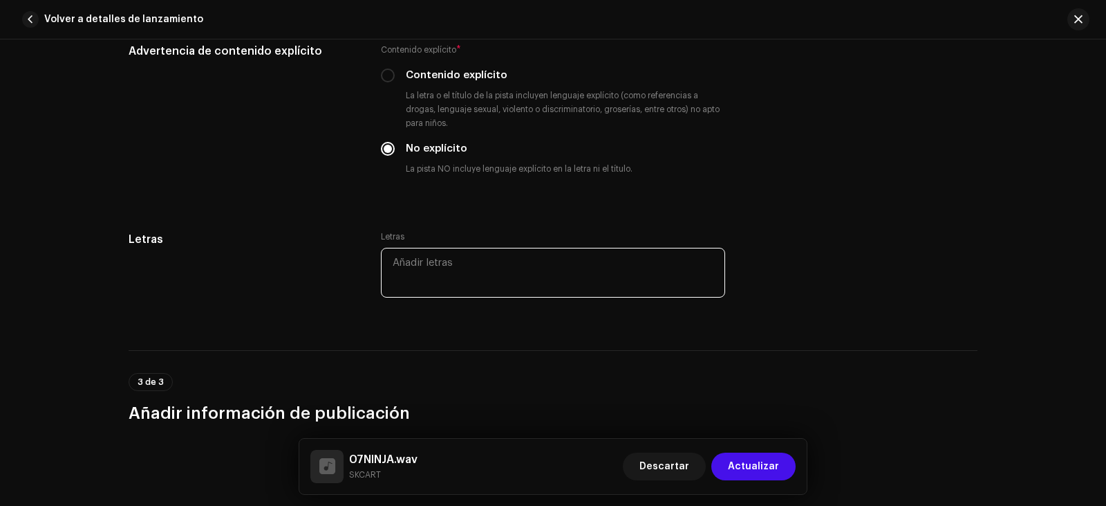
click at [436, 265] on textarea at bounding box center [553, 273] width 344 height 50
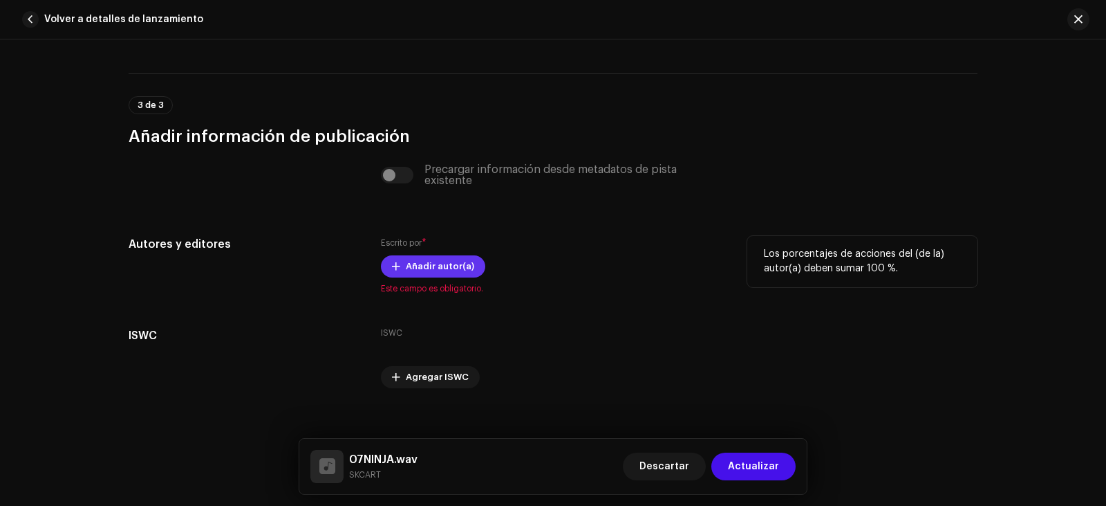
scroll to position [2712, 0]
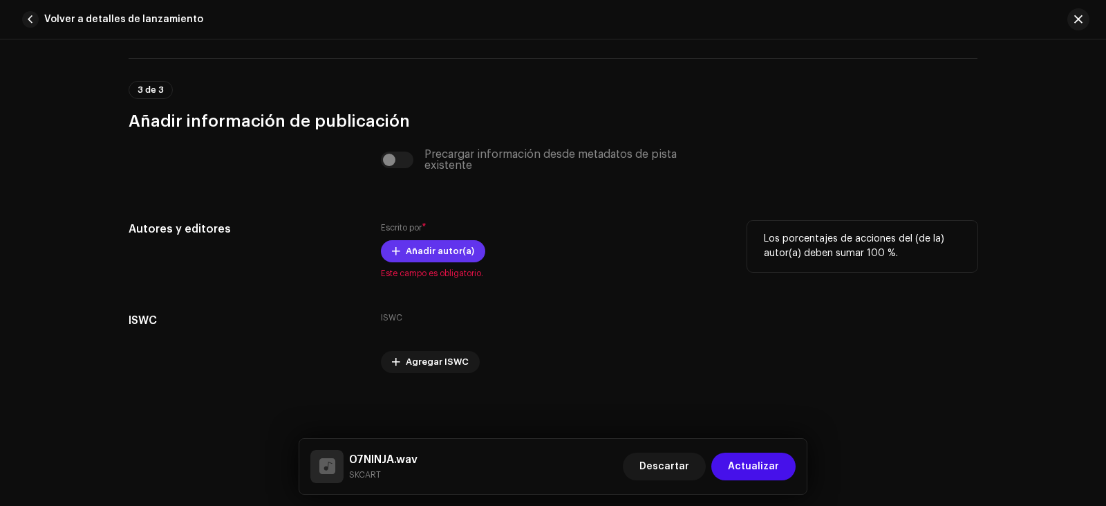
click at [464, 254] on span "Añadir autor(a)" at bounding box center [440, 251] width 68 height 28
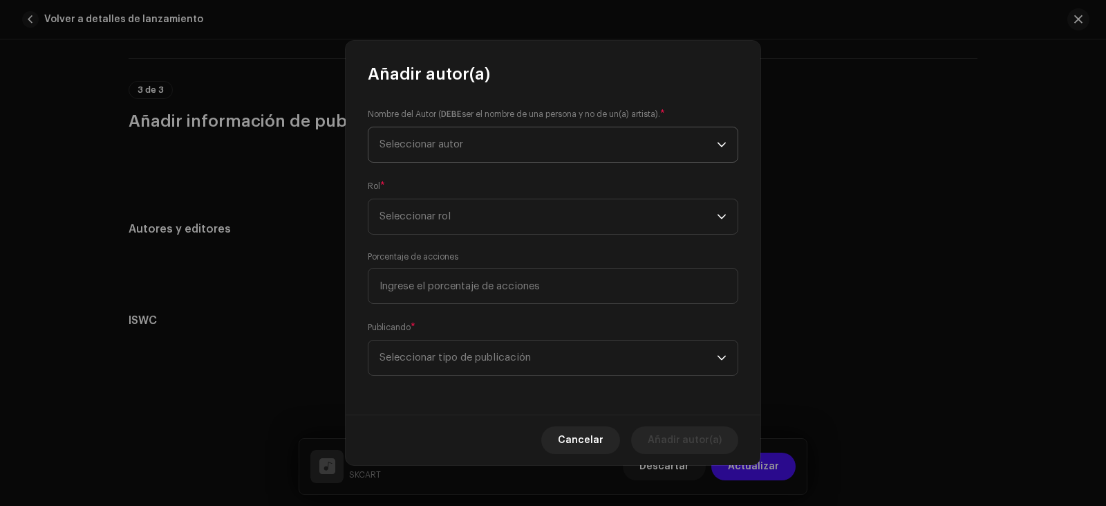
click at [441, 145] on span "Seleccionar autor" at bounding box center [422, 144] width 84 height 10
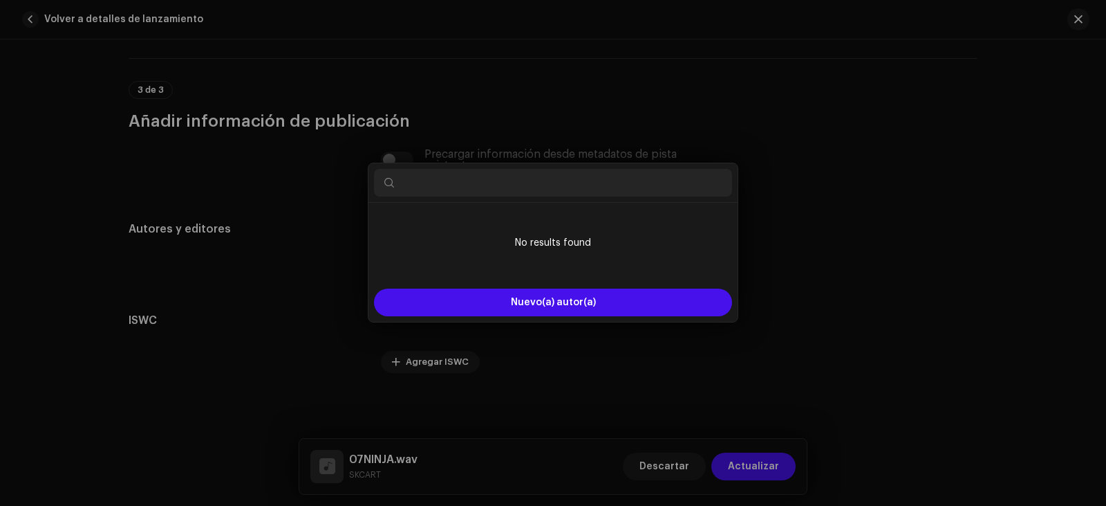
click at [816, 232] on div "Añadir autor(a) Nombre del Autor ( DEBE ser el nombre de una persona y no de un…" at bounding box center [553, 253] width 1106 height 506
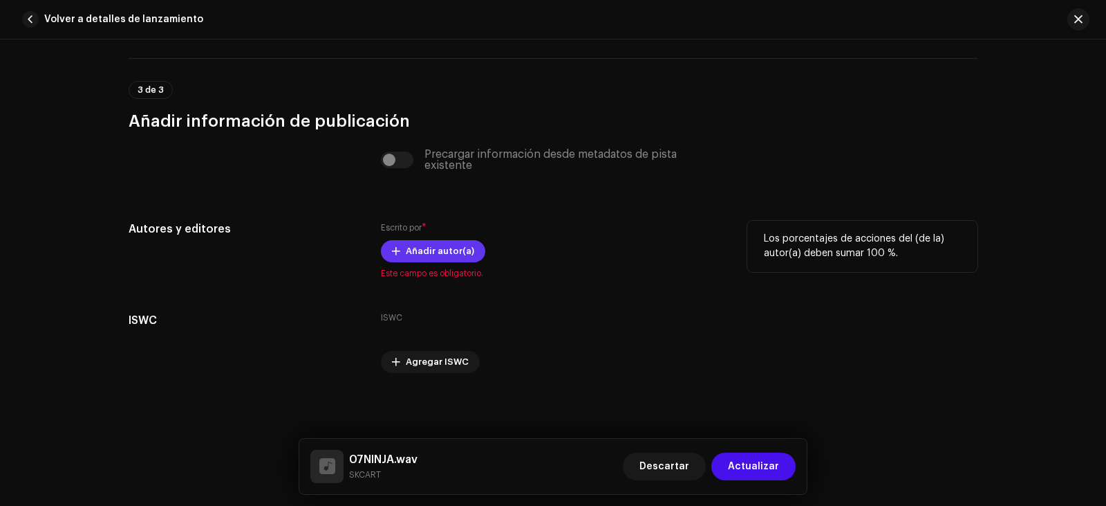
click at [427, 243] on span "Añadir autor(a)" at bounding box center [440, 251] width 68 height 28
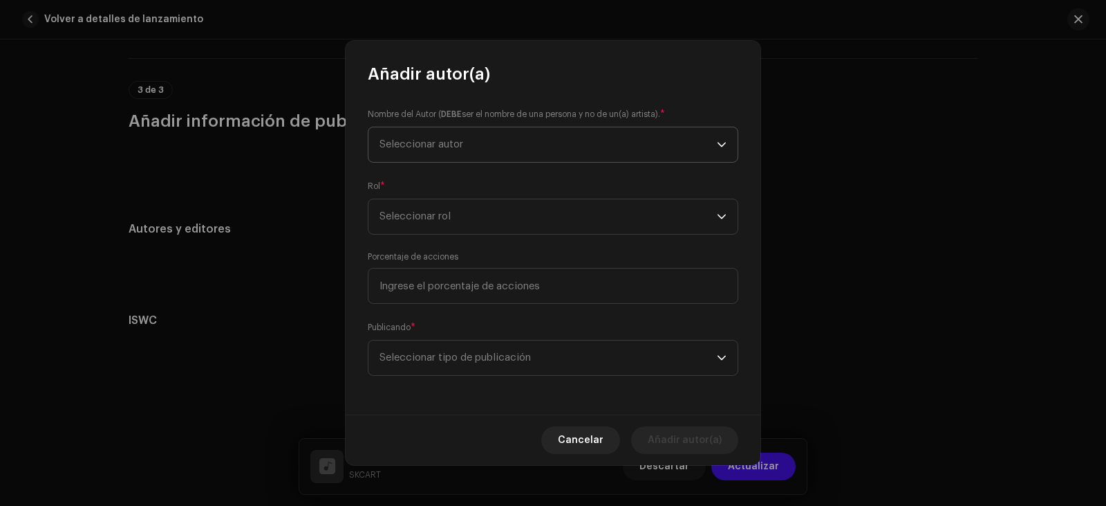
click at [533, 152] on span "Seleccionar autor" at bounding box center [548, 144] width 337 height 35
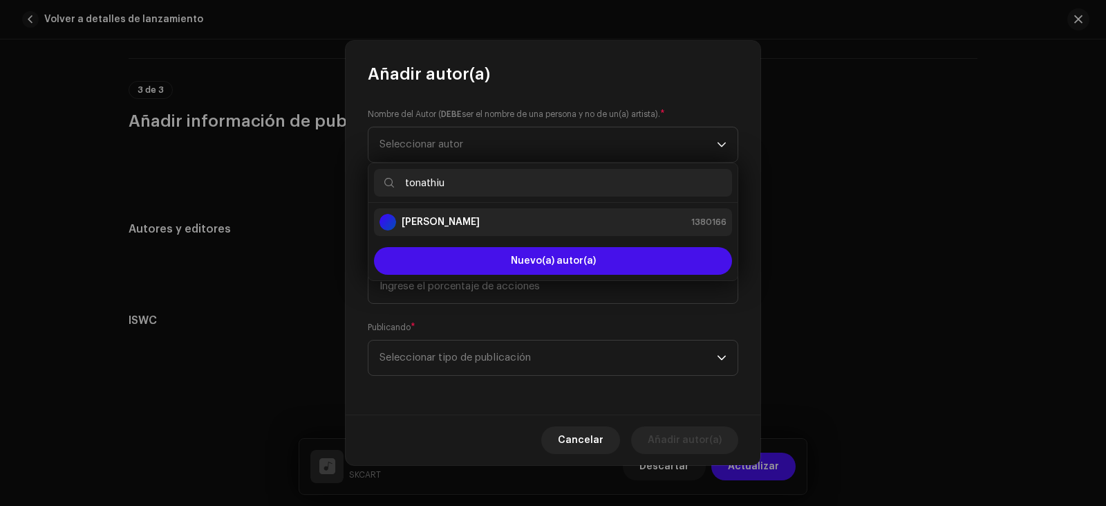
type input "tonathiu"
click at [515, 210] on li "[PERSON_NAME] 1380166" at bounding box center [553, 222] width 358 height 28
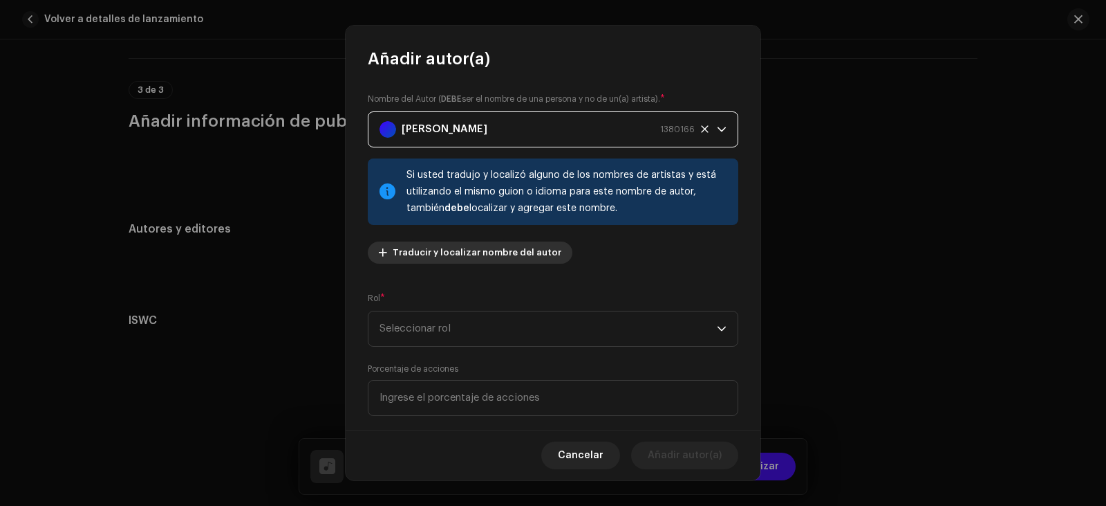
scroll to position [69, 0]
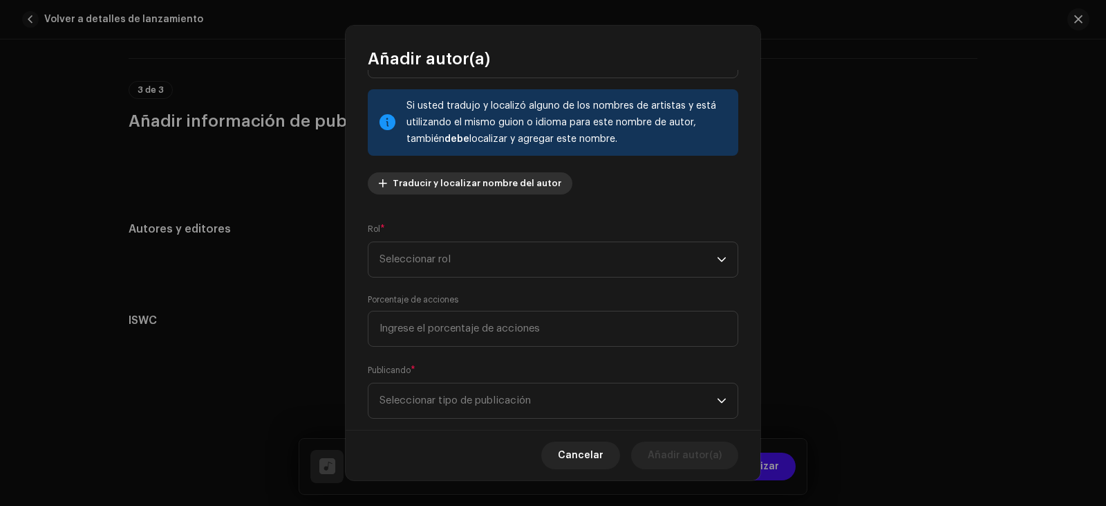
click at [425, 261] on span "Seleccionar rol" at bounding box center [548, 259] width 337 height 35
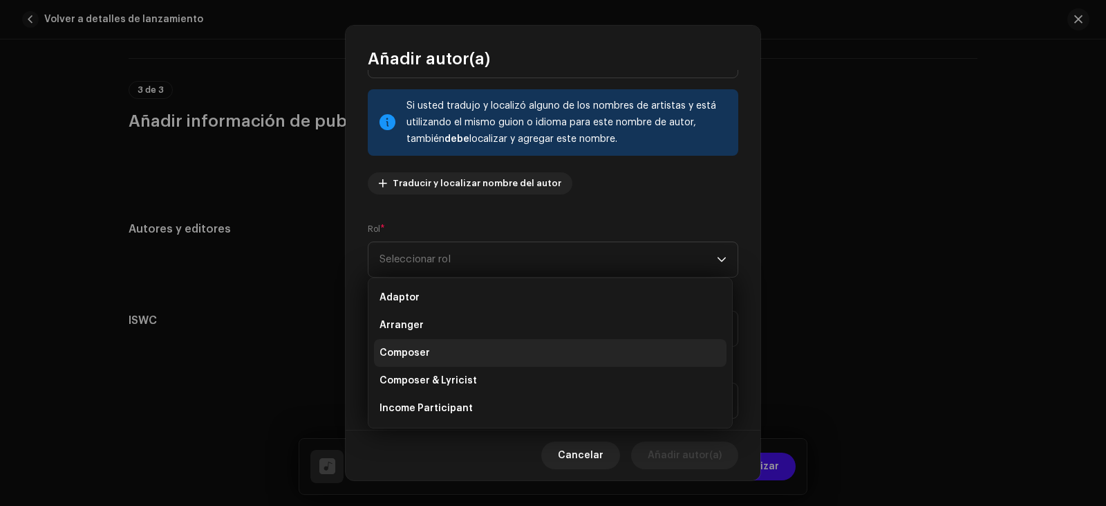
click at [434, 354] on li "Composer" at bounding box center [550, 353] width 353 height 28
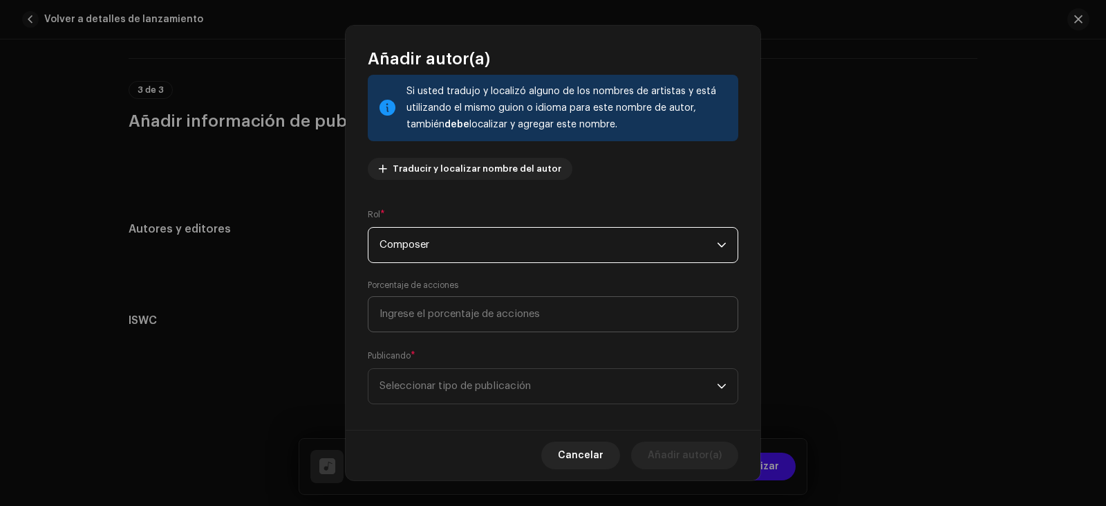
scroll to position [96, 0]
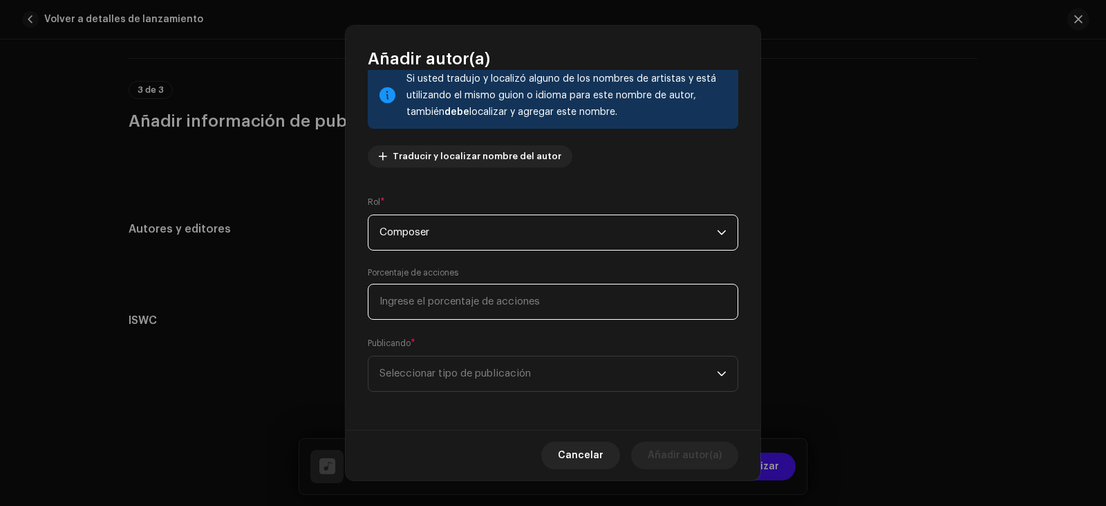
click at [435, 302] on input at bounding box center [553, 302] width 371 height 36
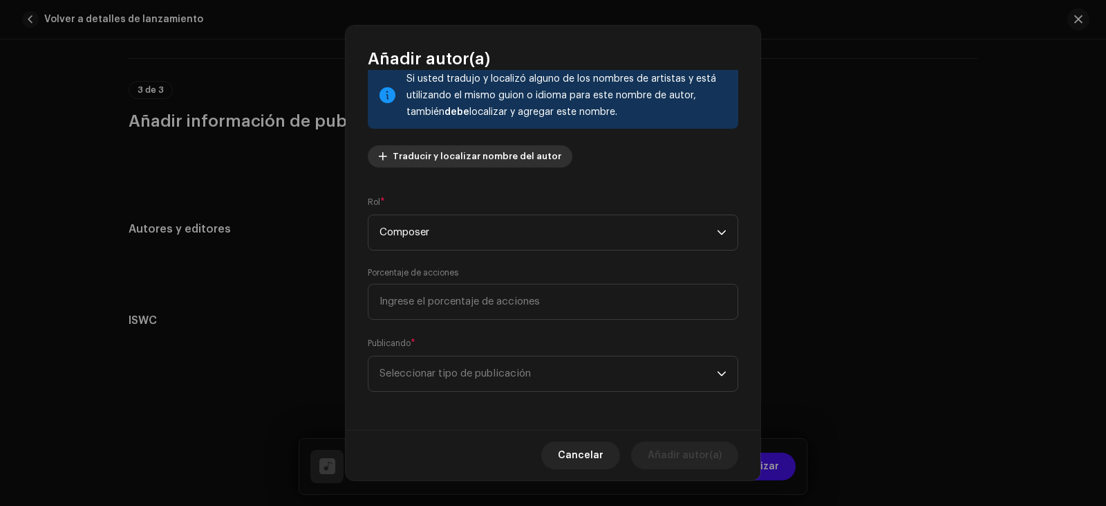
click at [437, 162] on span "Traducir y localizar nombre del autor" at bounding box center [477, 156] width 169 height 28
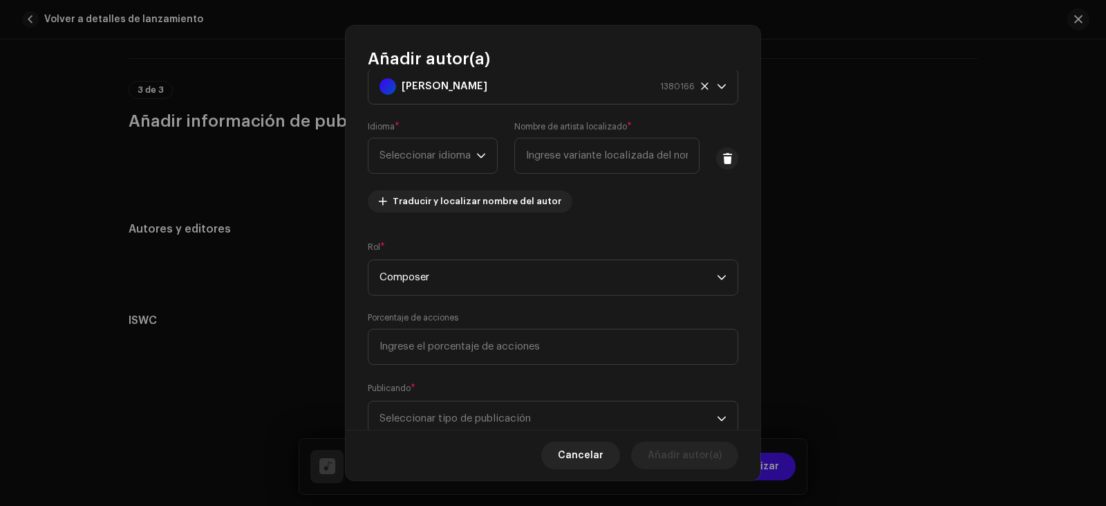
scroll to position [0, 0]
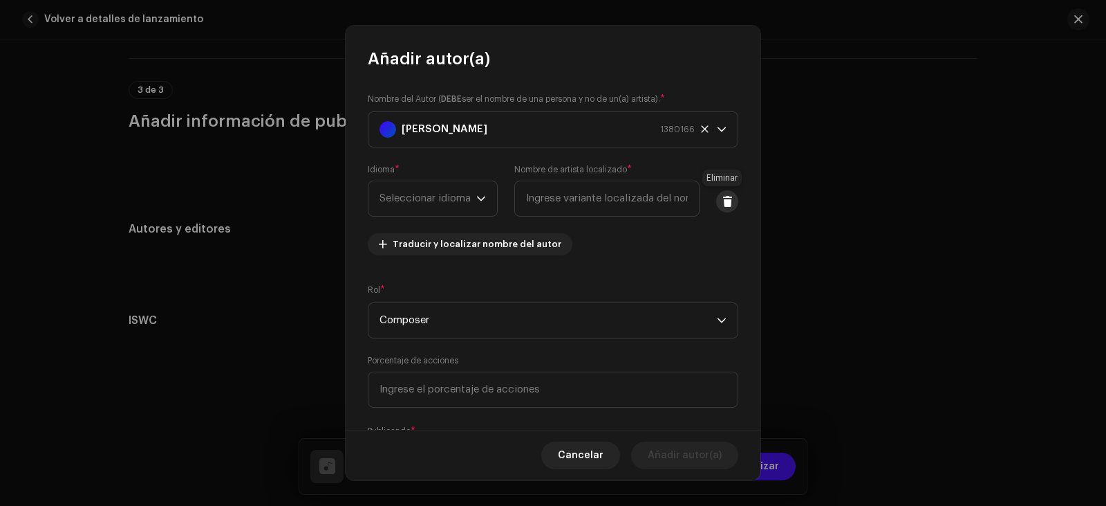
click at [719, 194] on button at bounding box center [727, 201] width 22 height 22
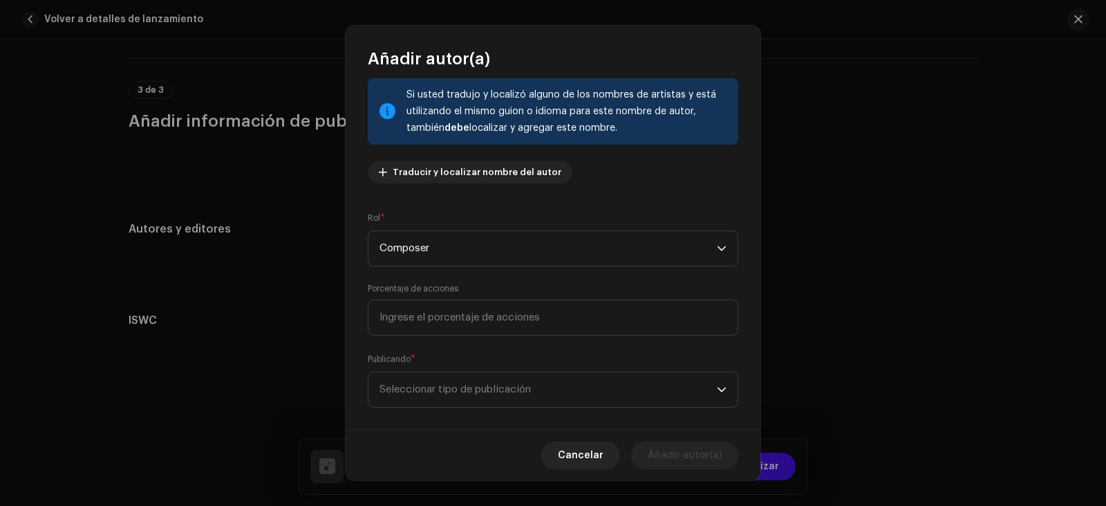
scroll to position [96, 0]
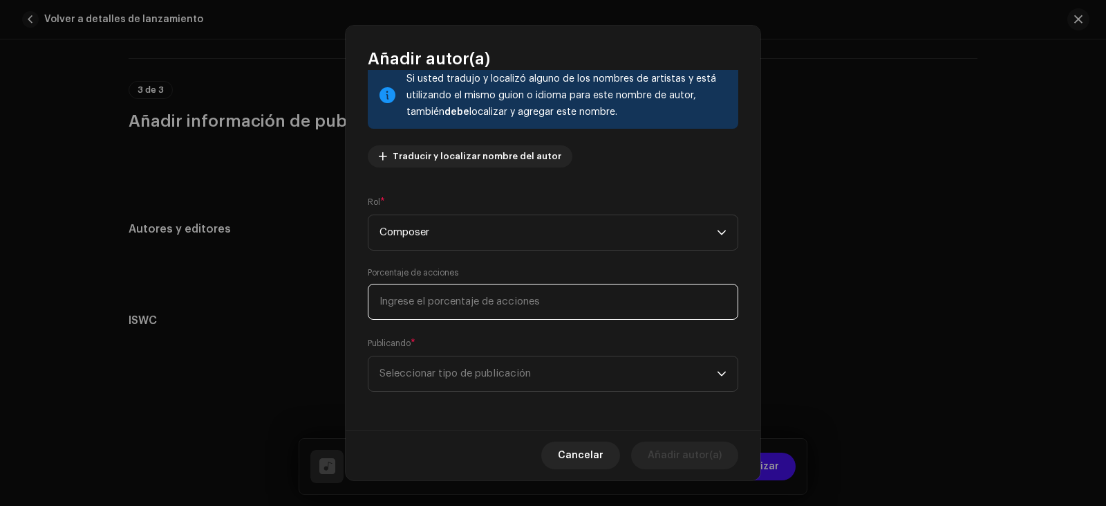
click at [418, 306] on input at bounding box center [553, 302] width 371 height 36
type input "1,00"
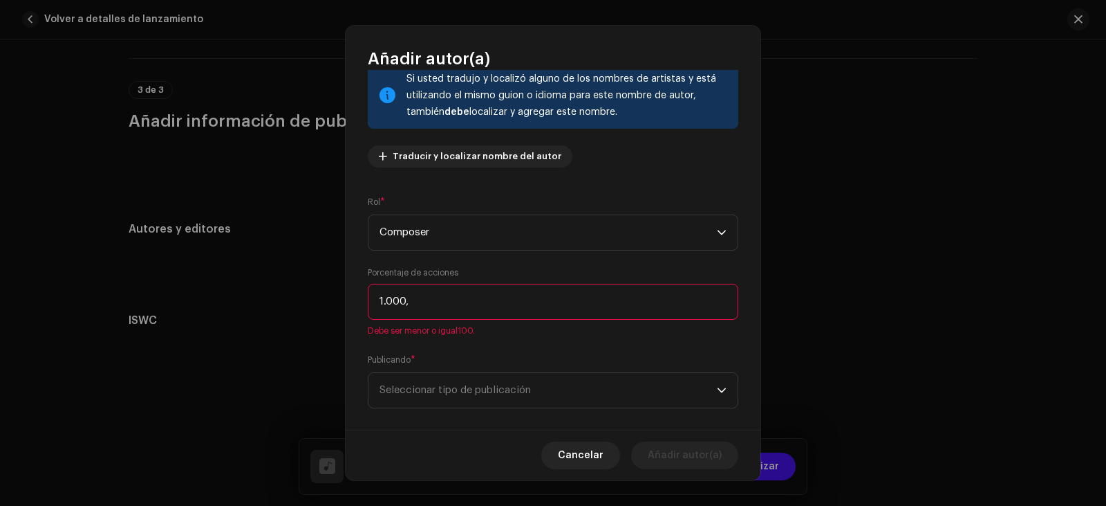
type input "100,00"
click at [424, 364] on span "Seleccionar tipo de publicación" at bounding box center [548, 373] width 337 height 35
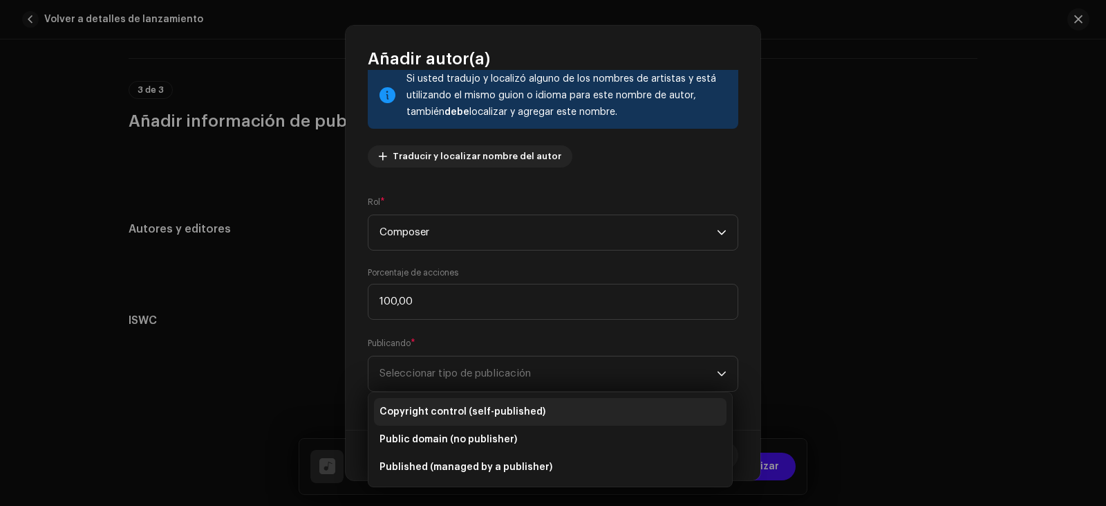
click at [554, 414] on li "Copyright control (self-published)" at bounding box center [550, 412] width 353 height 28
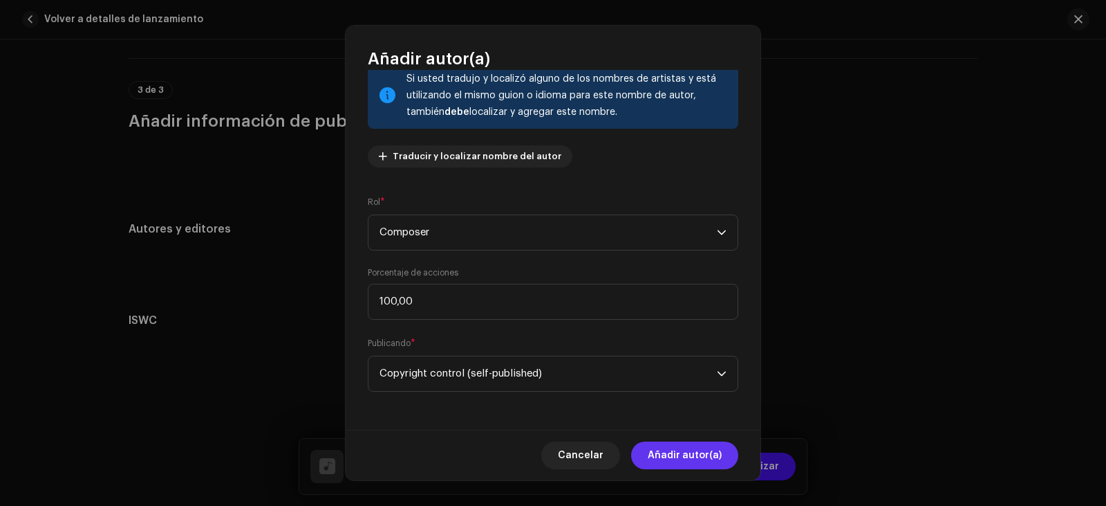
click at [674, 463] on span "Añadir autor(a)" at bounding box center [685, 455] width 74 height 28
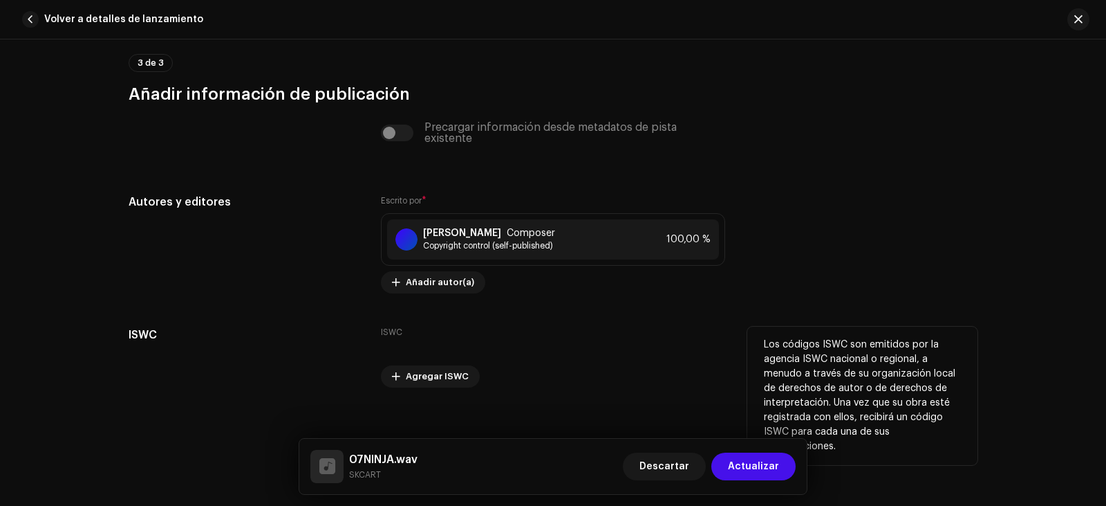
scroll to position [2754, 0]
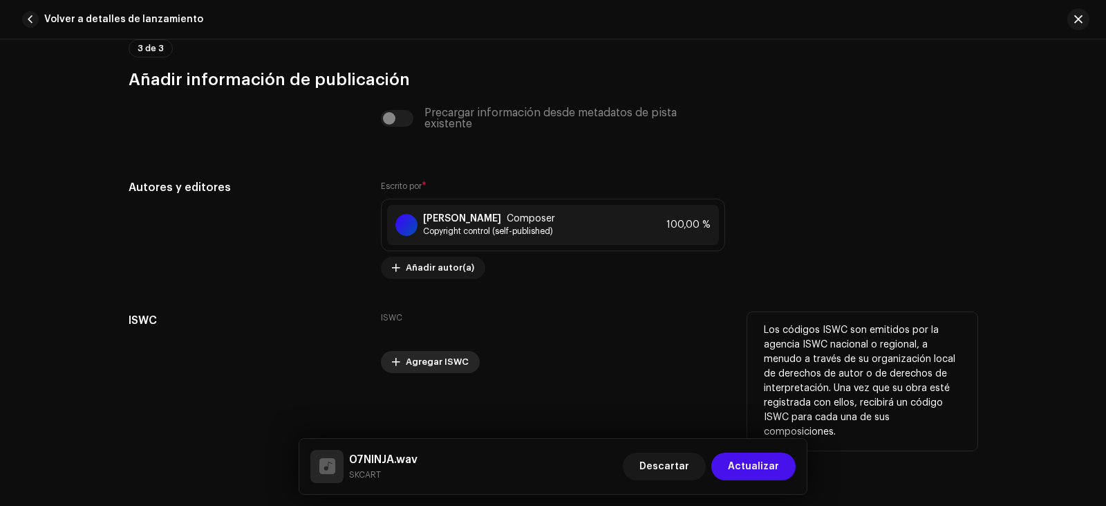
click at [414, 362] on span "Agregar ISWC" at bounding box center [437, 362] width 63 height 28
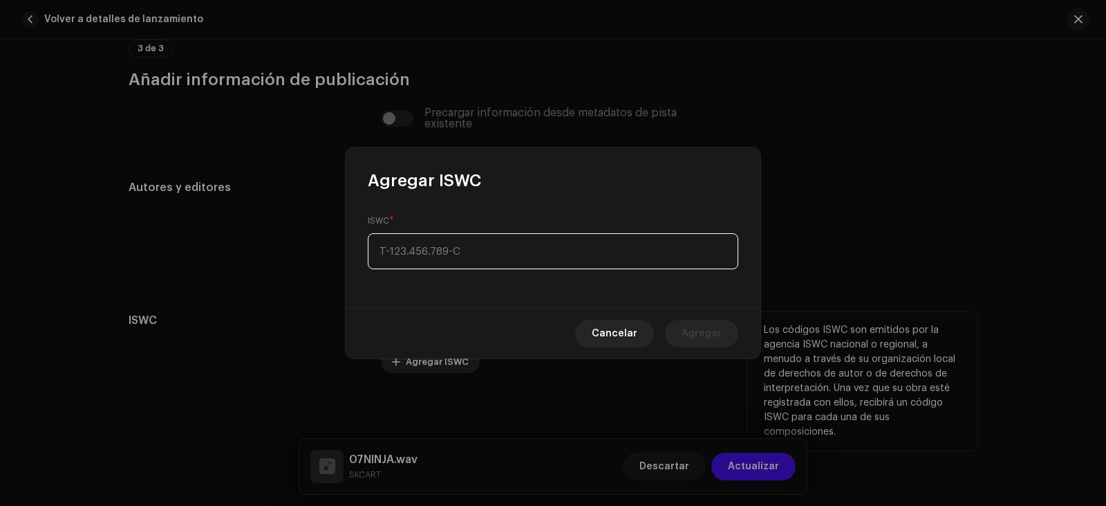
type input "_-___.___.___-_"
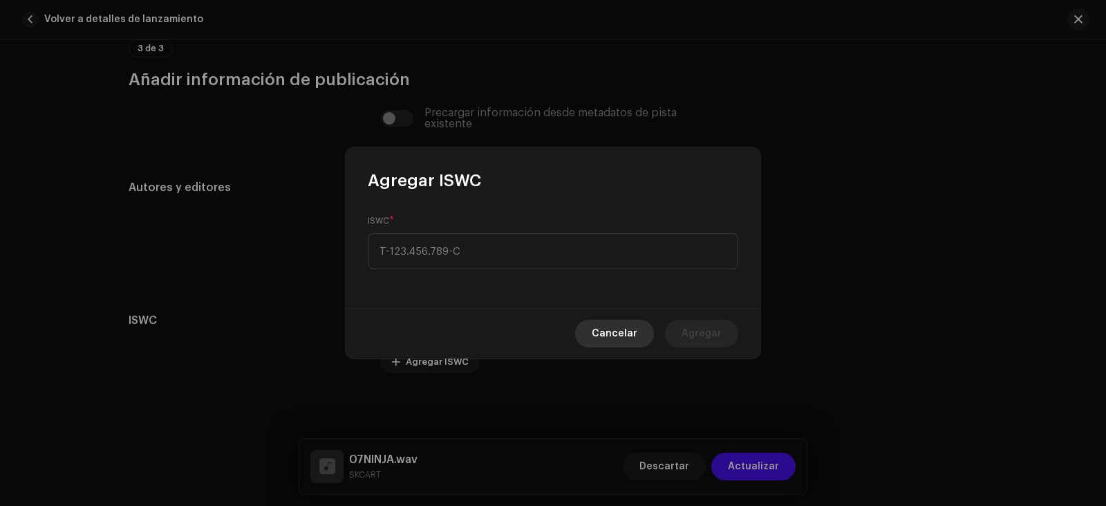
click at [615, 332] on span "Cancelar" at bounding box center [615, 333] width 46 height 28
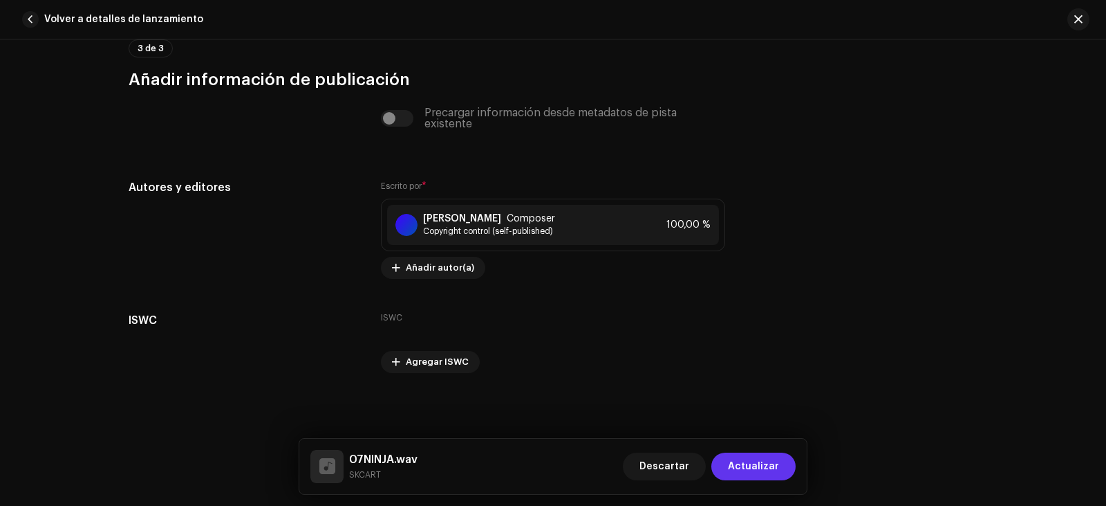
click at [766, 477] on span "Actualizar" at bounding box center [753, 466] width 51 height 28
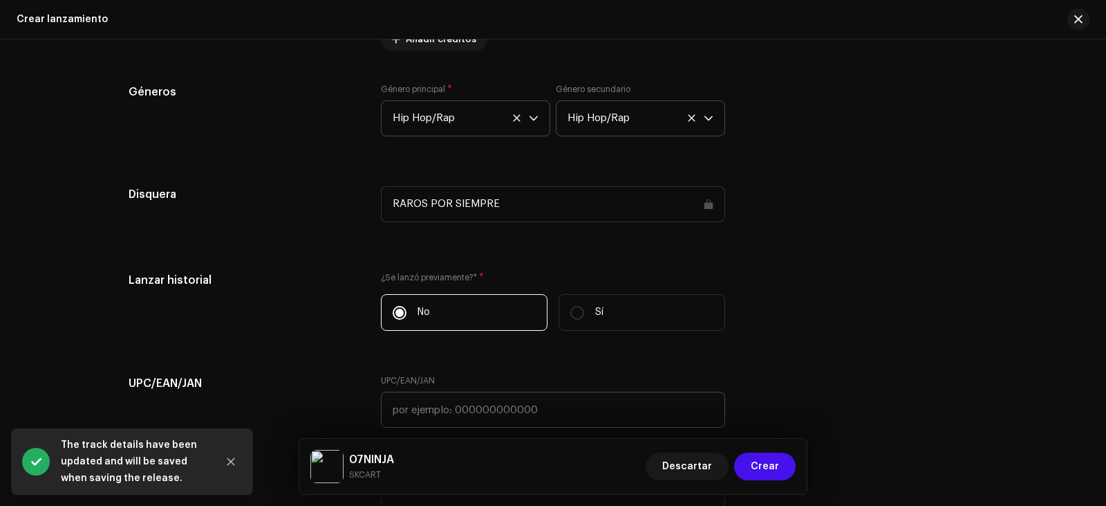
scroll to position [2289, 0]
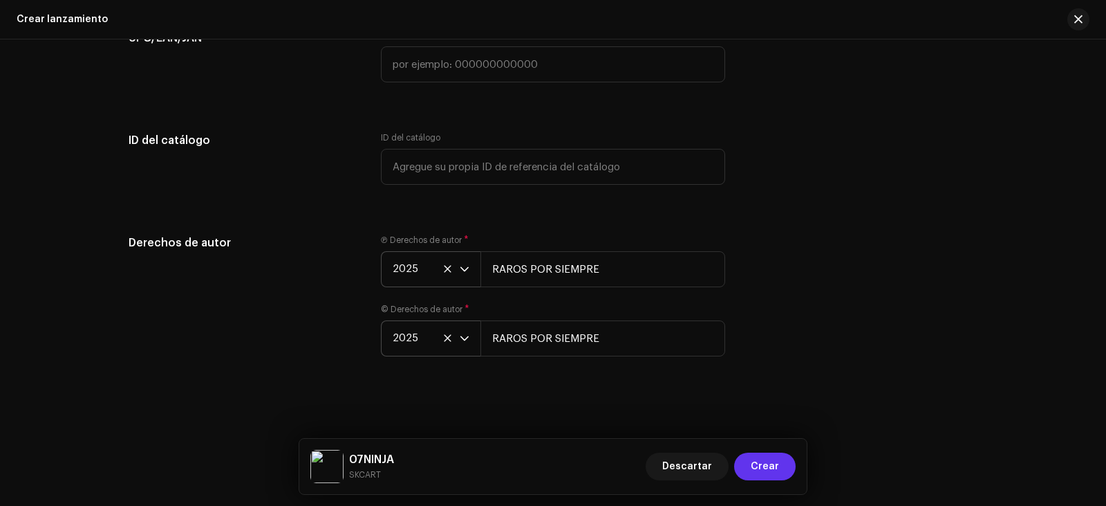
click at [763, 467] on span "Crear" at bounding box center [765, 466] width 28 height 28
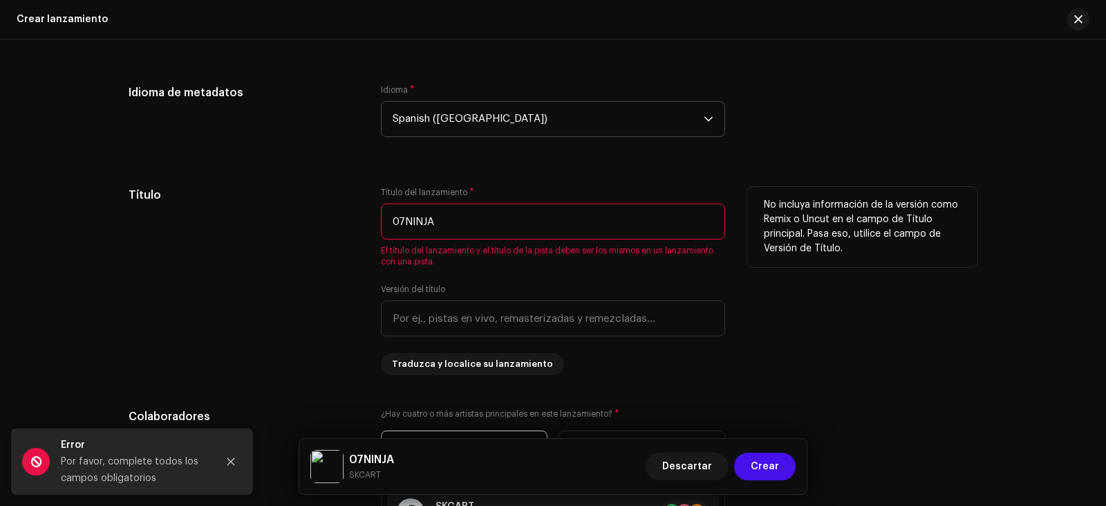
scroll to position [1141, 0]
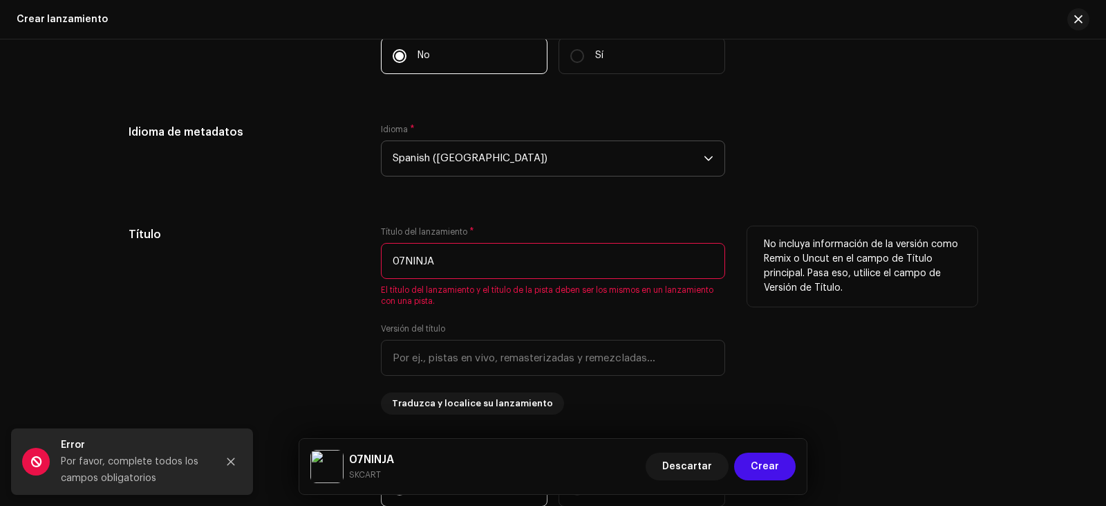
click at [470, 263] on input "07NINJA" at bounding box center [553, 261] width 344 height 36
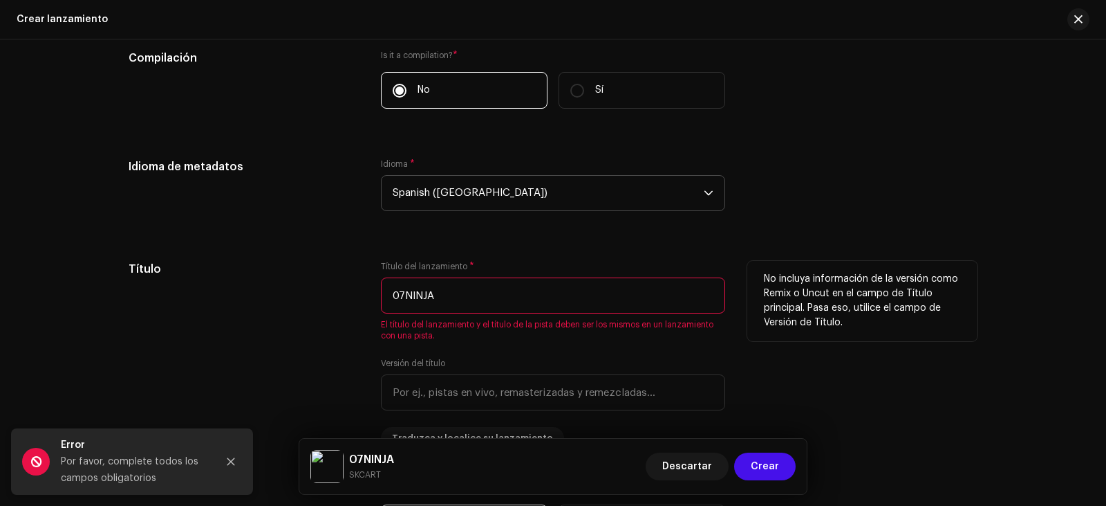
scroll to position [761, 0]
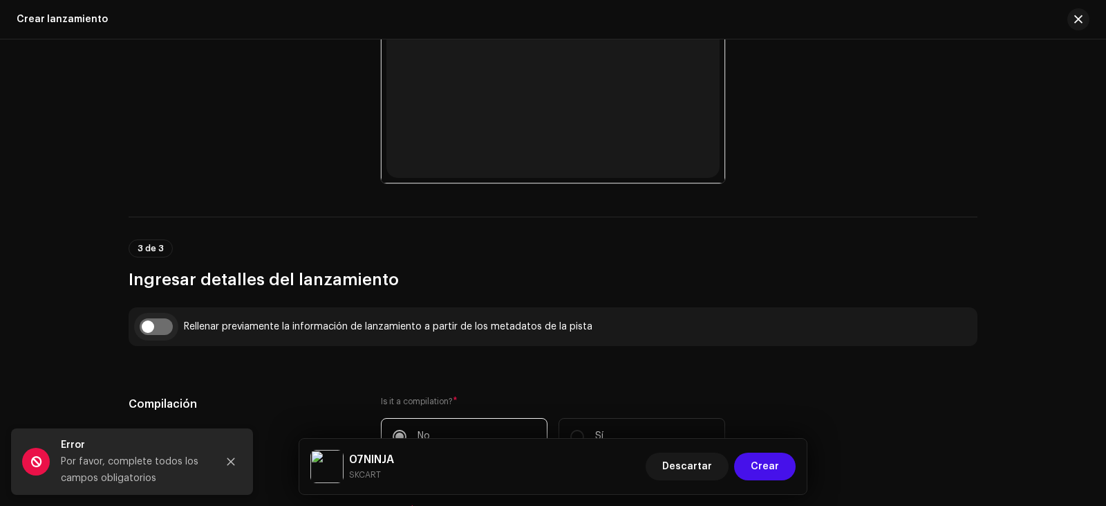
click at [154, 324] on input "checkbox" at bounding box center [156, 326] width 33 height 17
checkbox input "true"
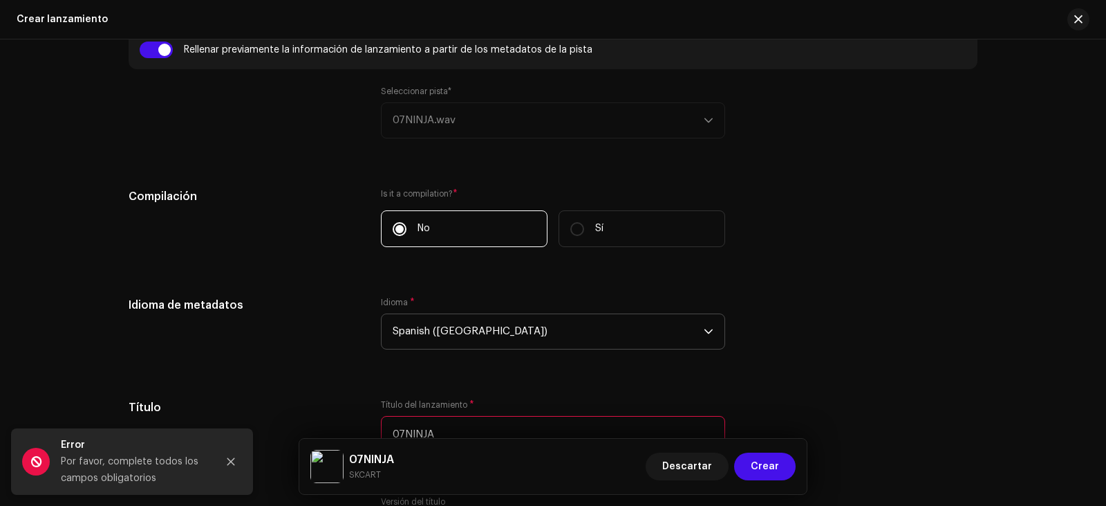
scroll to position [1245, 0]
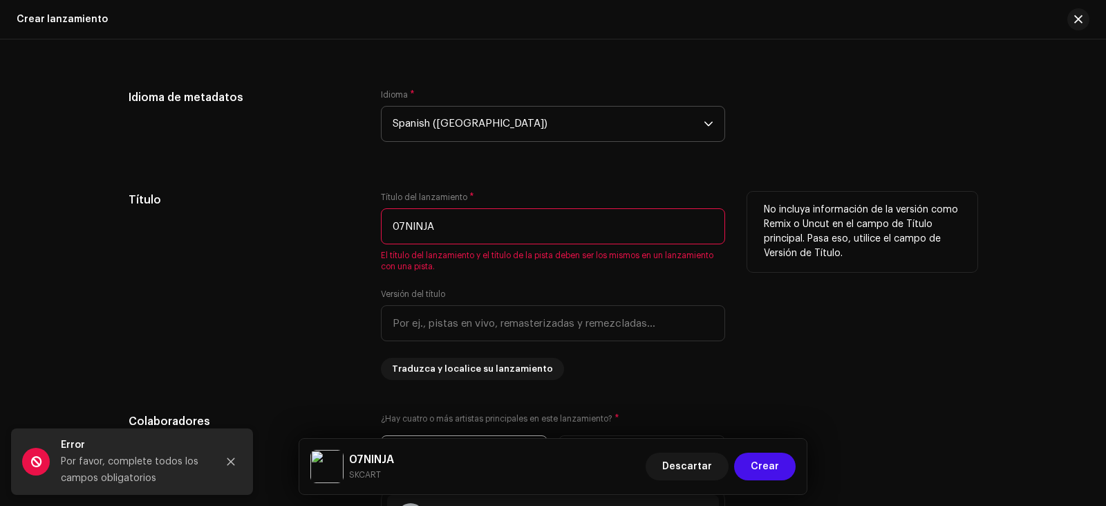
click at [439, 230] on input "07NINJA" at bounding box center [553, 226] width 344 height 36
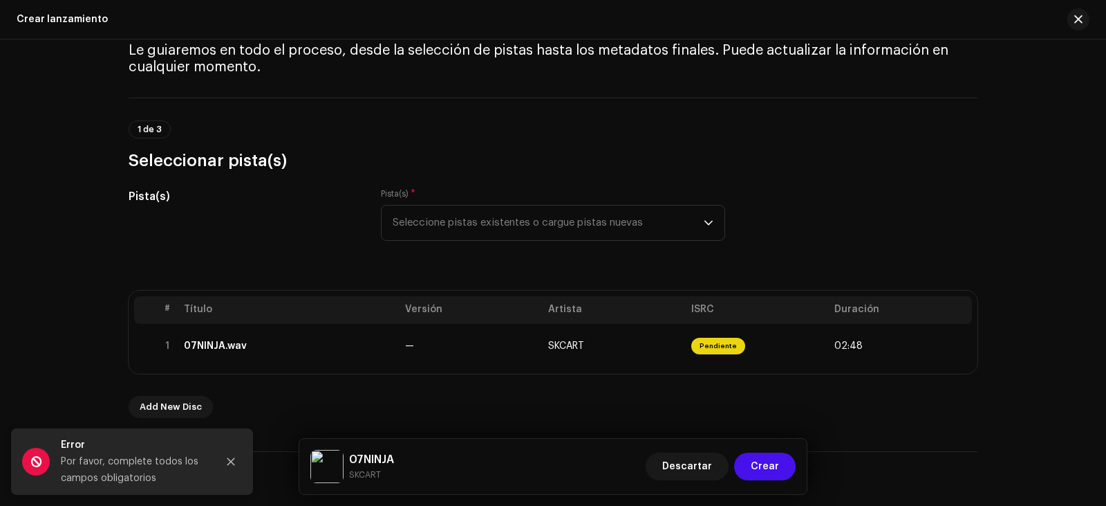
scroll to position [138, 0]
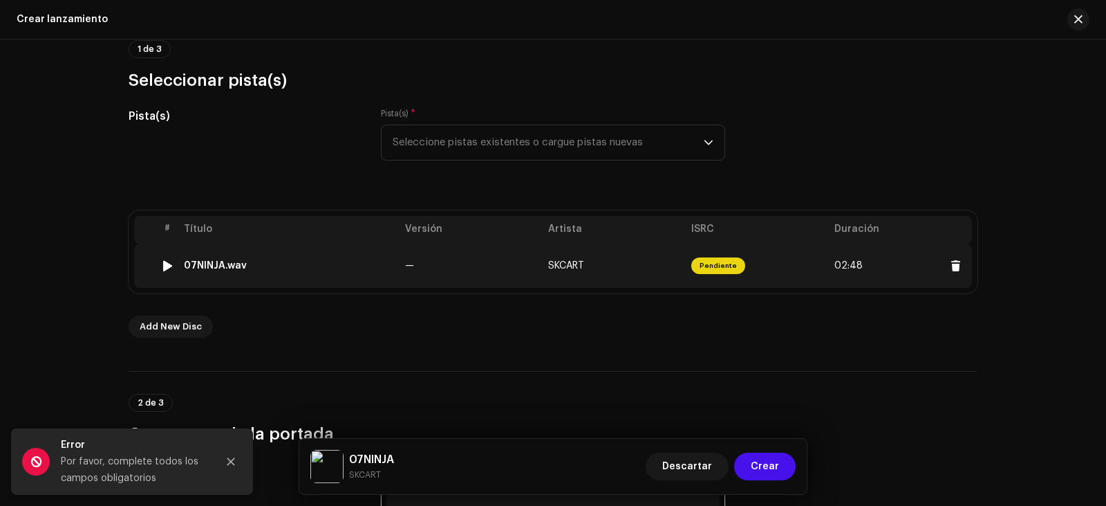
click at [794, 252] on td "Pendiente" at bounding box center [757, 265] width 143 height 44
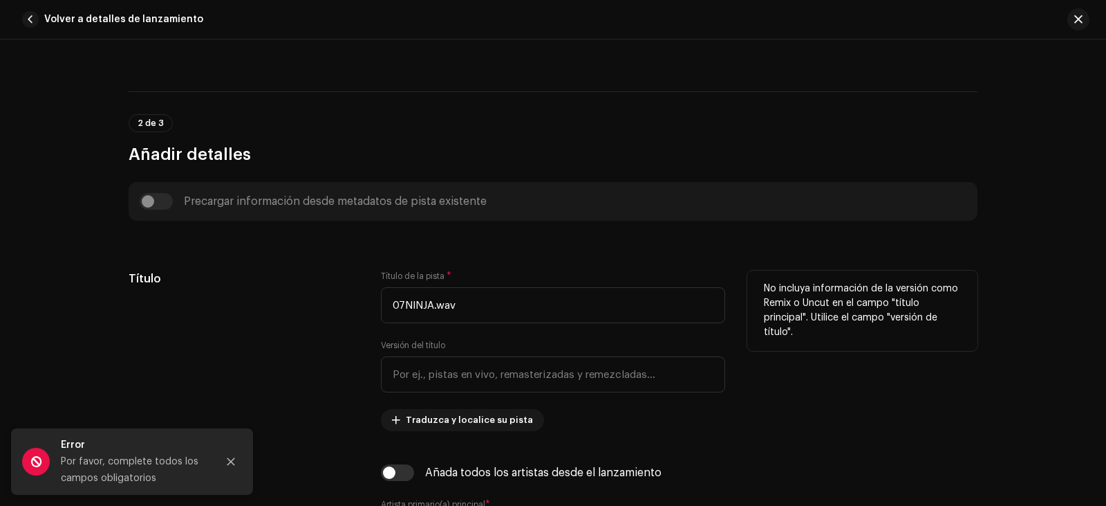
scroll to position [415, 0]
click at [463, 313] on input "07NINJA.wav" at bounding box center [553, 304] width 344 height 36
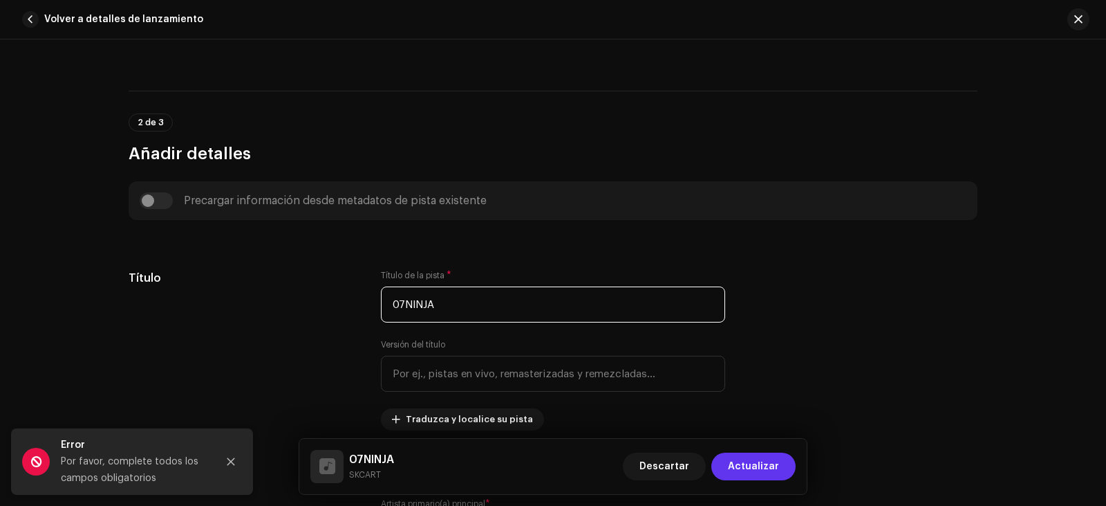
type input "07NINJA"
click at [756, 456] on span "Actualizar" at bounding box center [753, 466] width 51 height 28
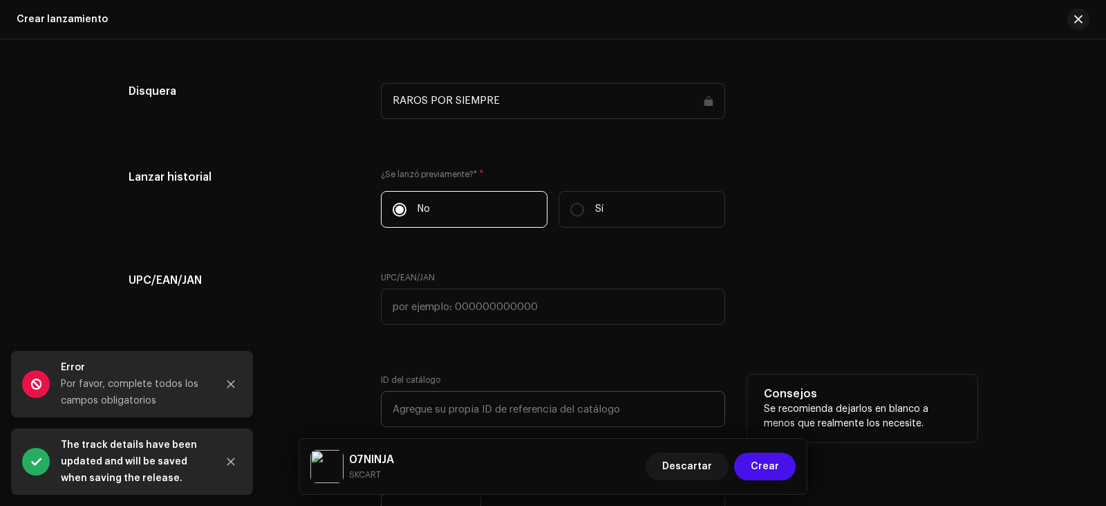
scroll to position [2386, 0]
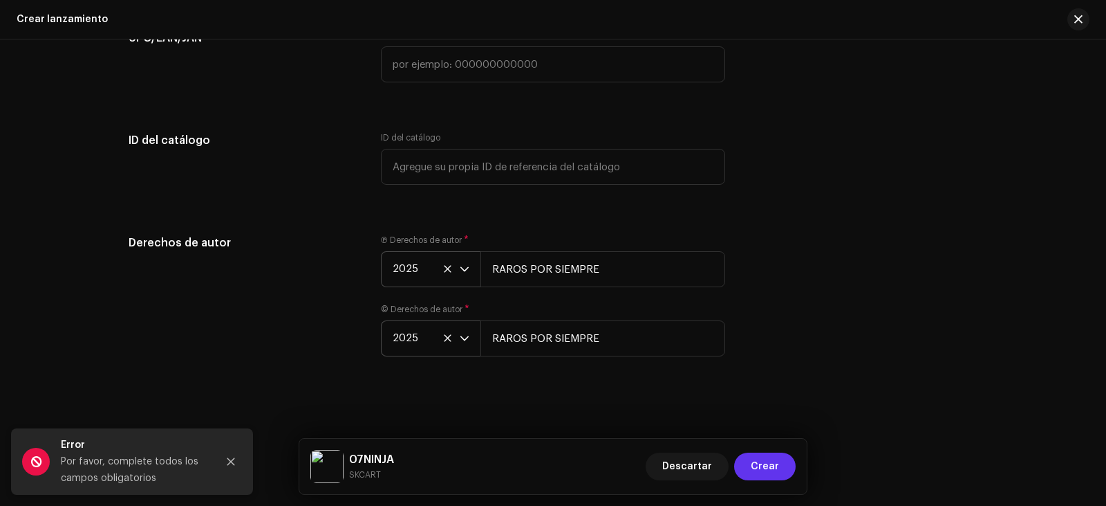
click at [781, 464] on button "Crear" at bounding box center [765, 466] width 62 height 28
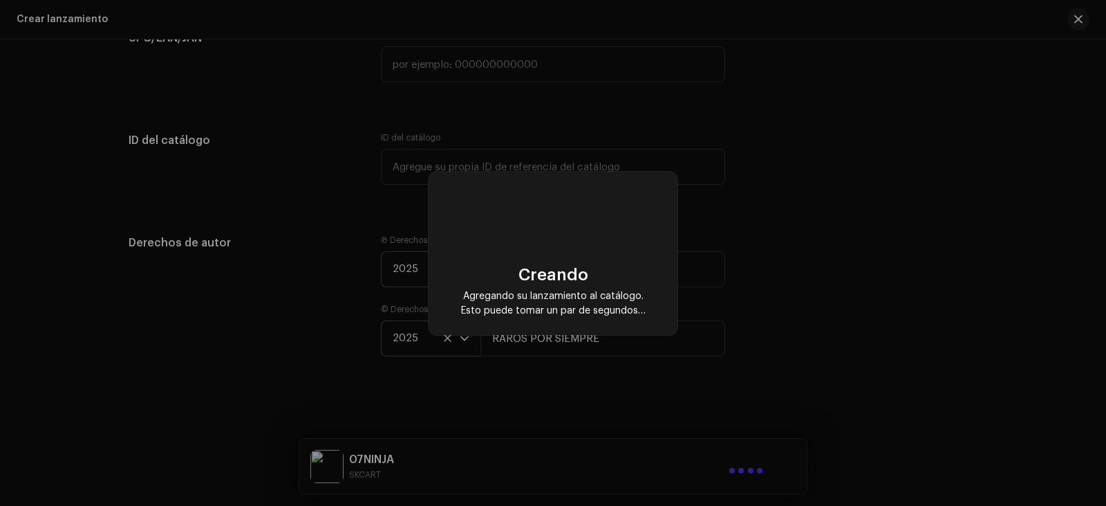
scroll to position [2358, 0]
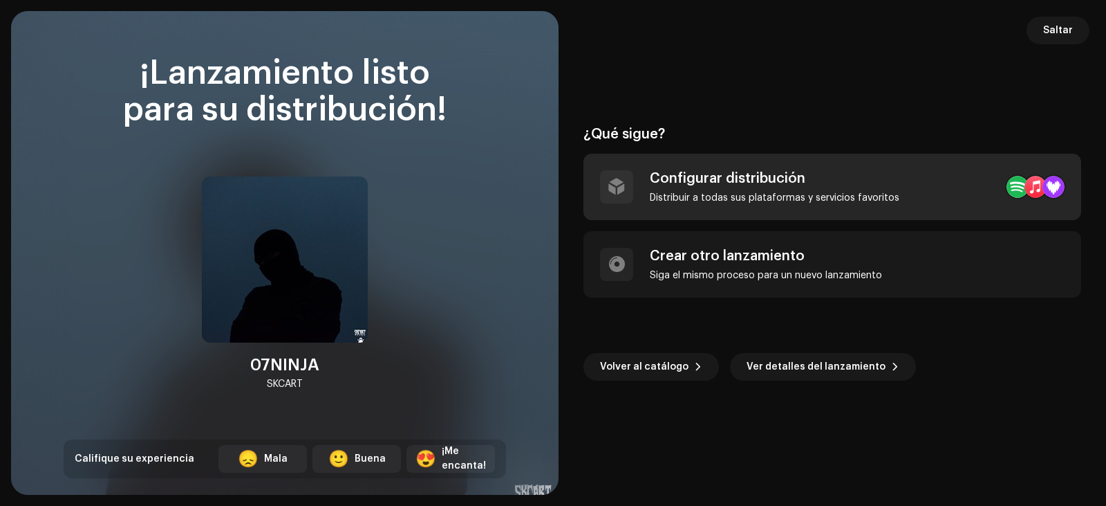
click at [914, 197] on div "Configurar distribución Distribuir a todas sus plataformas y servicios favoritos" at bounding box center [833, 187] width 498 height 66
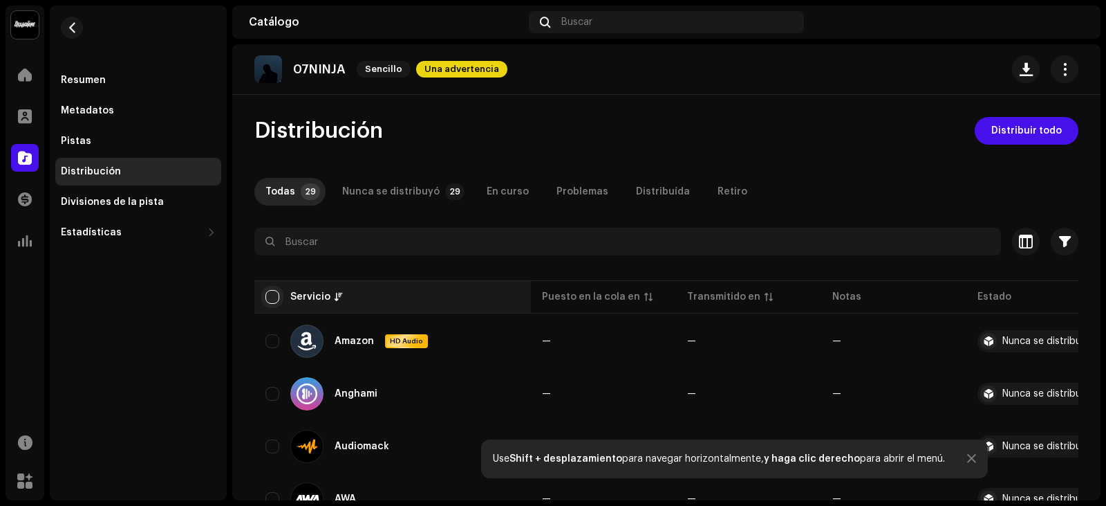
click at [278, 300] on input "checkbox" at bounding box center [273, 297] width 14 height 14
checkbox input "true"
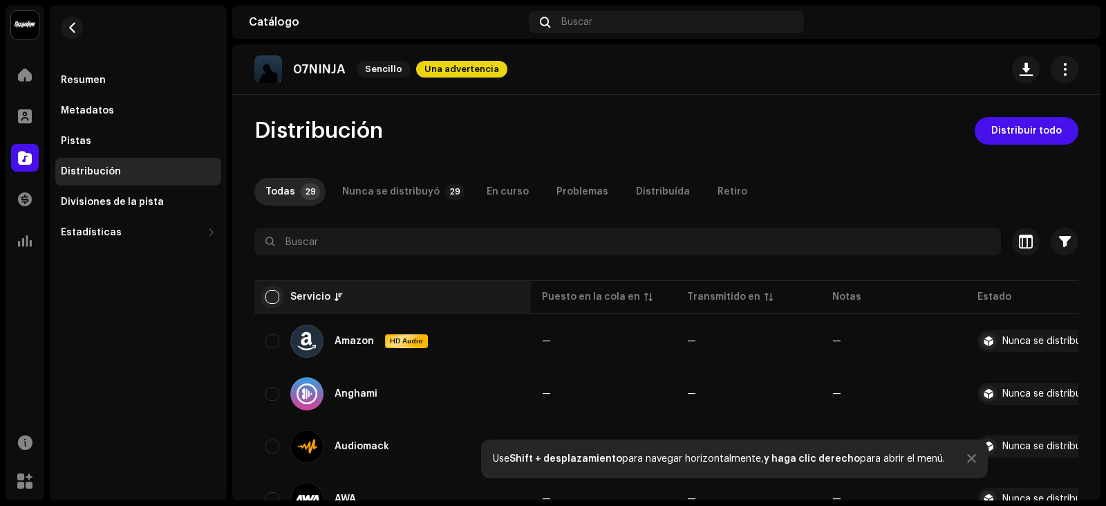
checkbox input "true"
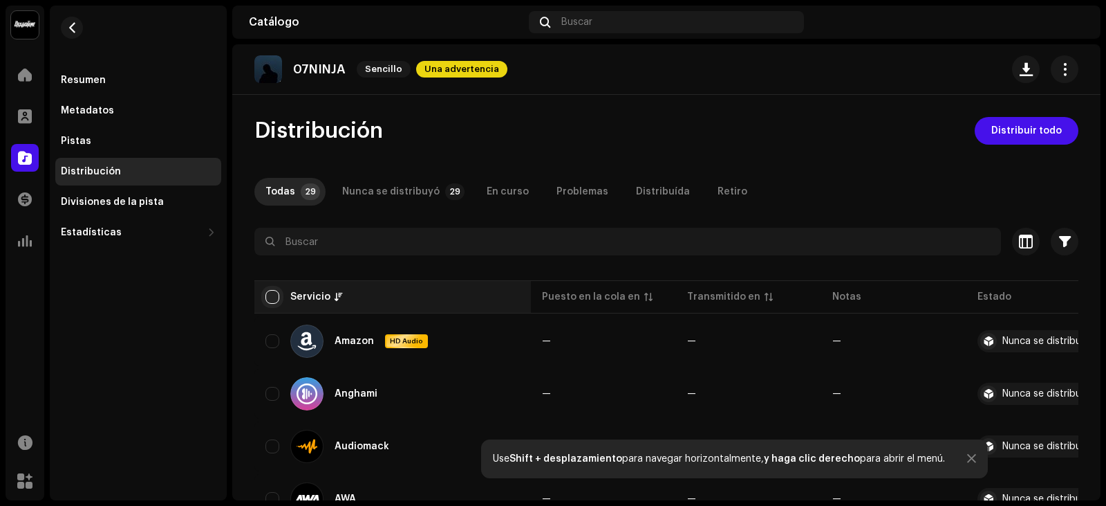
checkbox input "true"
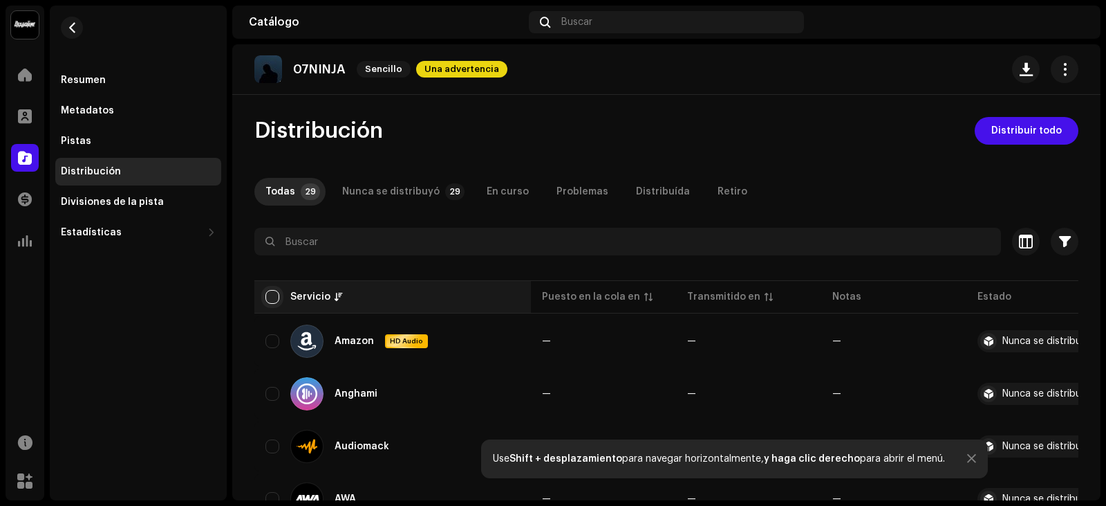
checkbox input "true"
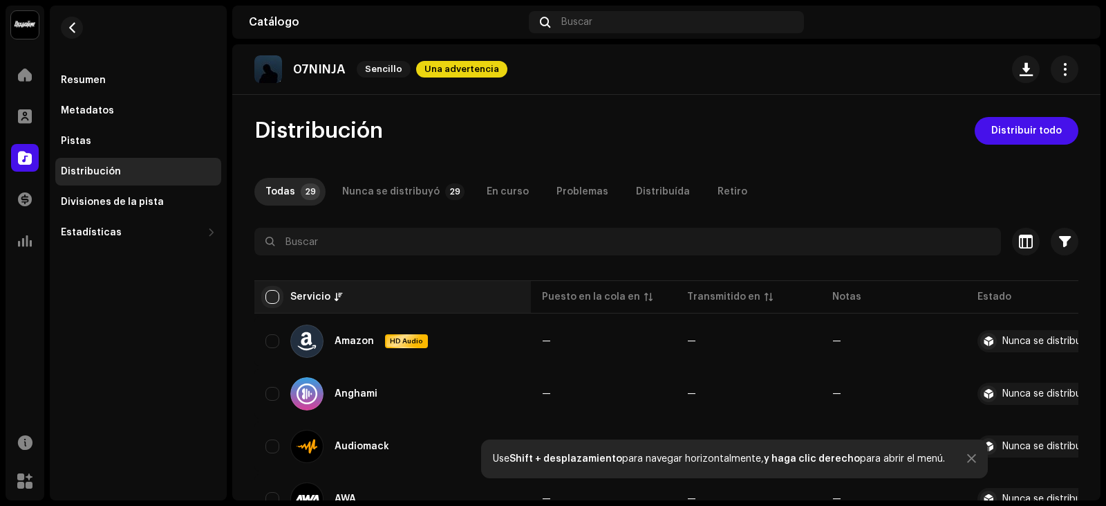
checkbox input "true"
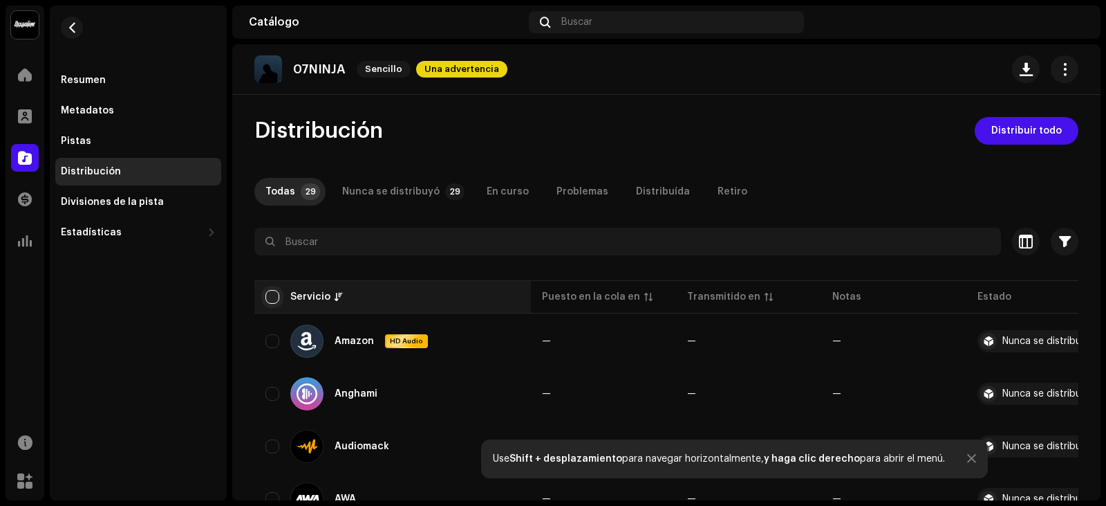
checkbox input "true"
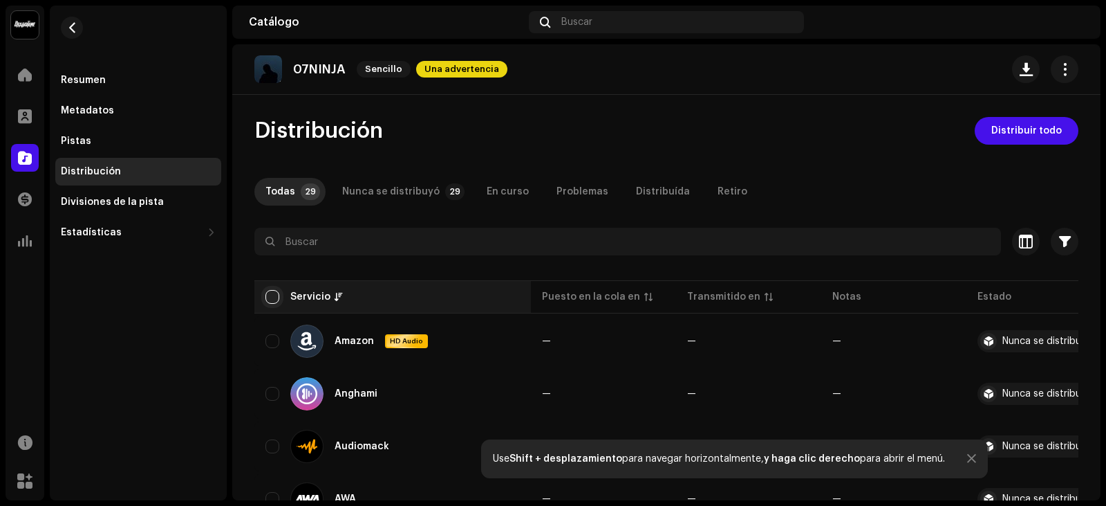
checkbox input "true"
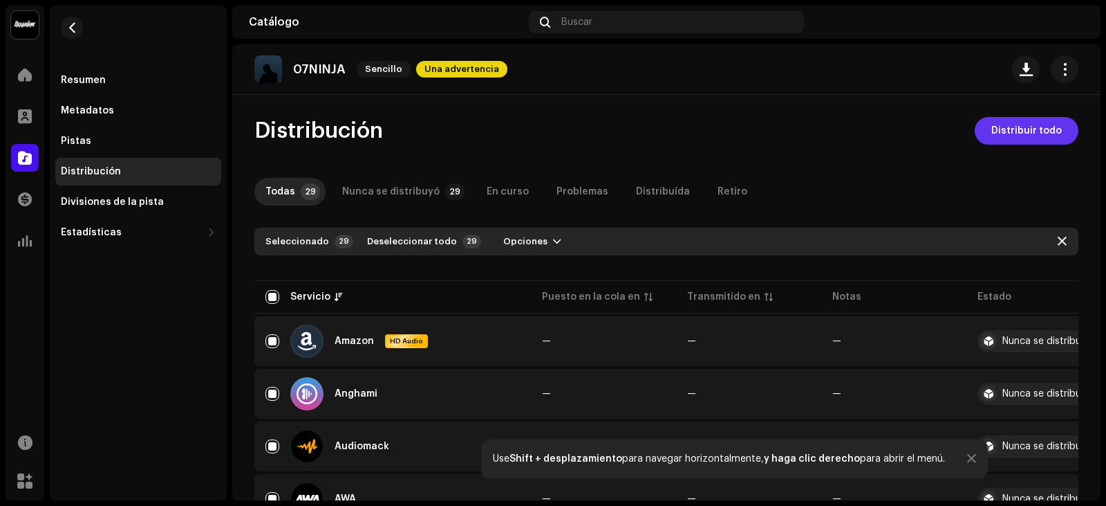
click at [1019, 120] on span "Distribuir todo" at bounding box center [1027, 131] width 71 height 28
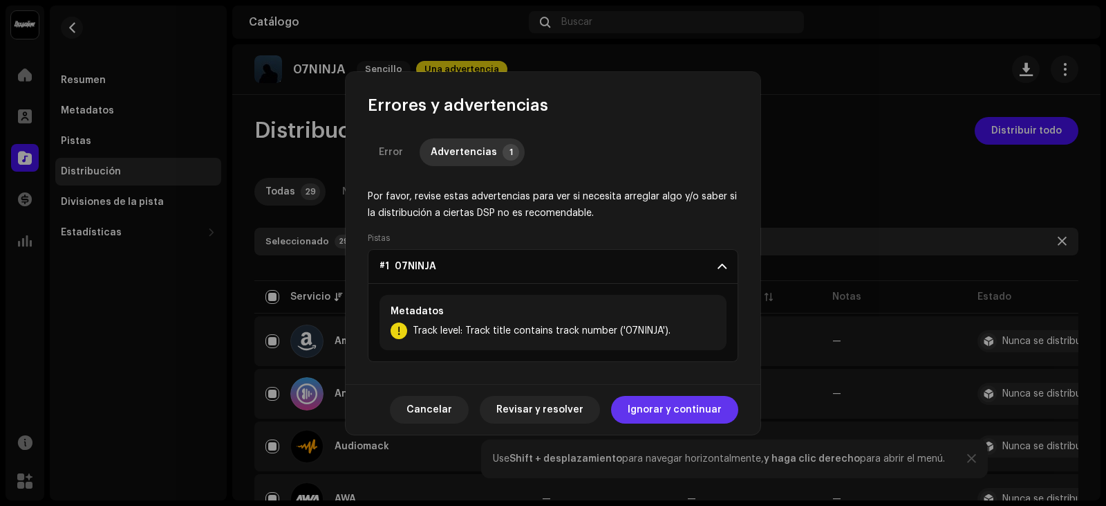
click at [663, 416] on span "Ignorar y continuar" at bounding box center [675, 410] width 94 height 28
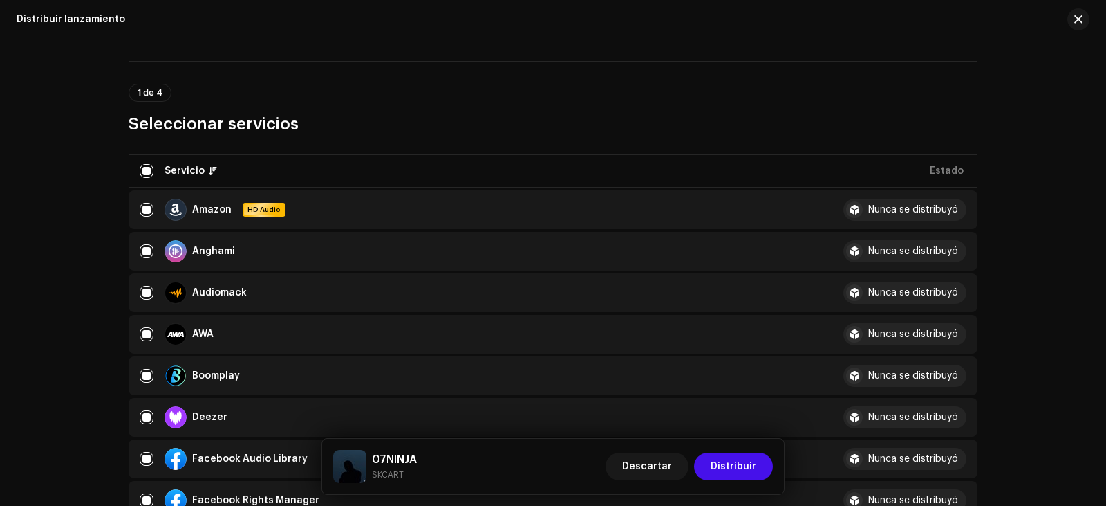
scroll to position [277, 0]
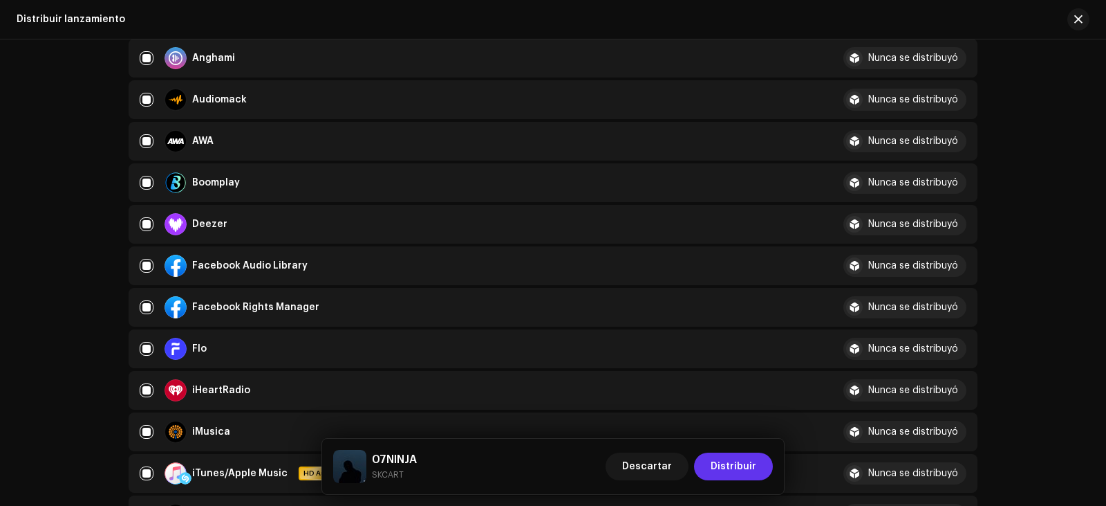
click at [736, 462] on span "Distribuir" at bounding box center [734, 466] width 46 height 28
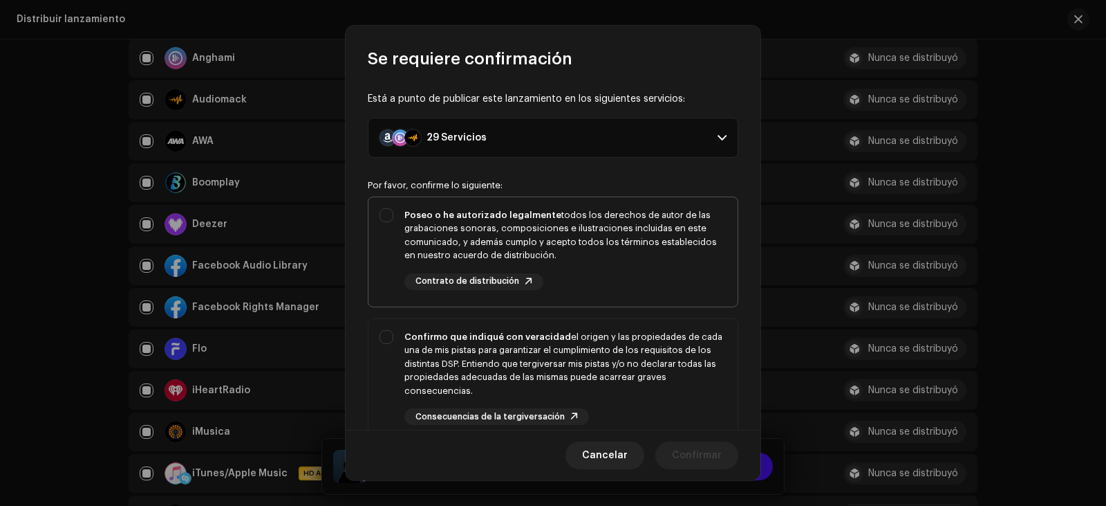
click at [434, 226] on div "Poseo o he autorizado legalmente todos los derechos de autor de las grabaciones…" at bounding box center [566, 235] width 322 height 54
checkbox input "true"
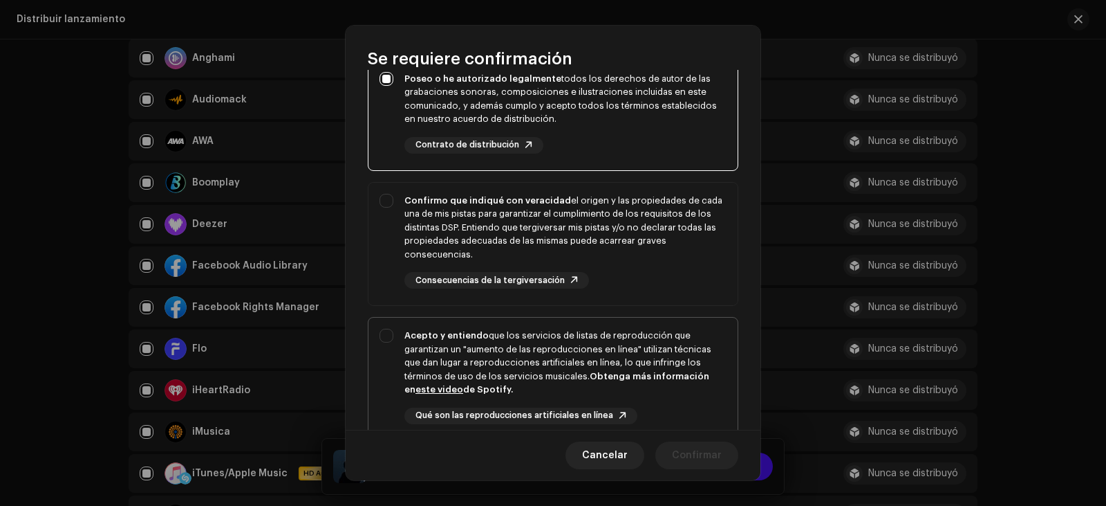
scroll to position [280, 0]
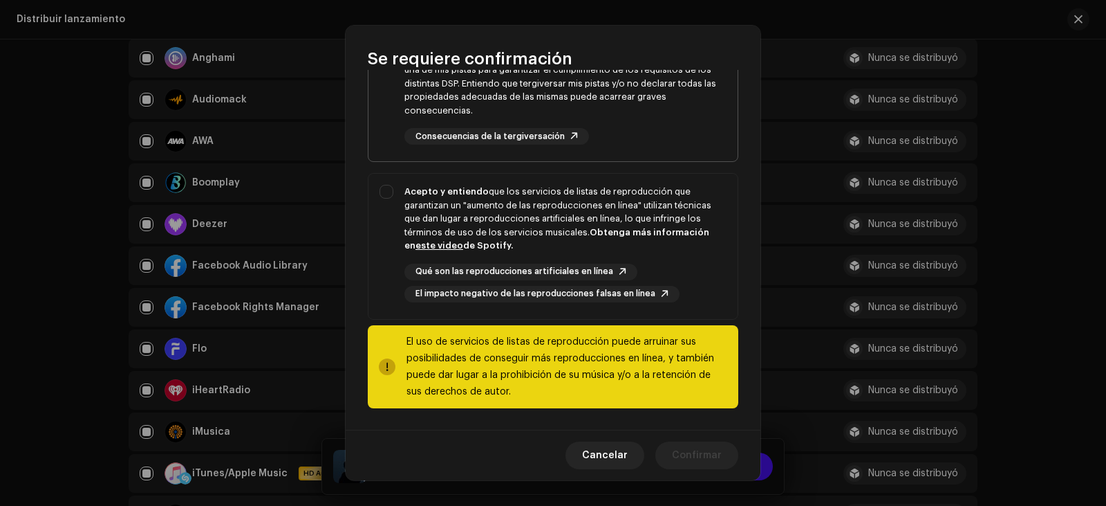
click at [460, 109] on div "Confirmo que indiqué con veracidad el origen y las propiedades de cada una de m…" at bounding box center [566, 84] width 322 height 68
checkbox input "true"
click at [445, 201] on div "Acepto y entiendo que los servicios de listas de reproducción que garantizan un…" at bounding box center [566, 219] width 322 height 68
checkbox input "true"
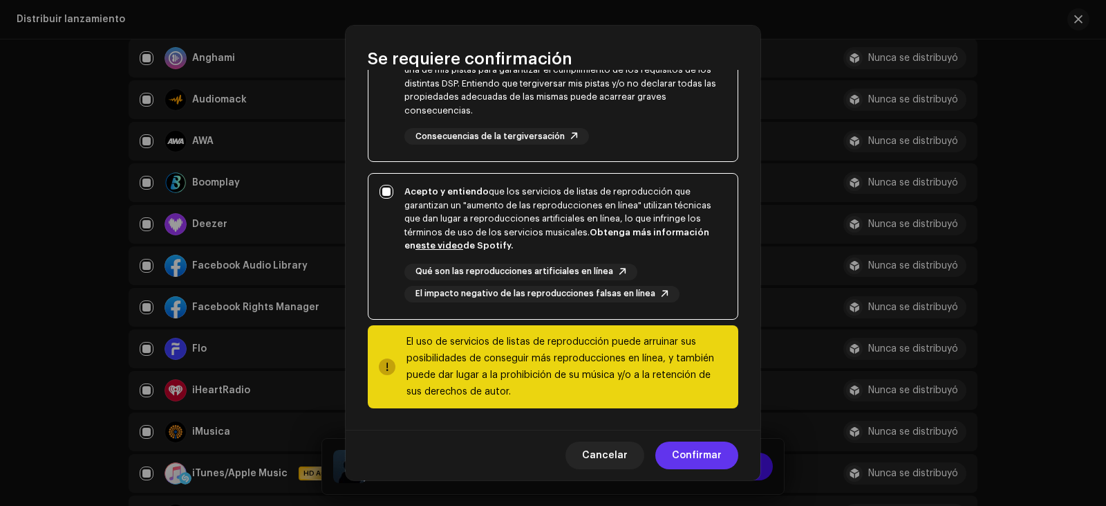
click at [692, 448] on span "Confirmar" at bounding box center [697, 455] width 50 height 28
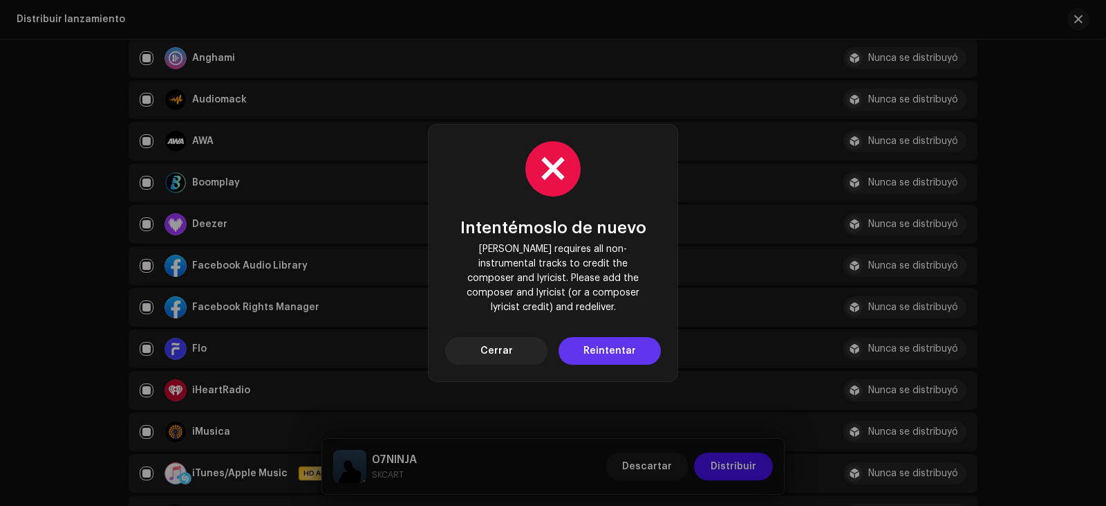
click at [598, 337] on span "Reintentar" at bounding box center [610, 351] width 53 height 28
click at [479, 352] on button "Cerrar" at bounding box center [496, 351] width 102 height 28
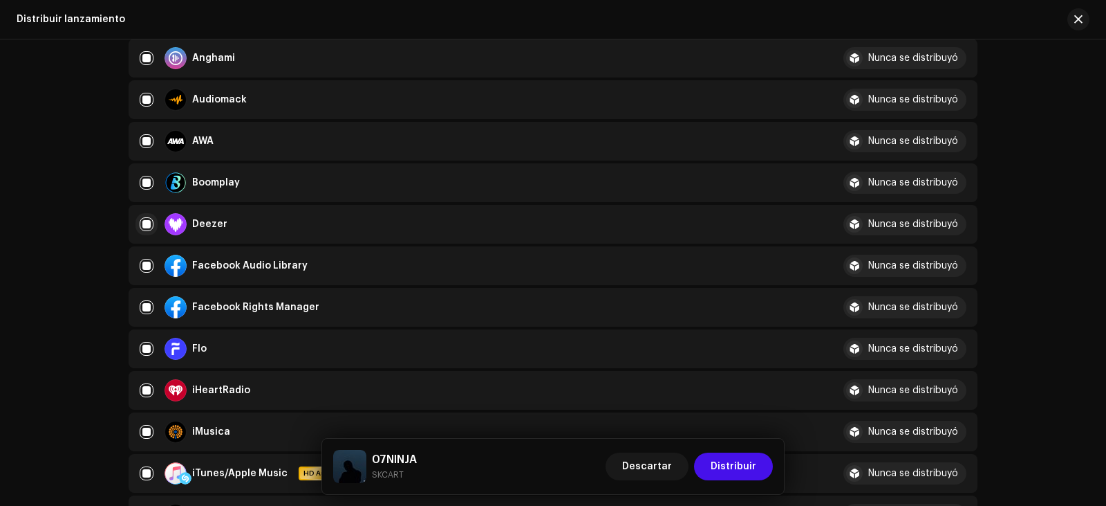
click at [145, 221] on input "checkbox" at bounding box center [147, 224] width 14 height 14
checkbox input "false"
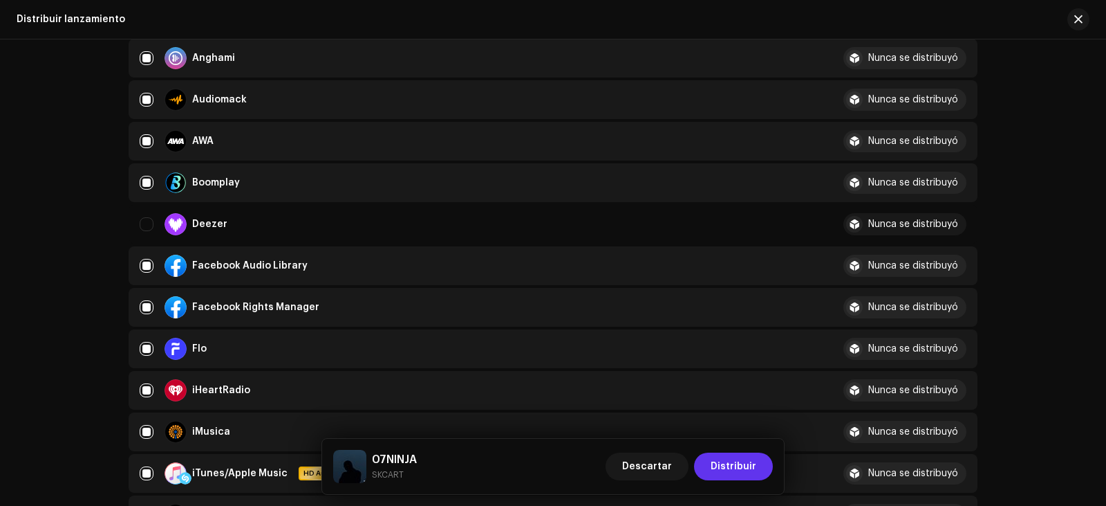
click at [738, 475] on span "Distribuir" at bounding box center [734, 466] width 46 height 28
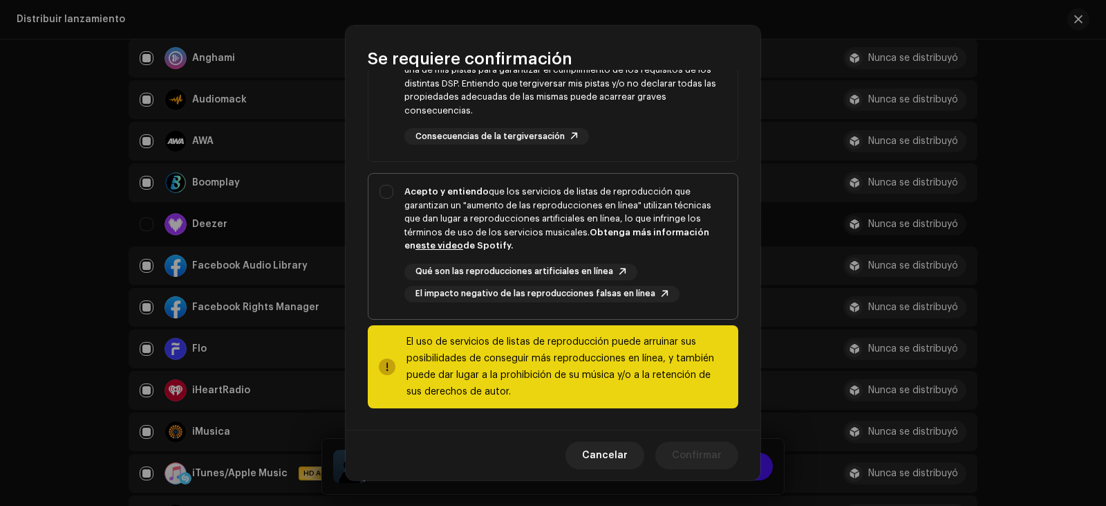
click at [436, 205] on div "Acepto y entiendo que los servicios de listas de reproducción que garantizan un…" at bounding box center [566, 219] width 322 height 68
checkbox input "true"
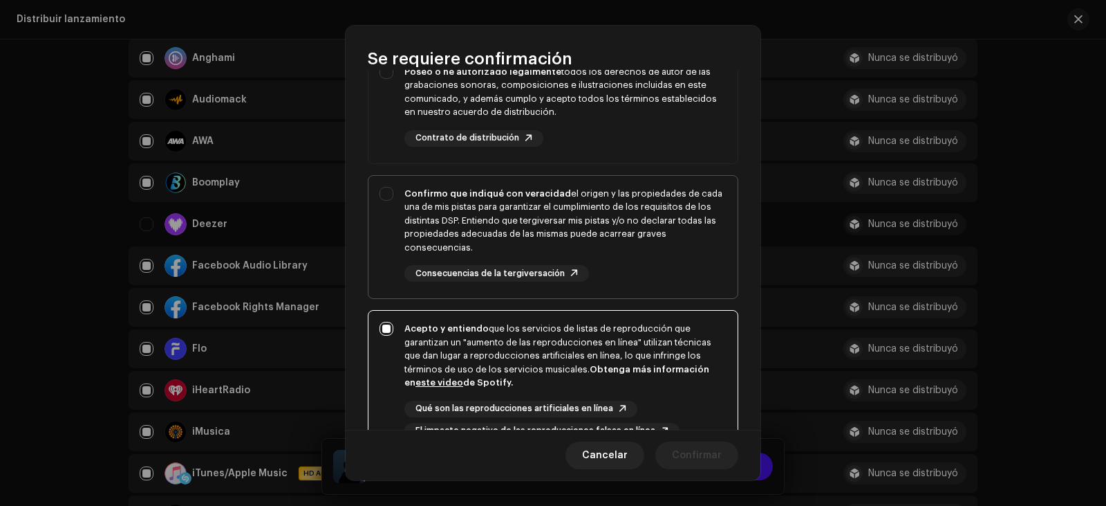
scroll to position [142, 0]
click at [450, 214] on div "Confirmo que indiqué con veracidad el origen y las propiedades de cada una de m…" at bounding box center [566, 222] width 322 height 68
checkbox input "true"
click at [428, 80] on div "Poseo o he autorizado legalmente todos los derechos de autor de las grabaciones…" at bounding box center [566, 93] width 322 height 54
checkbox input "true"
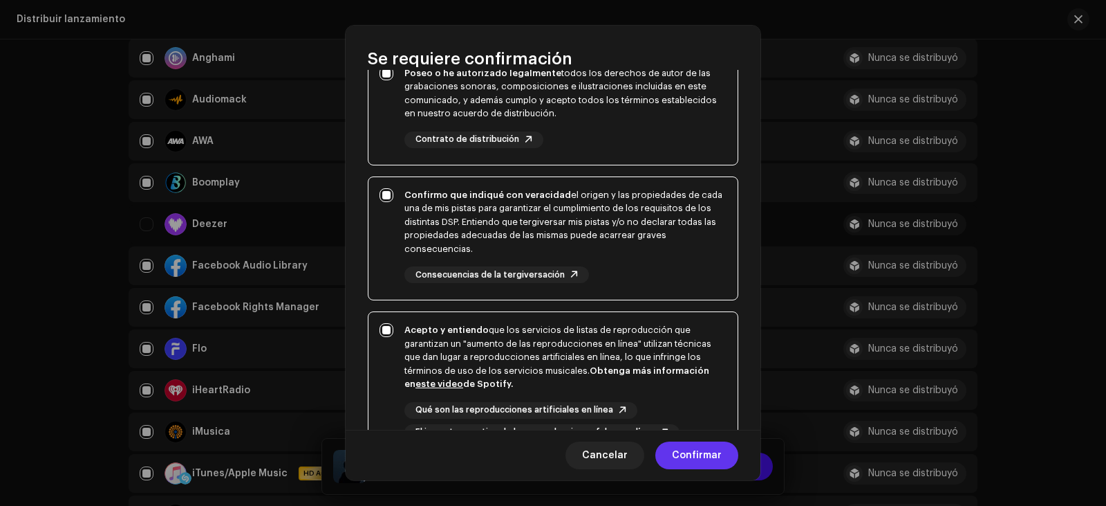
click at [682, 451] on span "Confirmar" at bounding box center [697, 455] width 50 height 28
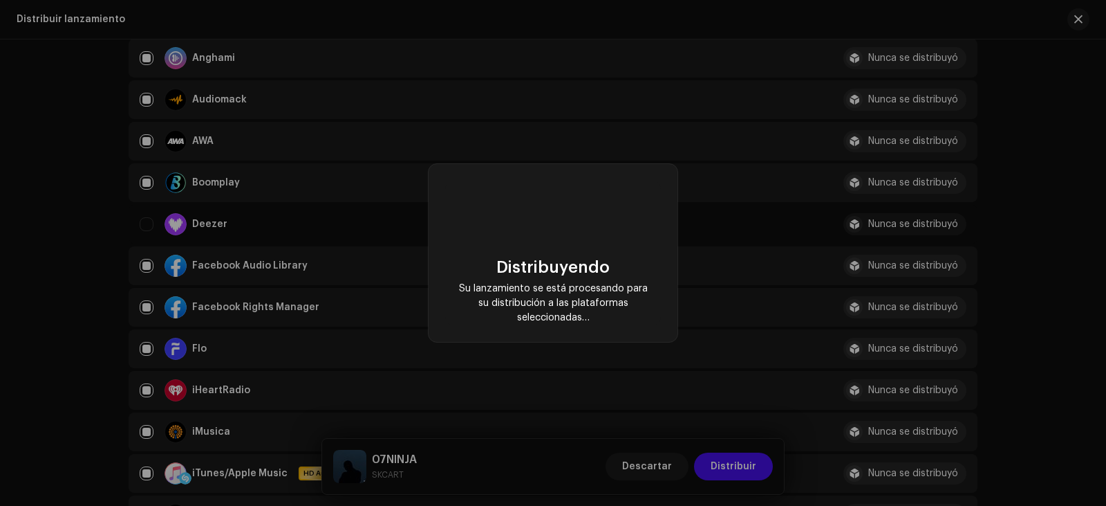
checkbox input "false"
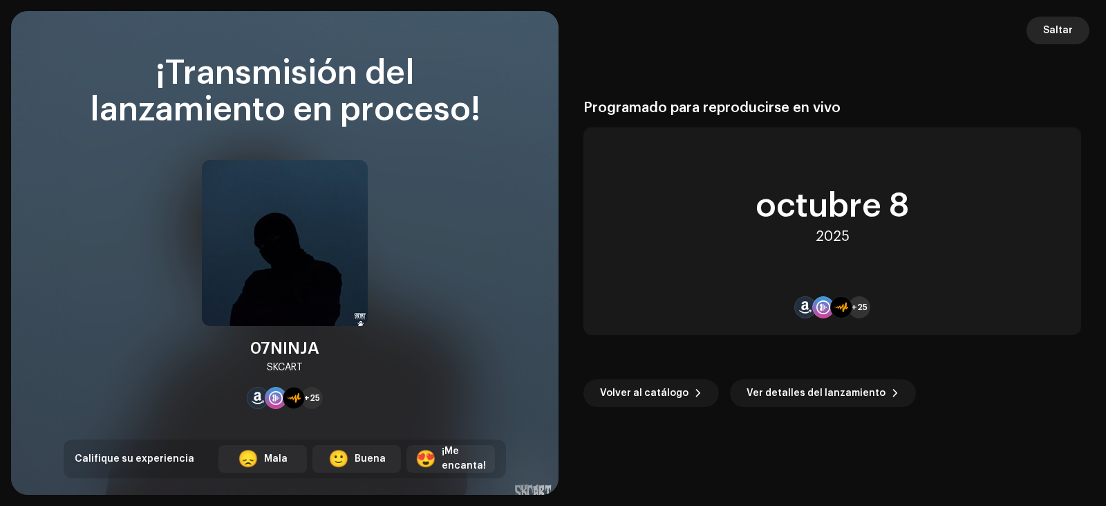
click at [1068, 28] on span "Saltar" at bounding box center [1059, 31] width 30 height 28
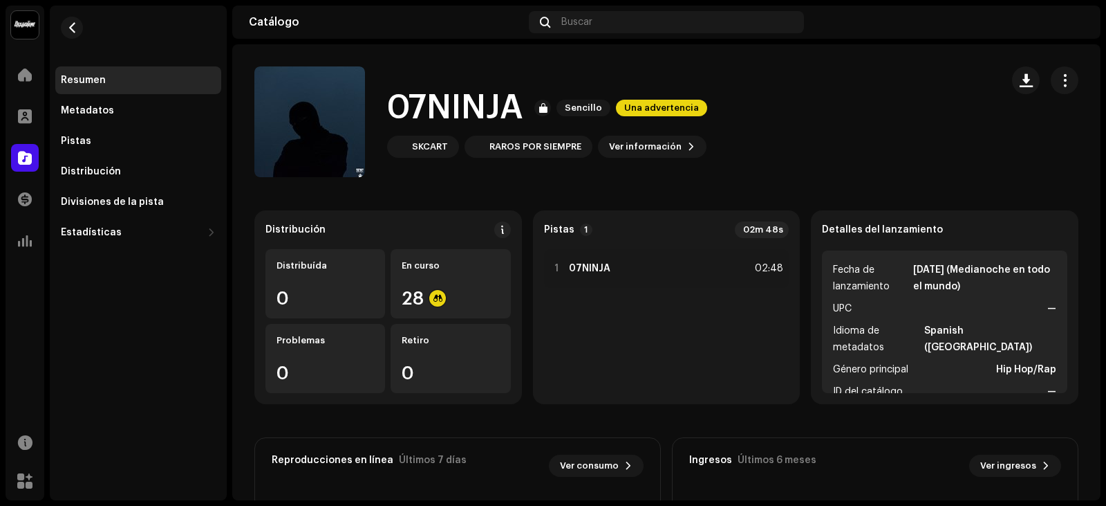
click at [745, 187] on catalog-releases-details-overview "07NINJA Sencillo Una advertencia 07NINJA Sencillo Una advertencia SKCART RAROS …" at bounding box center [666, 390] width 869 height 692
click at [645, 104] on span "Una advertencia" at bounding box center [661, 108] width 91 height 17
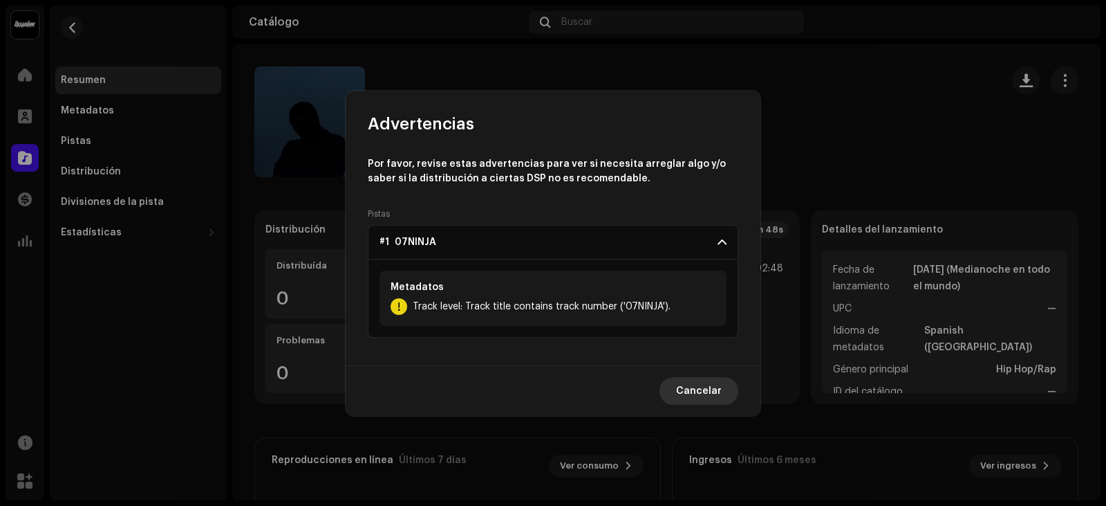
click at [697, 389] on span "Cancelar" at bounding box center [699, 391] width 46 height 28
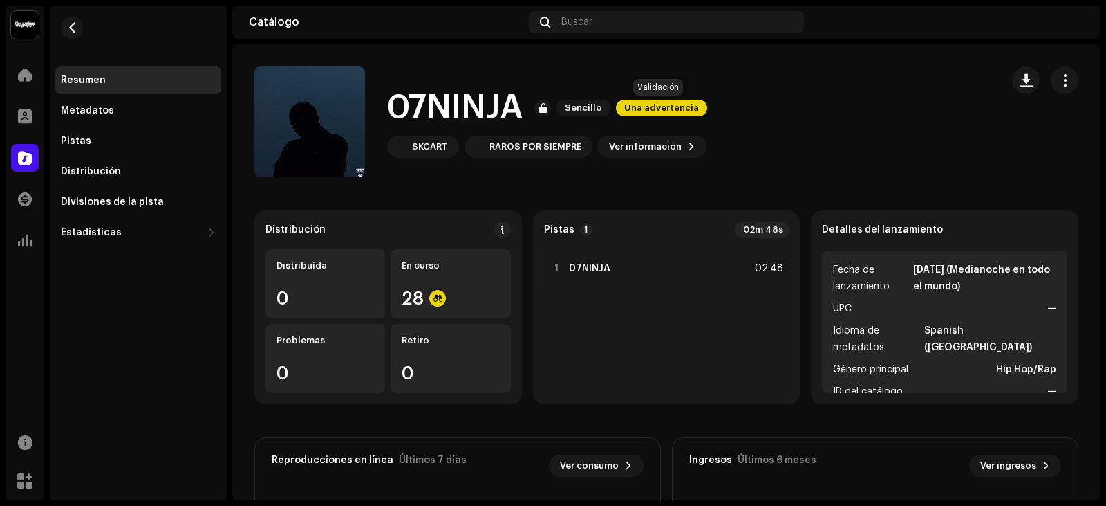
click at [671, 106] on span "Una advertencia" at bounding box center [661, 108] width 91 height 17
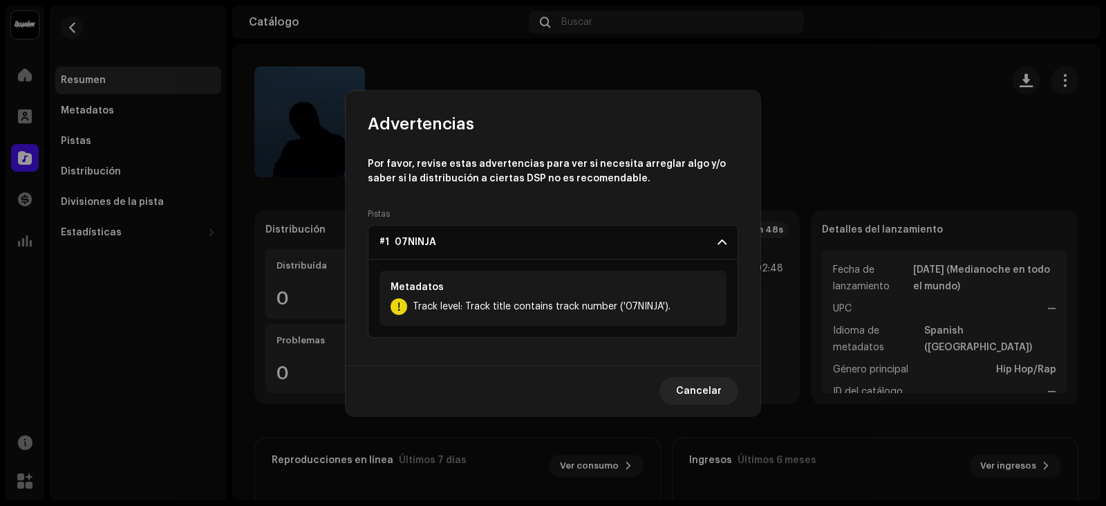
click at [715, 241] on p-accordion-header "#1 07NINJA" at bounding box center [553, 242] width 371 height 35
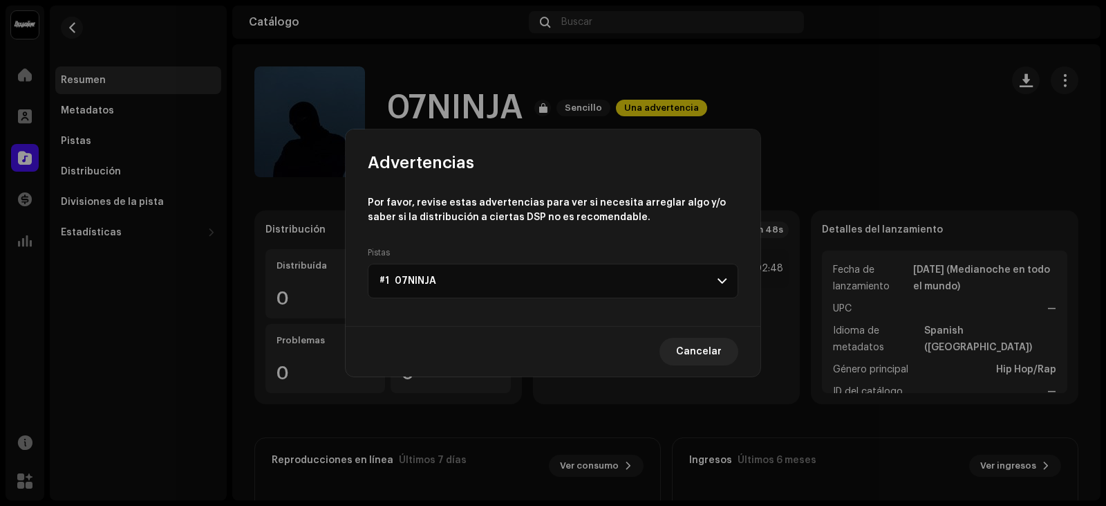
click at [714, 272] on p-accordion-header "#1 07NINJA" at bounding box center [553, 280] width 371 height 35
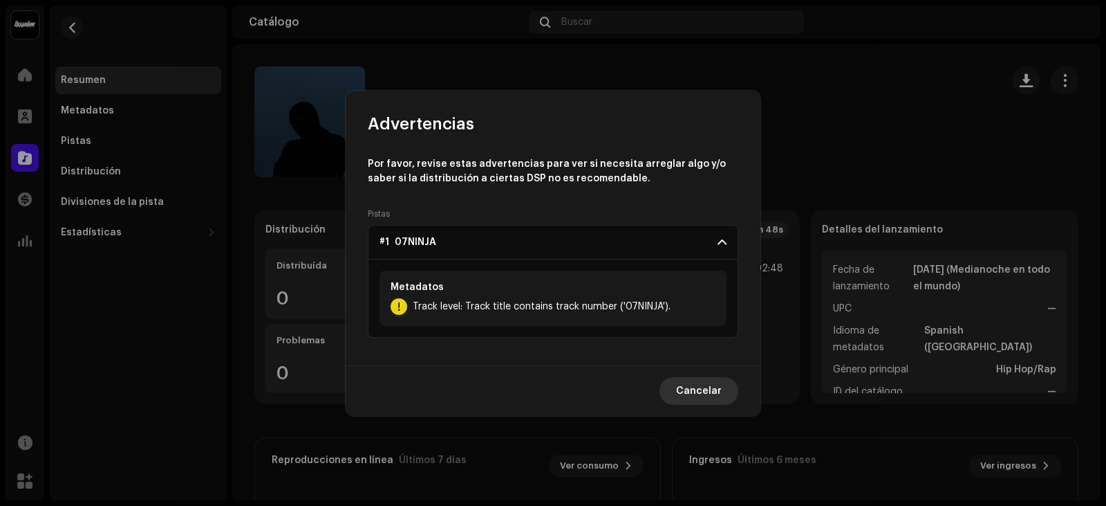
click at [696, 396] on span "Cancelar" at bounding box center [699, 391] width 46 height 28
